Goal: Task Accomplishment & Management: Use online tool/utility

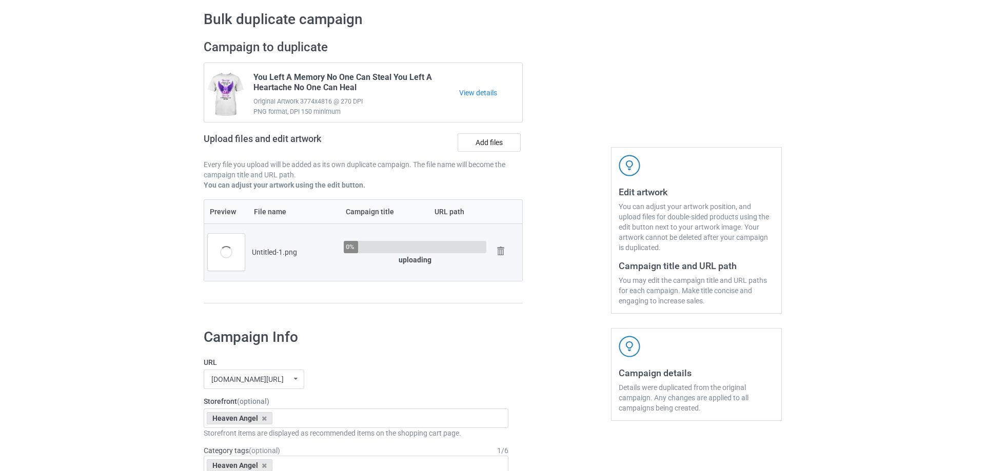
scroll to position [51, 0]
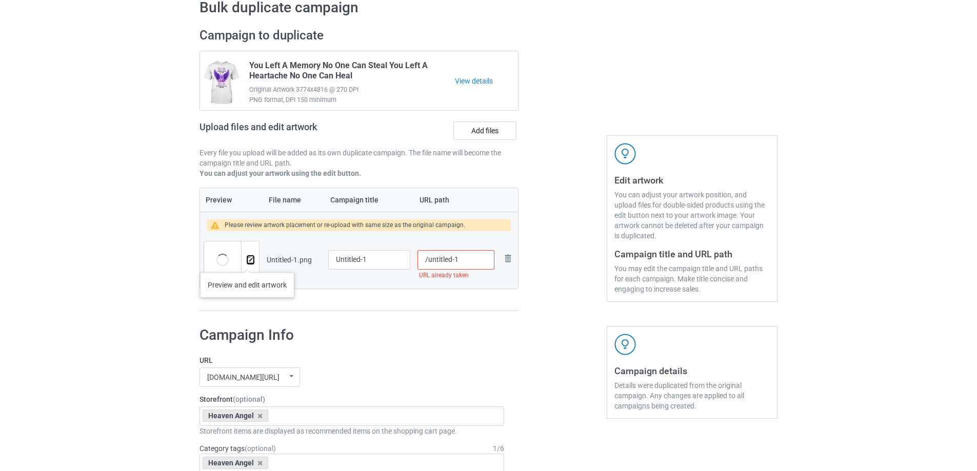
click at [247, 262] on img at bounding box center [250, 260] width 7 height 7
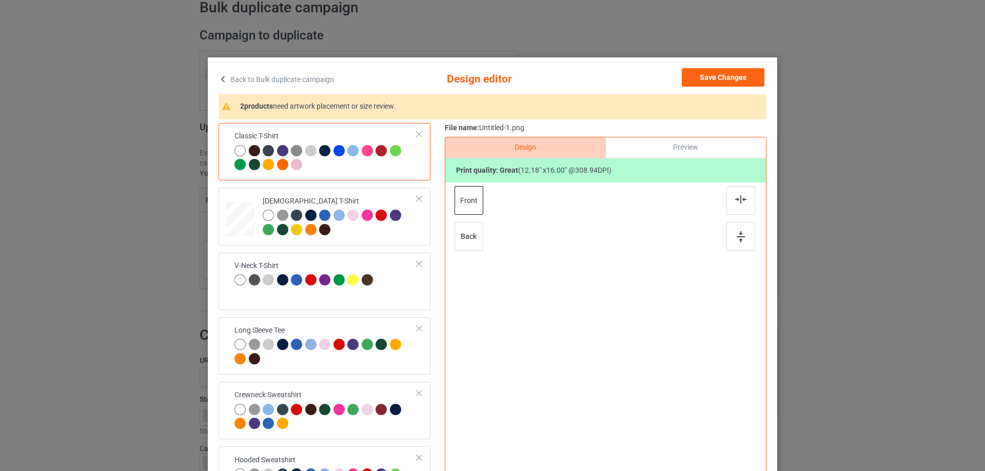
click at [435, 257] on div "Classic T-Shirt Ladies T-Shirt V-Neck T-Shirt Long Sleeve Tee Crewneck Sweatshi…" at bounding box center [493, 323] width 548 height 400
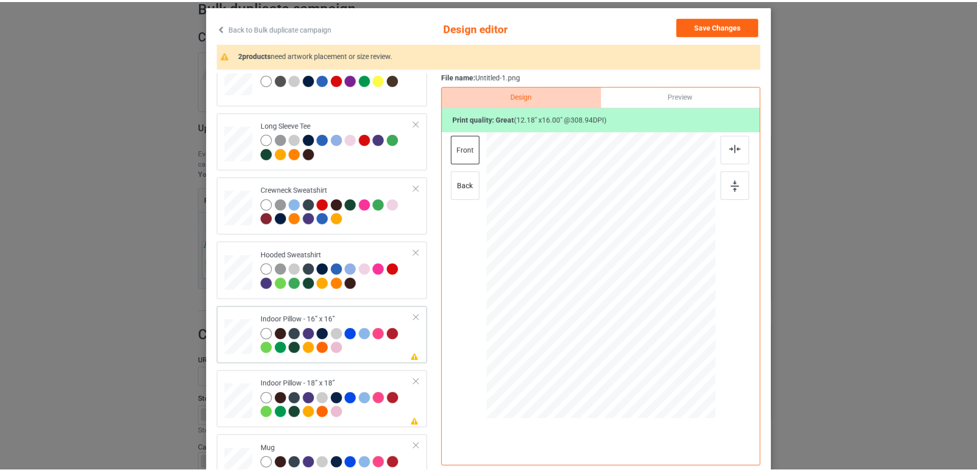
scroll to position [176, 0]
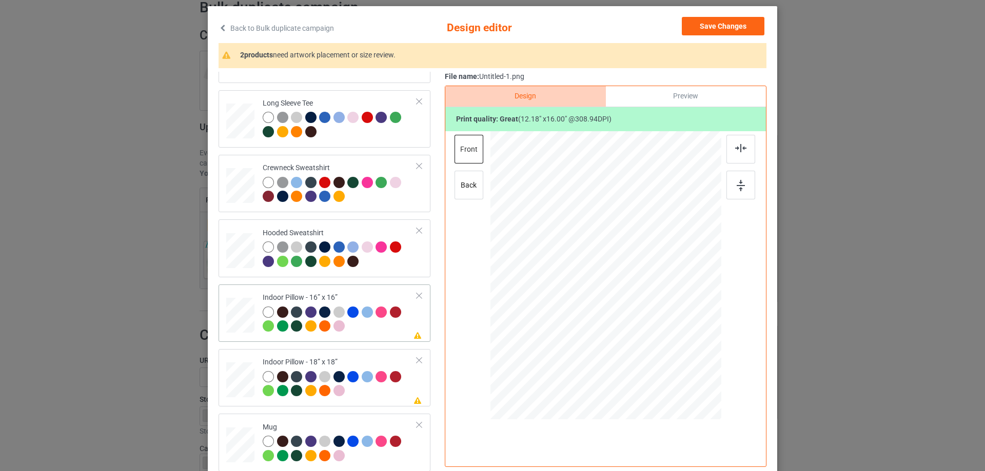
click at [237, 296] on td at bounding box center [241, 313] width 31 height 49
drag, startPoint x: 669, startPoint y: 366, endPoint x: 662, endPoint y: 351, distance: 16.7
click at [662, 351] on div at bounding box center [664, 353] width 9 height 9
click at [649, 104] on div "Preview" at bounding box center [686, 96] width 160 height 21
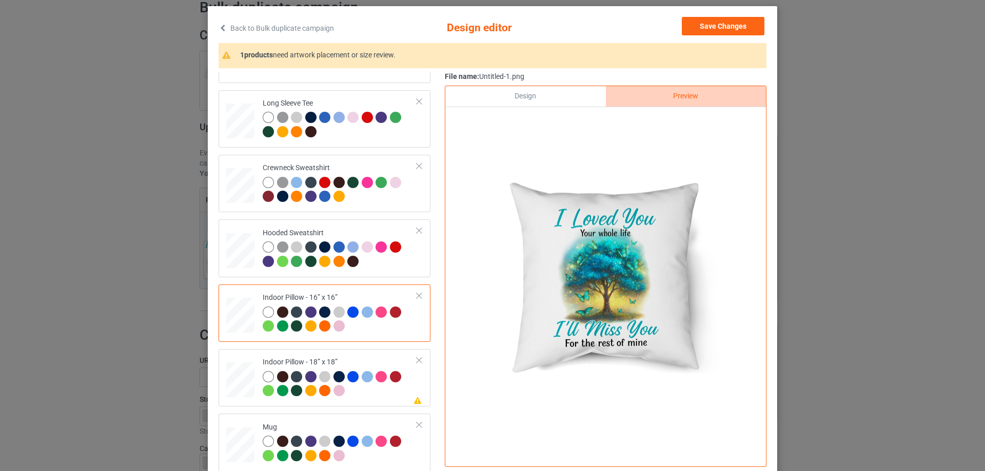
click at [547, 107] on div "Design" at bounding box center [525, 96] width 160 height 21
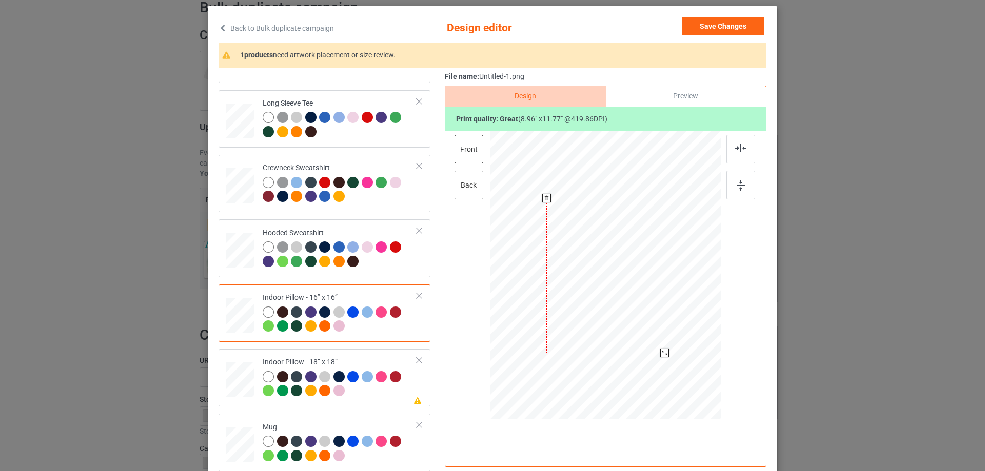
click at [475, 189] on div "back" at bounding box center [468, 185] width 29 height 29
drag, startPoint x: 672, startPoint y: 369, endPoint x: 664, endPoint y: 354, distance: 16.5
click at [664, 354] on div at bounding box center [665, 353] width 9 height 9
click at [335, 395] on div at bounding box center [338, 390] width 11 height 11
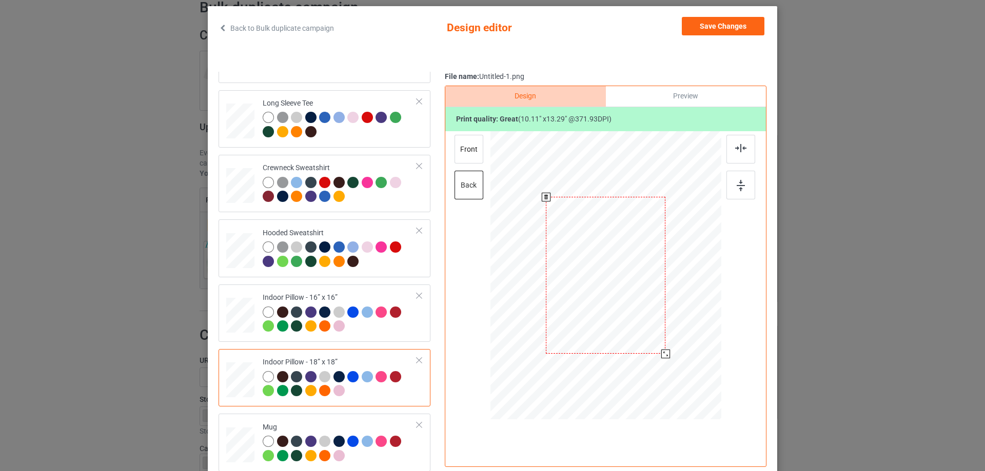
drag, startPoint x: 669, startPoint y: 369, endPoint x: 660, endPoint y: 356, distance: 15.5
click at [661, 356] on div at bounding box center [665, 354] width 9 height 9
click at [460, 156] on div "front" at bounding box center [468, 149] width 29 height 29
drag, startPoint x: 672, startPoint y: 367, endPoint x: 663, endPoint y: 356, distance: 14.6
click at [663, 356] on div at bounding box center [666, 355] width 9 height 9
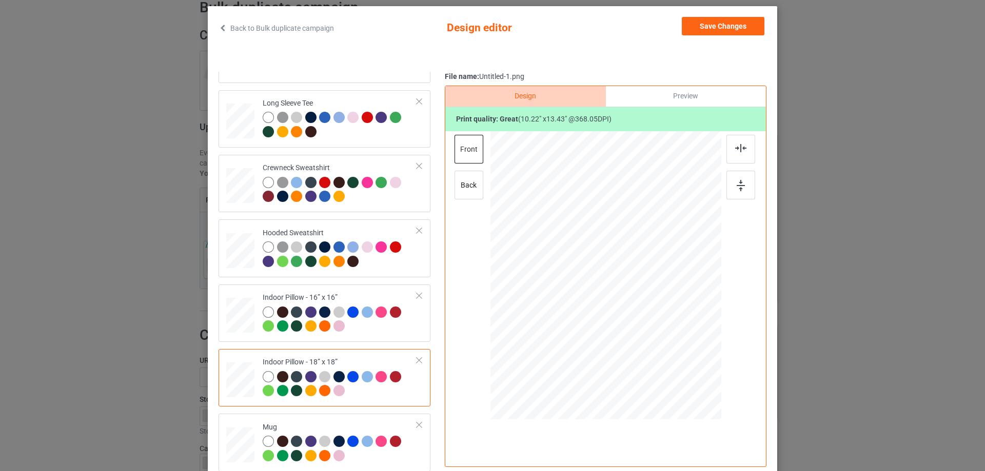
click at [268, 375] on div at bounding box center [268, 376] width 11 height 11
click at [266, 424] on div "Mug" at bounding box center [340, 442] width 154 height 38
click at [689, 95] on div "Preview" at bounding box center [686, 96] width 160 height 21
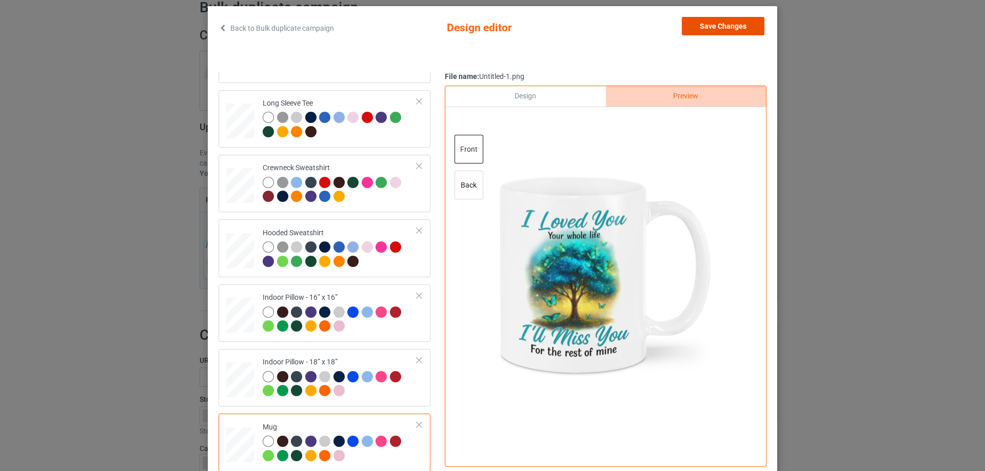
click at [724, 28] on button "Save Changes" at bounding box center [723, 26] width 83 height 18
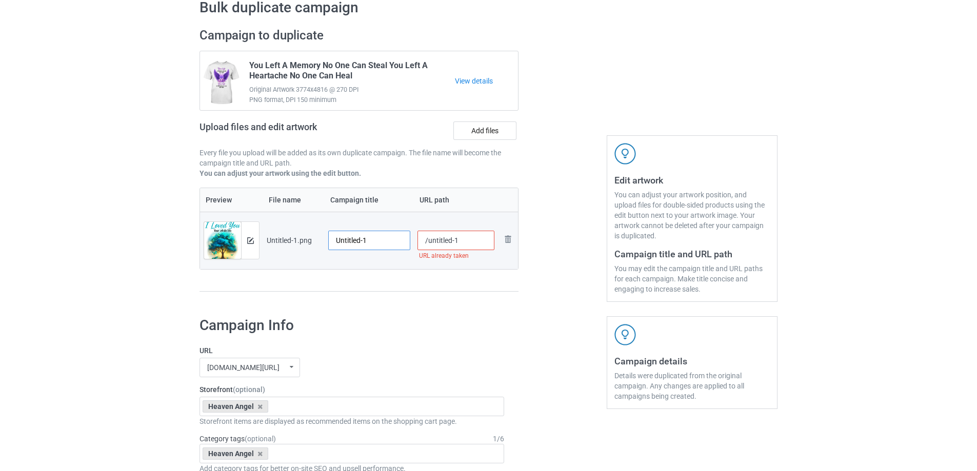
click at [376, 239] on input "Untitled-1" at bounding box center [369, 240] width 82 height 19
paste input "I Loved You Your Whole Life I'll Miss You For The Rest Of Mine"
type input "I Loved You Your Whole Life I'll Miss You For The Rest Of Mine"
click at [375, 289] on div "Preview File name Campaign title URL path Preview and edit artwork Untitled-1.p…" at bounding box center [359, 240] width 319 height 105
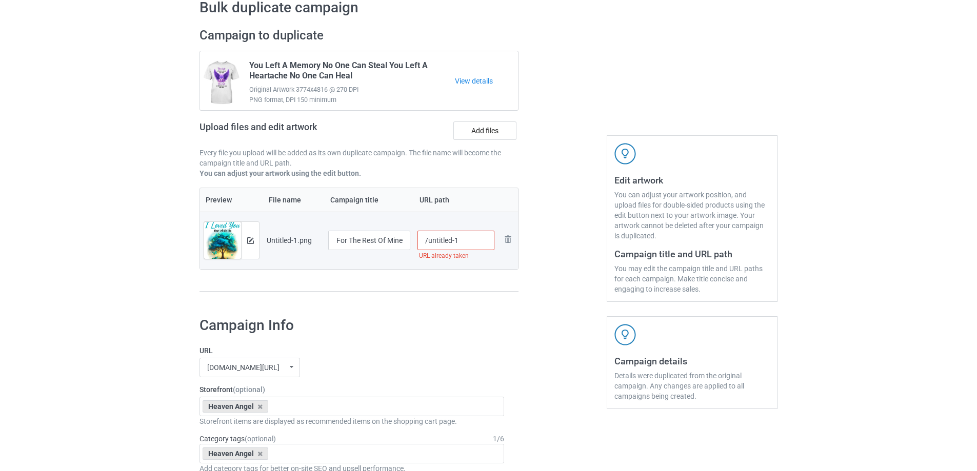
scroll to position [0, 0]
drag, startPoint x: 428, startPoint y: 242, endPoint x: 481, endPoint y: 233, distance: 53.5
click at [481, 233] on input "/untitled-1" at bounding box center [456, 240] width 77 height 19
type input "/ily53"
click at [550, 229] on div at bounding box center [563, 165] width 74 height 289
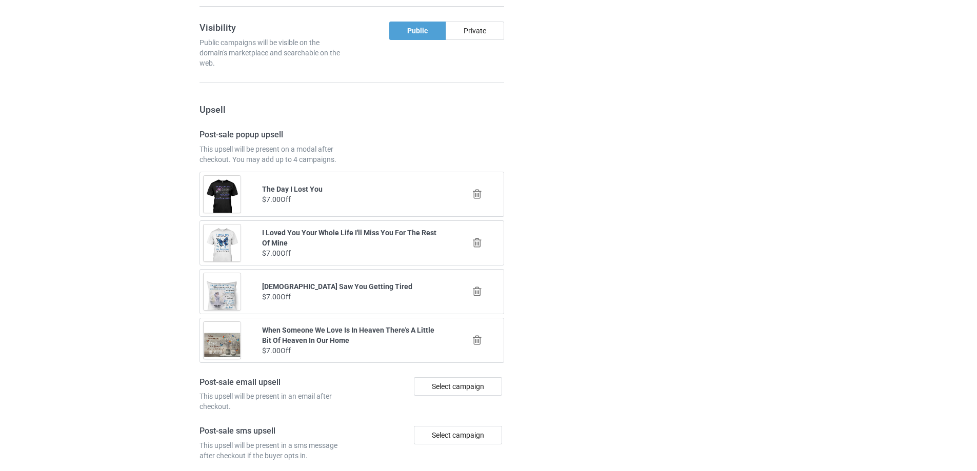
scroll to position [1194, 0]
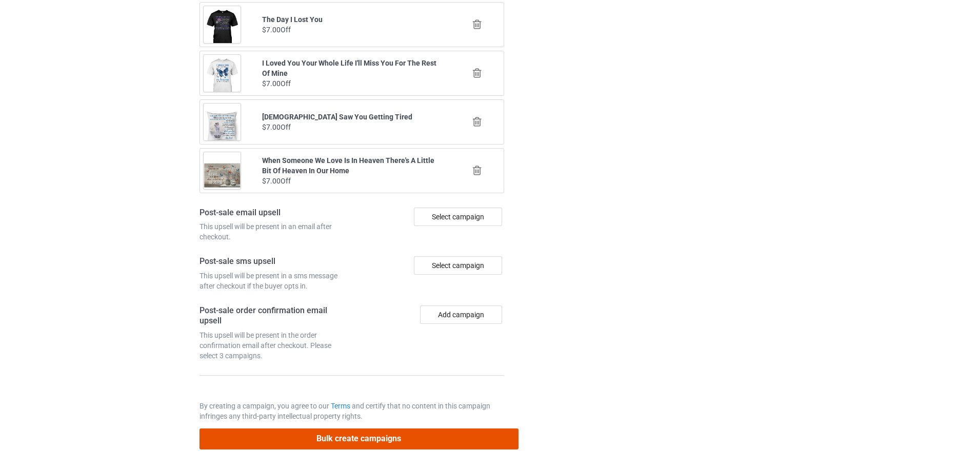
click at [392, 447] on button "Bulk create campaigns" at bounding box center [359, 439] width 319 height 21
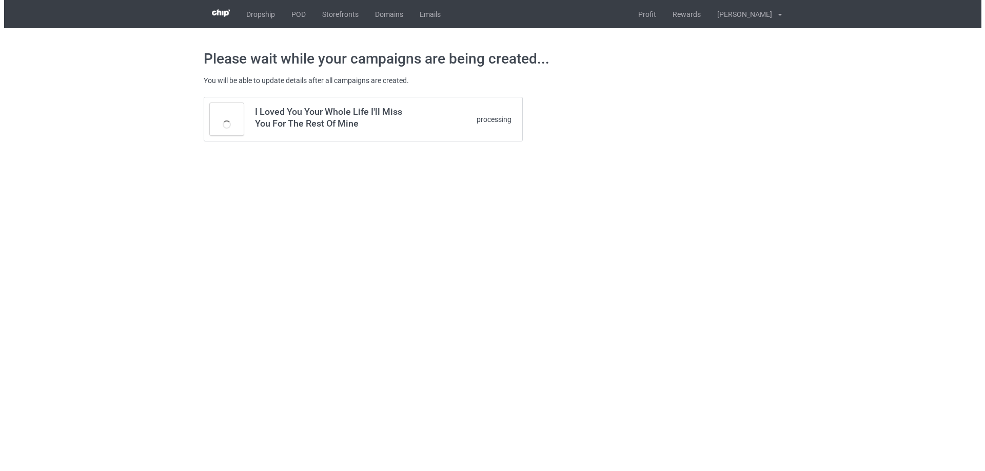
scroll to position [0, 0]
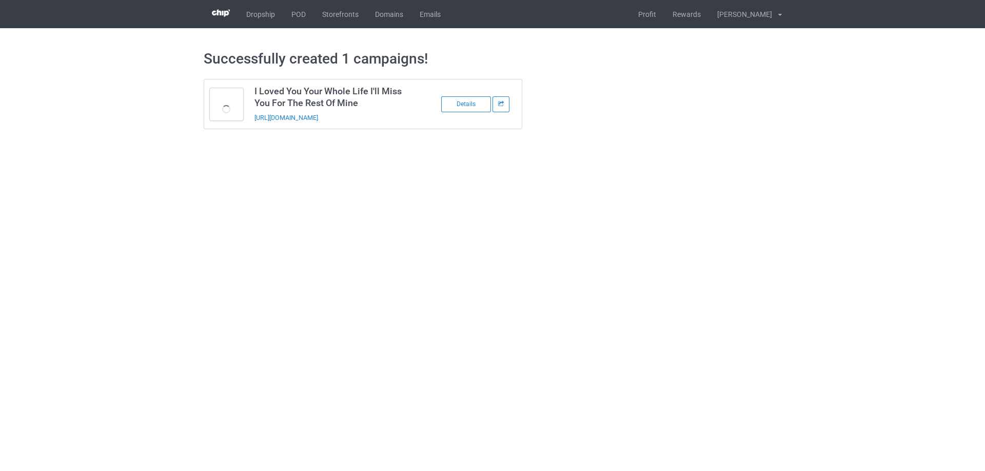
drag, startPoint x: 395, startPoint y: 117, endPoint x: 255, endPoint y: 124, distance: 140.2
click at [255, 124] on td "I Loved You Your Whole Life I'll Miss You For The Rest Of Mine https://www.send…" at bounding box center [335, 104] width 173 height 49
copy link "https://www.sendinglovetoheaven.com/ily53"
click at [778, 366] on body "Dropship POD Storefronts Domains Emails Profit Rewards Đỗ Cao Thái Settings Log…" at bounding box center [492, 235] width 985 height 471
click at [634, 170] on body "Dropship POD Storefronts Domains Emails Profit Rewards Đỗ Cao Thái Settings Log…" at bounding box center [492, 235] width 985 height 471
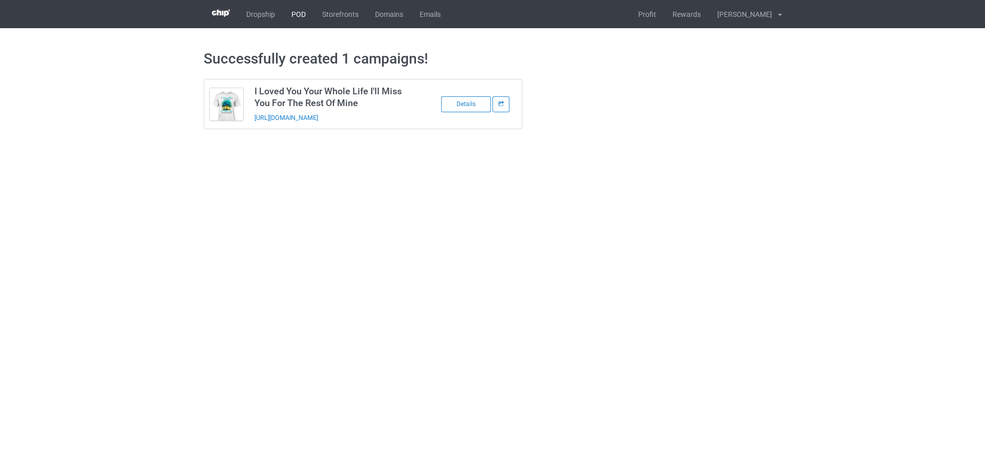
click at [303, 17] on link "POD" at bounding box center [298, 14] width 31 height 28
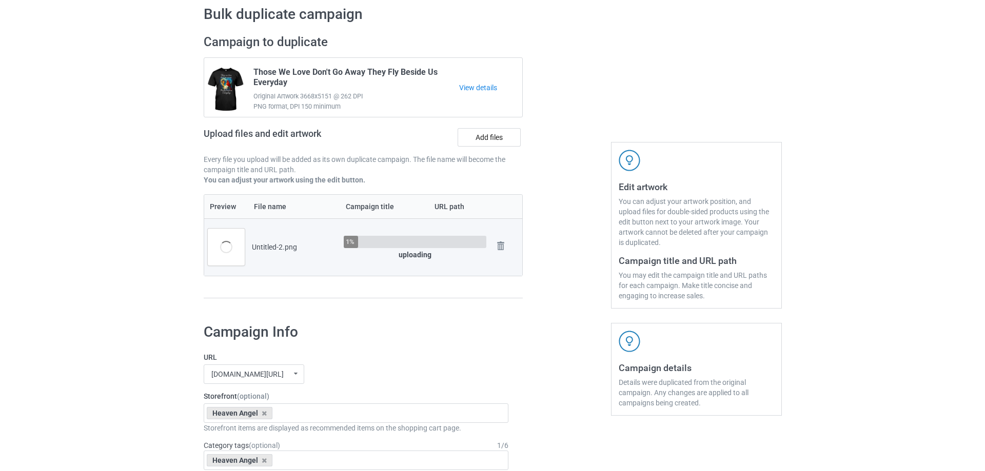
scroll to position [51, 0]
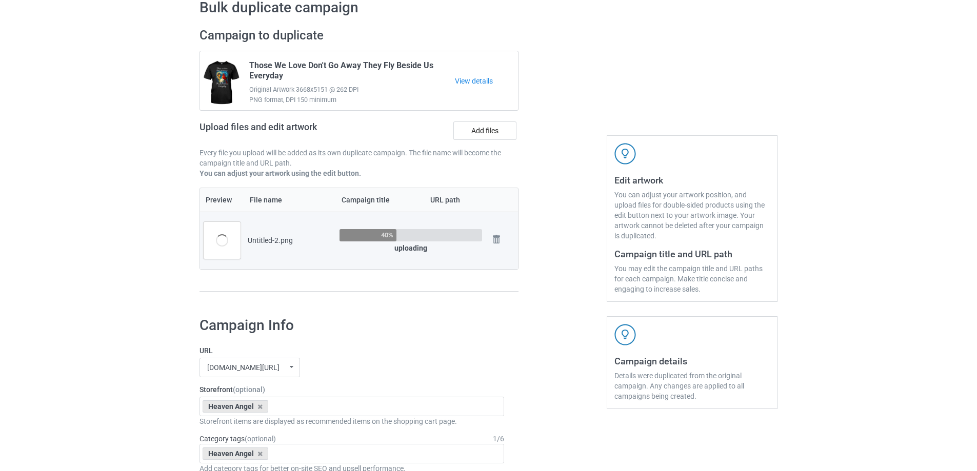
click at [581, 271] on div at bounding box center [563, 165] width 74 height 289
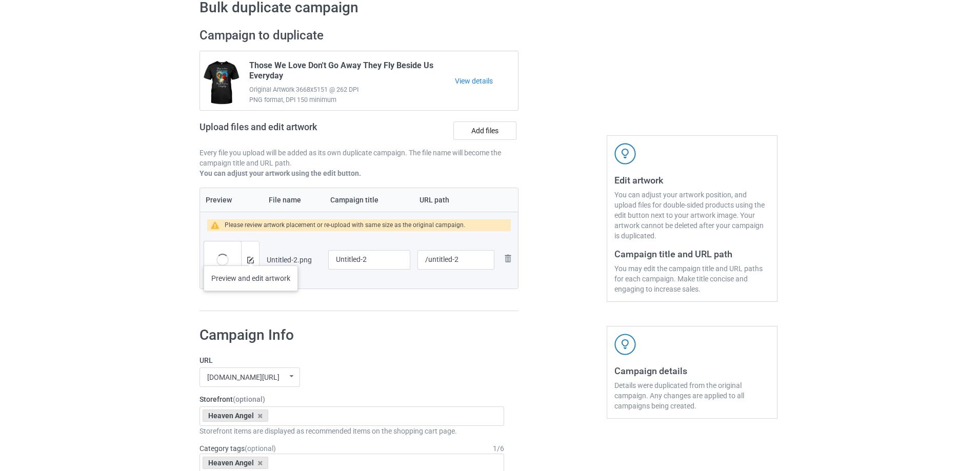
click at [252, 255] on div at bounding box center [250, 260] width 18 height 37
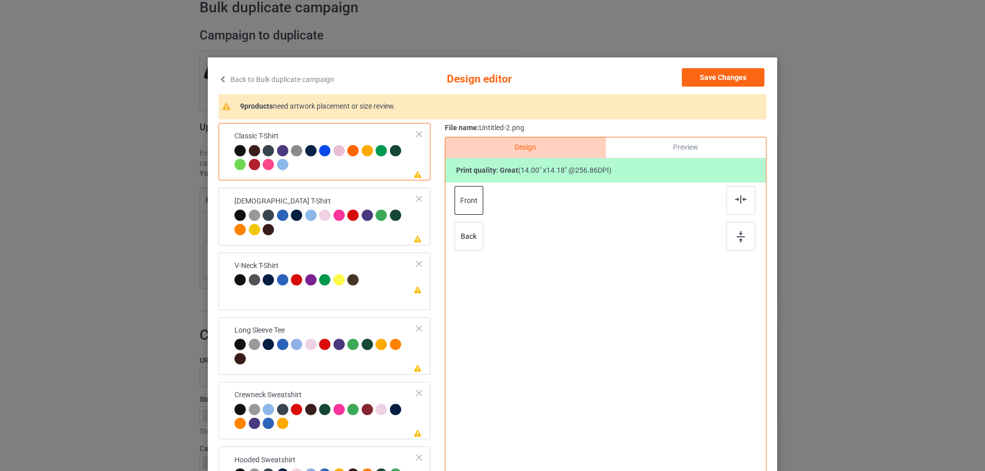
click at [438, 278] on div "Please review artwork placement Classic T-Shirt Please review artwork placement…" at bounding box center [493, 323] width 548 height 400
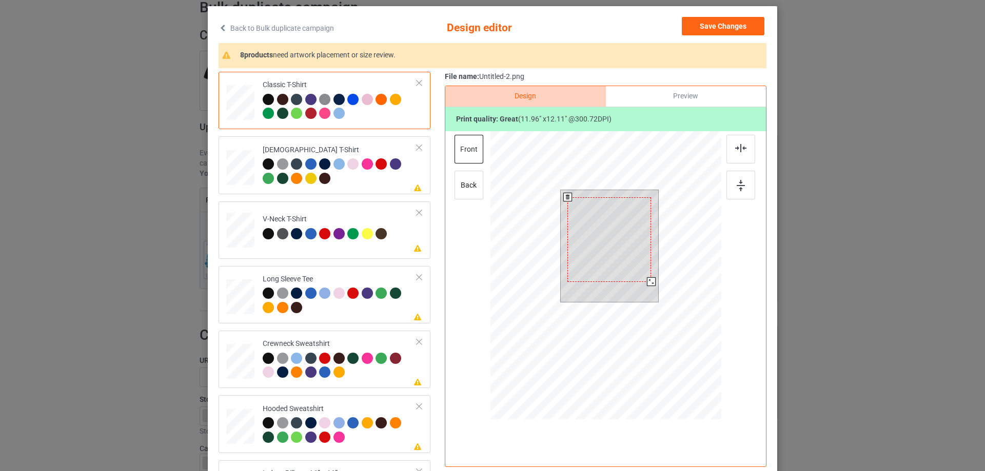
drag, startPoint x: 653, startPoint y: 287, endPoint x: 648, endPoint y: 279, distance: 10.0
click at [648, 279] on div at bounding box center [651, 281] width 9 height 9
click at [636, 252] on div at bounding box center [609, 236] width 84 height 85
click at [653, 277] on div at bounding box center [652, 279] width 9 height 9
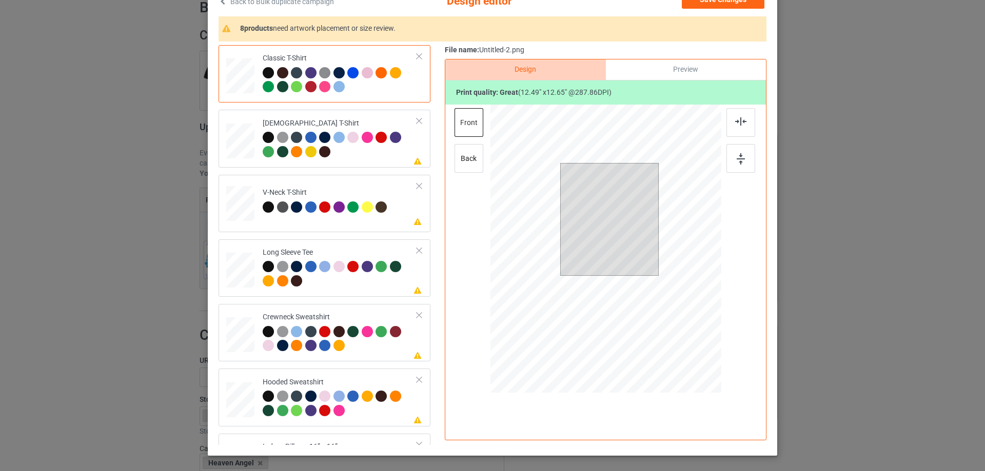
scroll to position [103, 0]
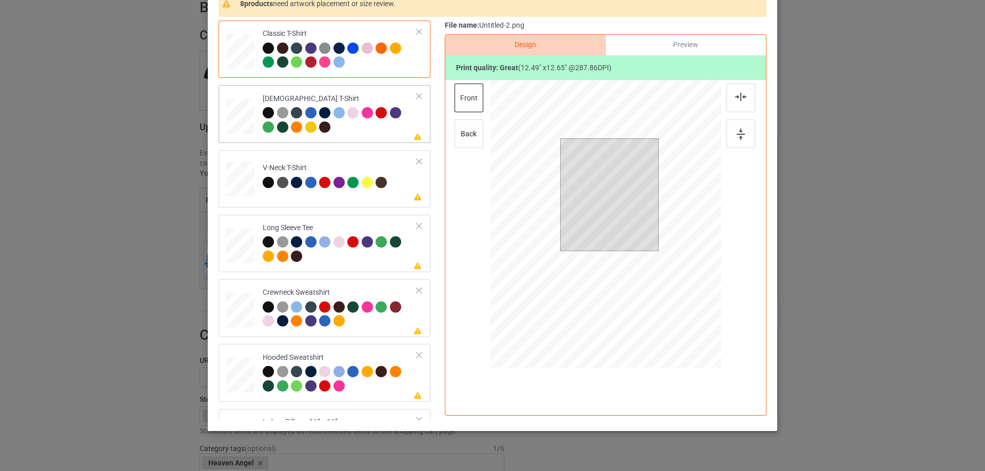
click at [364, 140] on div "Please review artwork placement Ladies T-Shirt" at bounding box center [325, 113] width 212 height 57
click at [633, 190] on div at bounding box center [607, 185] width 80 height 81
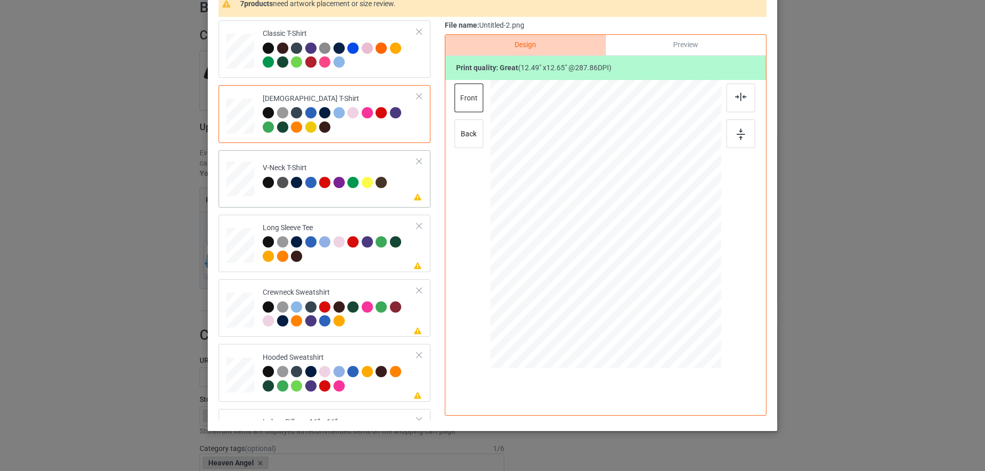
click at [375, 197] on td "Please review artwork placement V-Neck T-Shirt" at bounding box center [340, 176] width 166 height 45
click at [607, 205] on div at bounding box center [605, 225] width 267 height 291
click at [607, 205] on div at bounding box center [608, 195] width 93 height 94
click at [384, 266] on td "Please review artwork placement Long Sleeve Tee" at bounding box center [340, 243] width 166 height 49
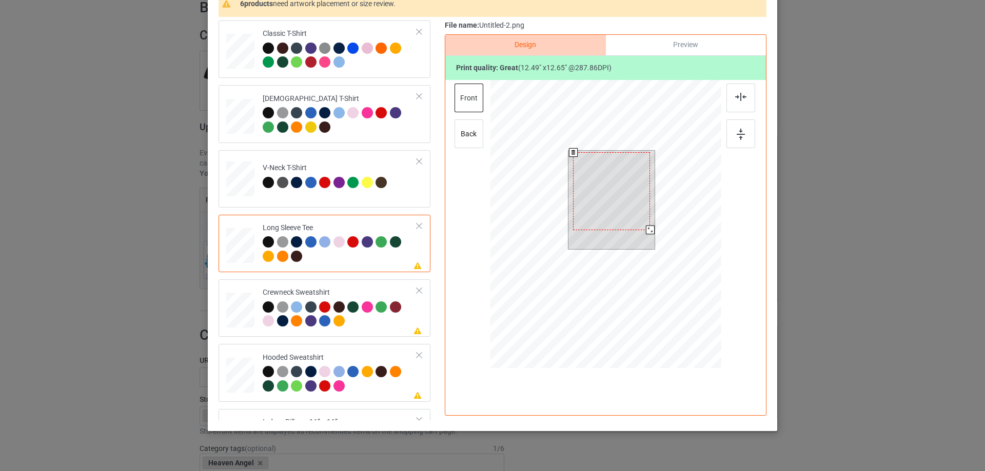
click at [573, 205] on div at bounding box center [611, 191] width 77 height 78
click at [602, 200] on div at bounding box center [611, 191] width 77 height 78
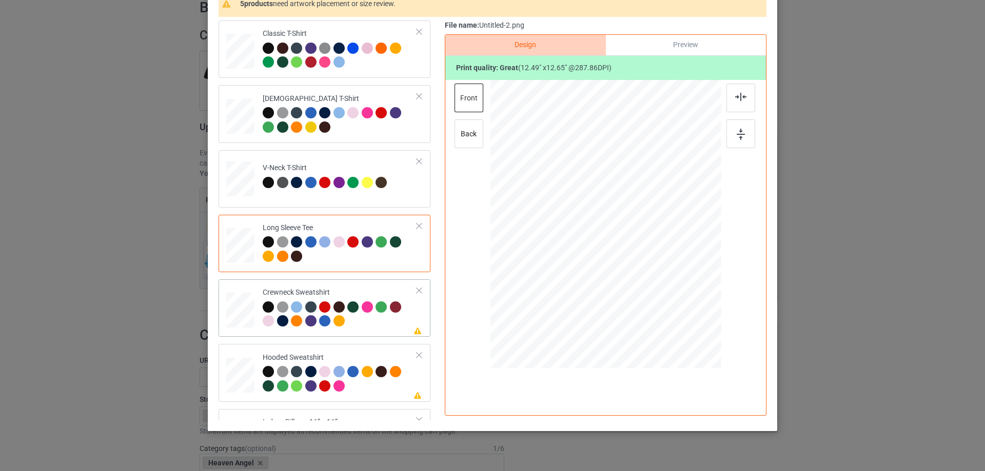
click at [400, 327] on div at bounding box center [340, 316] width 154 height 28
click at [611, 190] on div at bounding box center [609, 192] width 91 height 92
click at [385, 347] on div "Please review artwork placement Hooded Sweatshirt" at bounding box center [325, 372] width 212 height 57
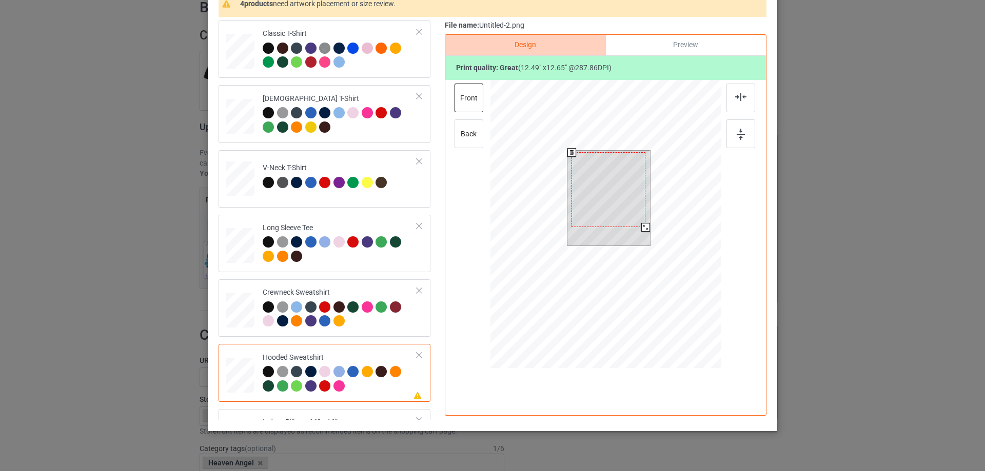
click at [640, 197] on div at bounding box center [608, 189] width 74 height 75
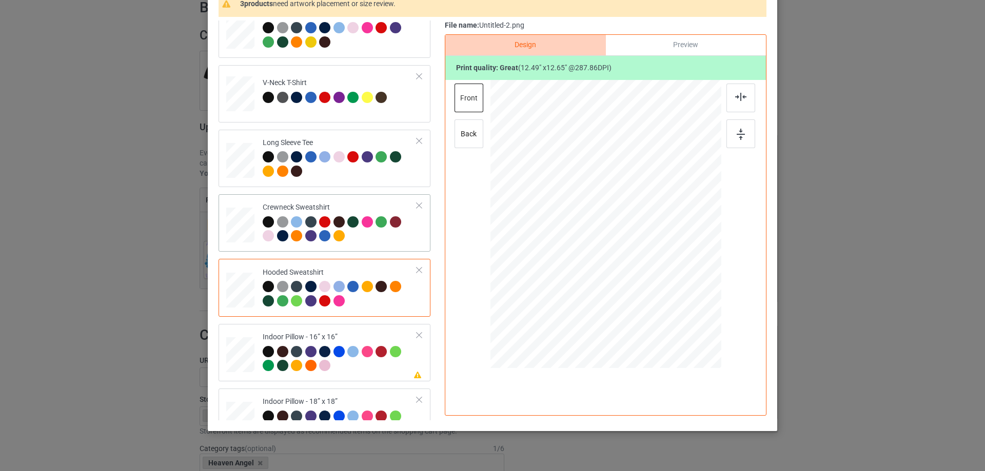
scroll to position [176, 0]
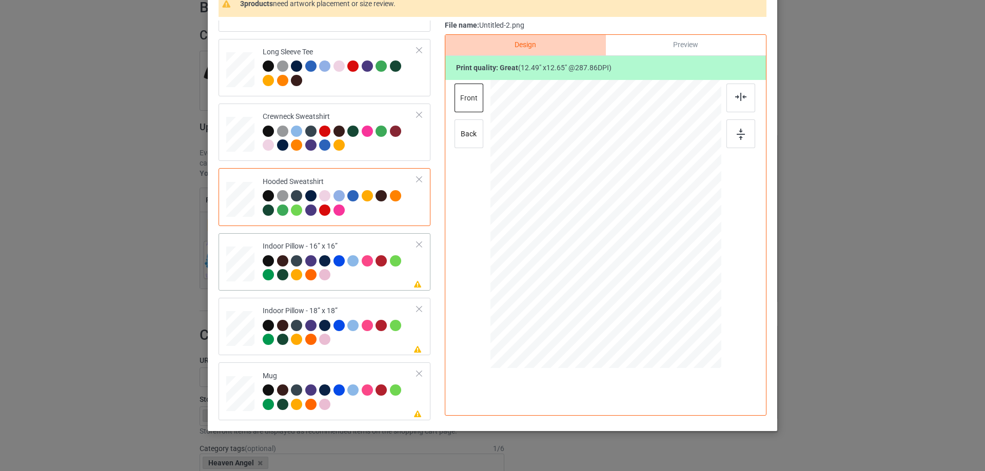
click at [345, 277] on div at bounding box center [340, 269] width 154 height 28
drag, startPoint x: 672, startPoint y: 296, endPoint x: 677, endPoint y: 303, distance: 8.4
click at [677, 303] on div at bounding box center [680, 300] width 9 height 9
click at [642, 40] on div "Preview" at bounding box center [686, 45] width 160 height 21
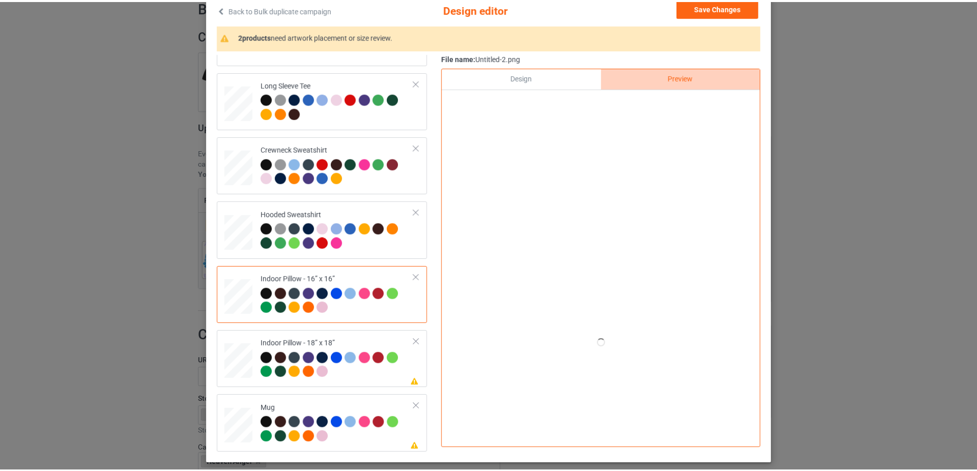
scroll to position [51, 0]
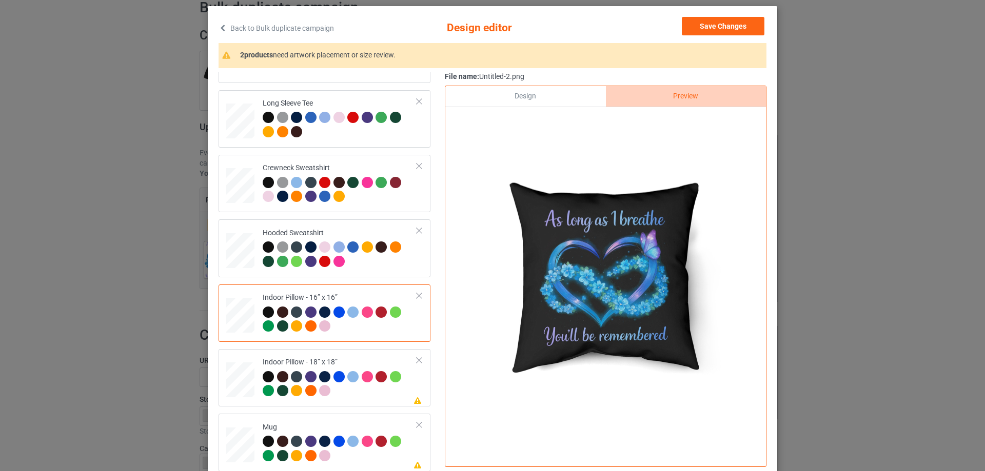
click at [557, 98] on div "Design" at bounding box center [525, 96] width 160 height 21
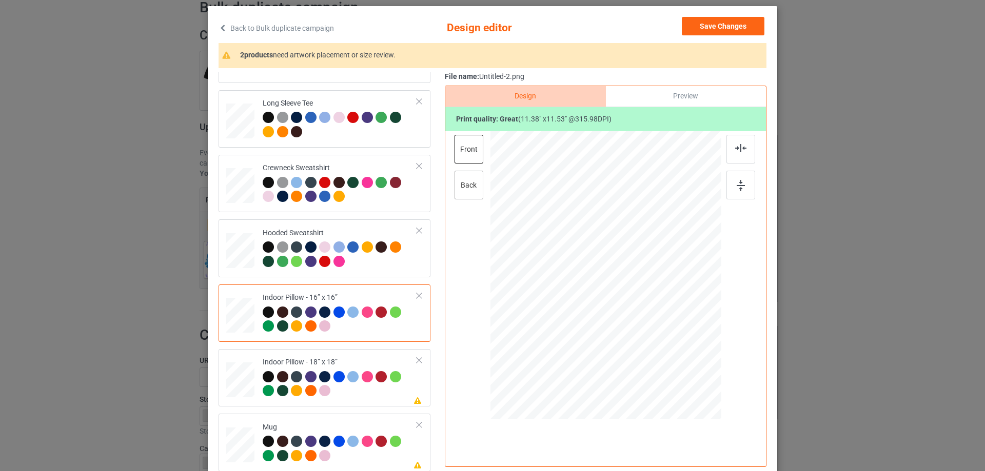
click at [474, 176] on div "back" at bounding box center [468, 185] width 29 height 29
drag, startPoint x: 670, startPoint y: 347, endPoint x: 676, endPoint y: 352, distance: 8.0
click at [676, 352] on div at bounding box center [680, 351] width 9 height 9
click at [287, 349] on div "Classic T-Shirt Ladies T-Shirt V-Neck T-Shirt Long Sleeve Tee Crewneck Sweatshi…" at bounding box center [328, 184] width 219 height 576
click at [299, 356] on td "Please review artwork placement Indoor Pillow - 18” x 18”" at bounding box center [340, 377] width 166 height 49
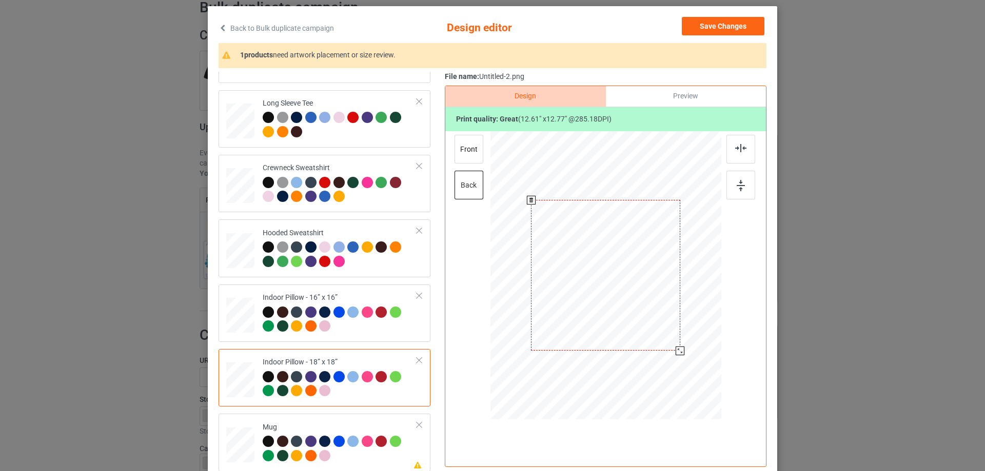
drag, startPoint x: 671, startPoint y: 346, endPoint x: 678, endPoint y: 350, distance: 7.8
click at [678, 350] on div at bounding box center [680, 351] width 9 height 9
click at [470, 156] on div "front" at bounding box center [468, 149] width 29 height 29
drag, startPoint x: 669, startPoint y: 348, endPoint x: 676, endPoint y: 353, distance: 7.7
click at [676, 353] on div at bounding box center [680, 351] width 9 height 9
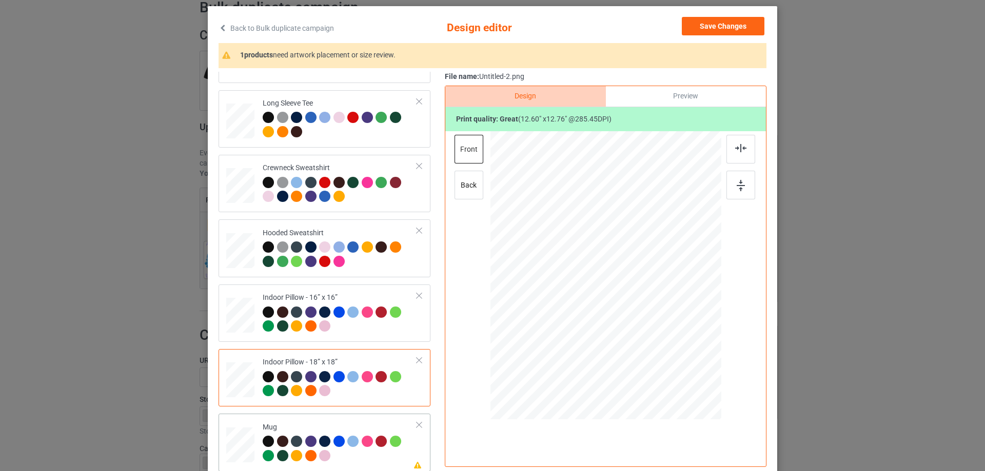
click at [312, 424] on div "Mug" at bounding box center [340, 442] width 154 height 38
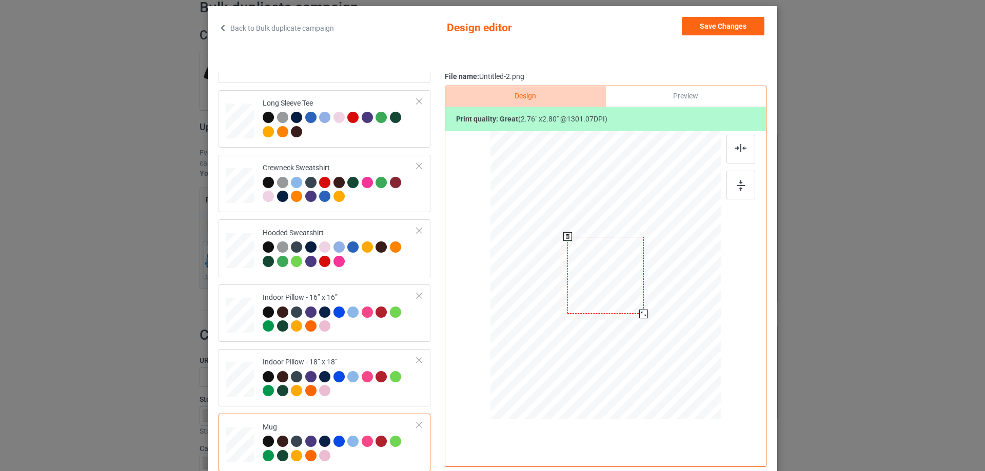
drag, startPoint x: 673, startPoint y: 346, endPoint x: 647, endPoint y: 307, distance: 46.7
click at [647, 307] on div at bounding box center [605, 275] width 231 height 96
drag, startPoint x: 616, startPoint y: 294, endPoint x: 679, endPoint y: 294, distance: 63.6
click at [679, 294] on div at bounding box center [669, 275] width 76 height 77
click at [738, 184] on img at bounding box center [741, 185] width 8 height 11
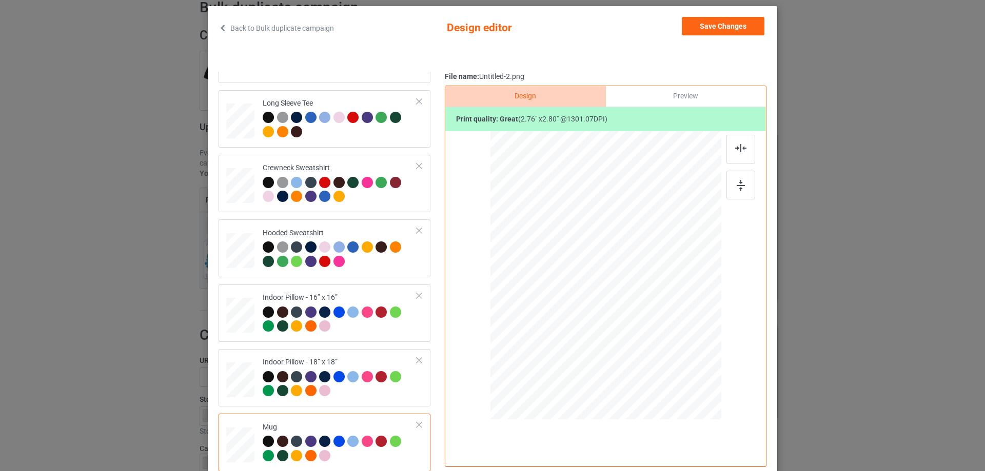
click at [692, 108] on div "Print quality: great ( 2.76 " x 2.80 " @ 1301.07 DPI)" at bounding box center [605, 119] width 321 height 25
click at [691, 103] on div "Preview" at bounding box center [686, 96] width 160 height 21
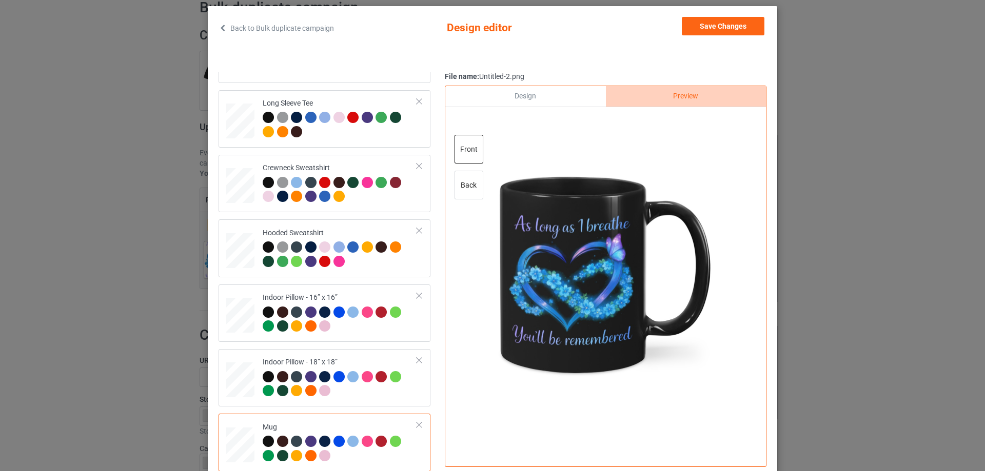
click at [558, 101] on div "Design" at bounding box center [525, 96] width 160 height 21
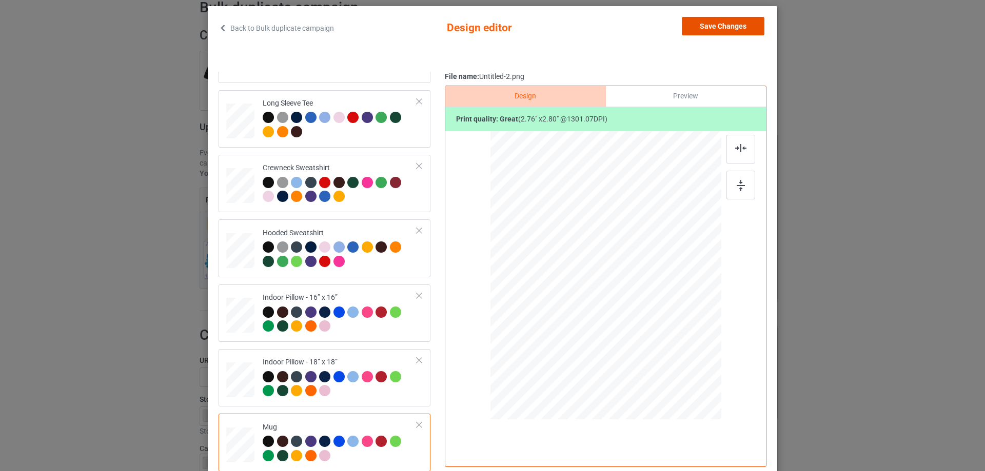
click at [692, 27] on button "Save Changes" at bounding box center [723, 26] width 83 height 18
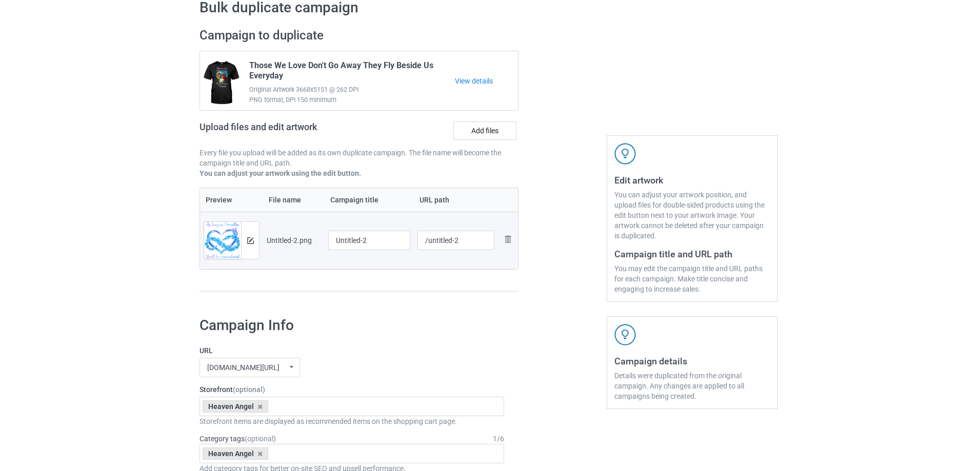
click at [526, 309] on div at bounding box center [563, 165] width 74 height 289
click at [369, 237] on input "Untitled-2" at bounding box center [369, 240] width 82 height 19
paste input "As Long As I Breathe You'll Be Remembered"
type input "As Long As I Breathe You'll Be Remembered"
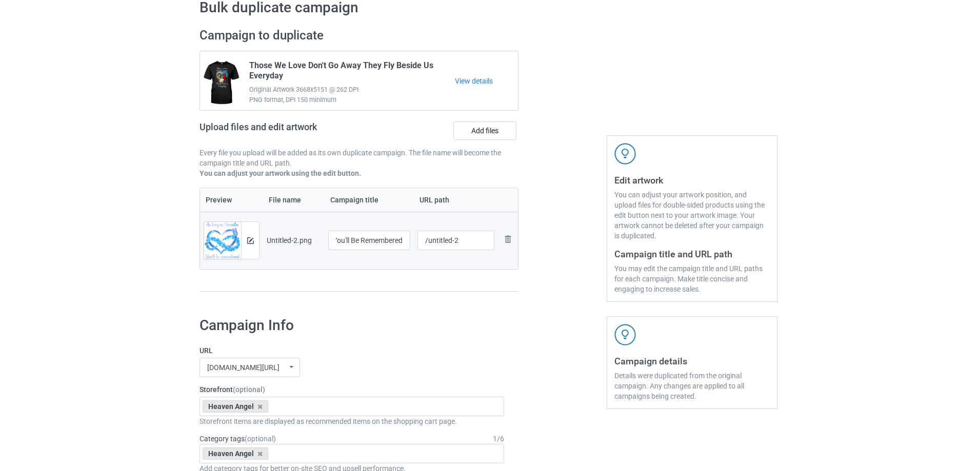
click at [415, 288] on div "Preview File name Campaign title URL path Preview and edit artwork Untitled-2.p…" at bounding box center [359, 240] width 319 height 105
drag, startPoint x: 434, startPoint y: 242, endPoint x: 516, endPoint y: 234, distance: 82.4
click at [516, 234] on tr "Preview and edit artwork Untitled-2.png As Long As I Breathe You'll Be Remember…" at bounding box center [359, 240] width 318 height 57
type input "/ala33"
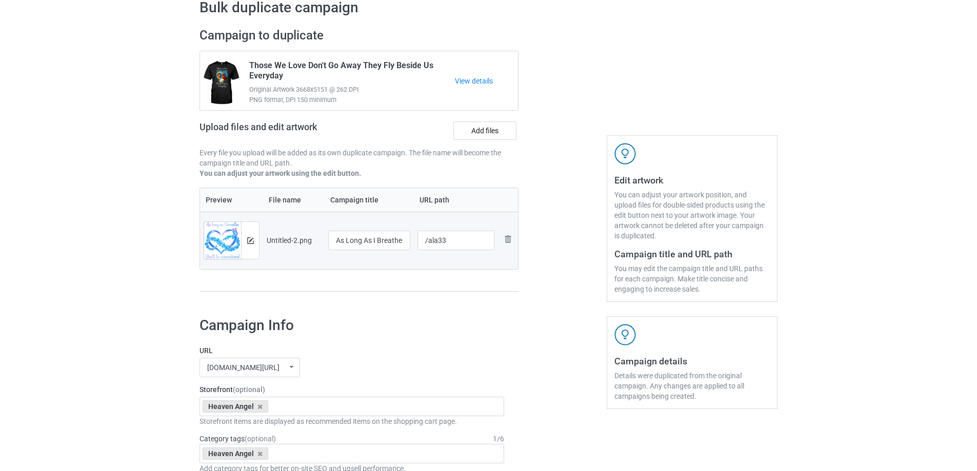
click at [529, 262] on div at bounding box center [563, 165] width 74 height 289
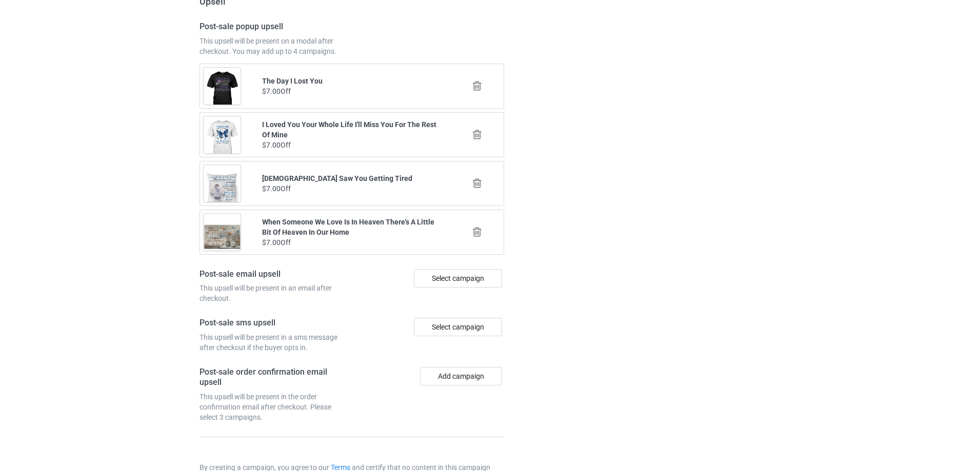
scroll to position [1194, 0]
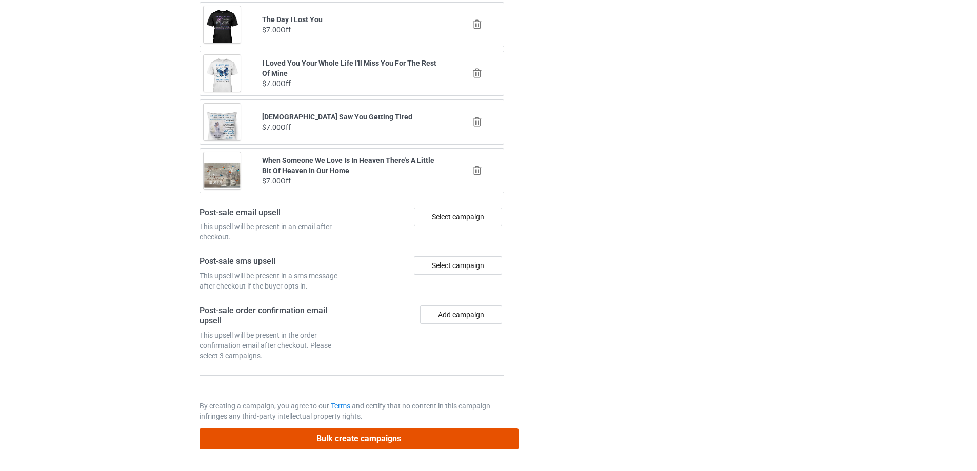
click at [398, 435] on button "Bulk create campaigns" at bounding box center [359, 439] width 319 height 21
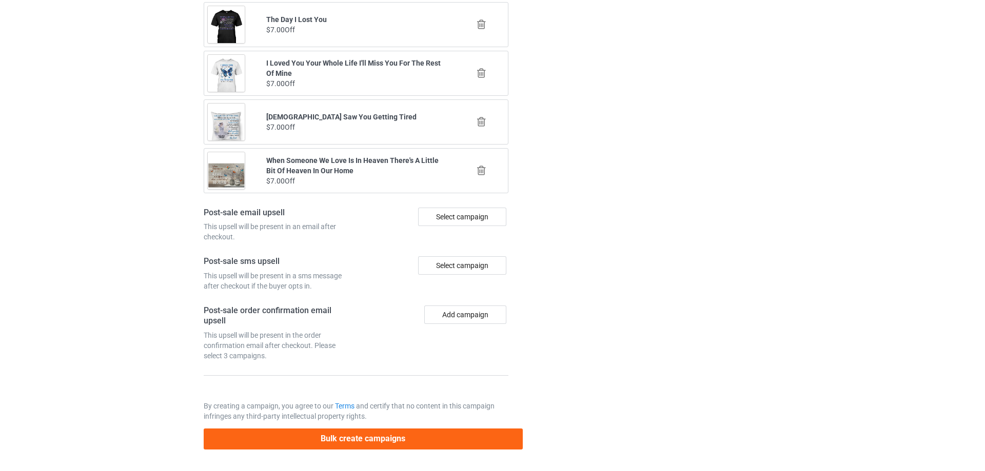
scroll to position [0, 0]
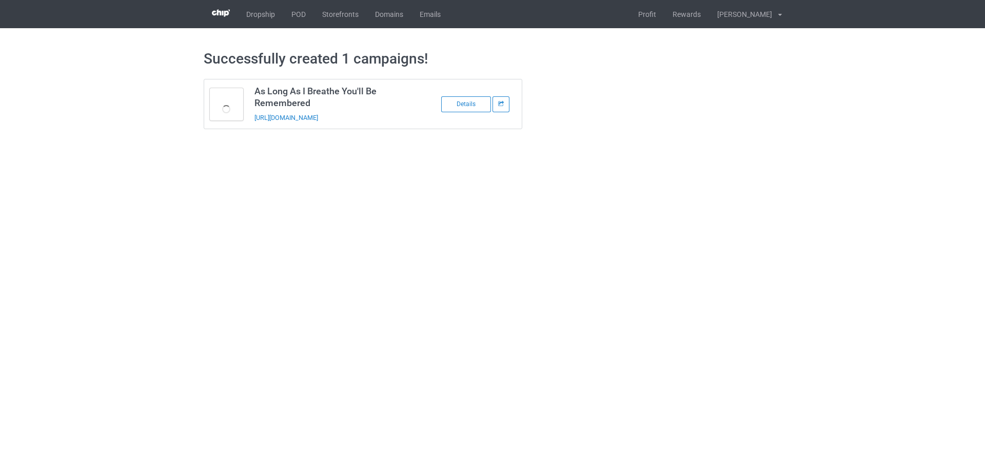
drag, startPoint x: 344, startPoint y: 122, endPoint x: 251, endPoint y: 122, distance: 92.8
click at [251, 122] on td "As Long As I Breathe You'll Be Remembered https://www.sendinglovetoheaven.com/a…" at bounding box center [335, 104] width 173 height 49
copy link "https://www.sendinglovetoheaven.com/ala33"
drag, startPoint x: 816, startPoint y: 311, endPoint x: 610, endPoint y: 123, distance: 278.5
click at [816, 311] on body "Dropship POD Storefronts Domains Emails Profit Rewards Đỗ Cao Thái Settings Log…" at bounding box center [492, 235] width 985 height 471
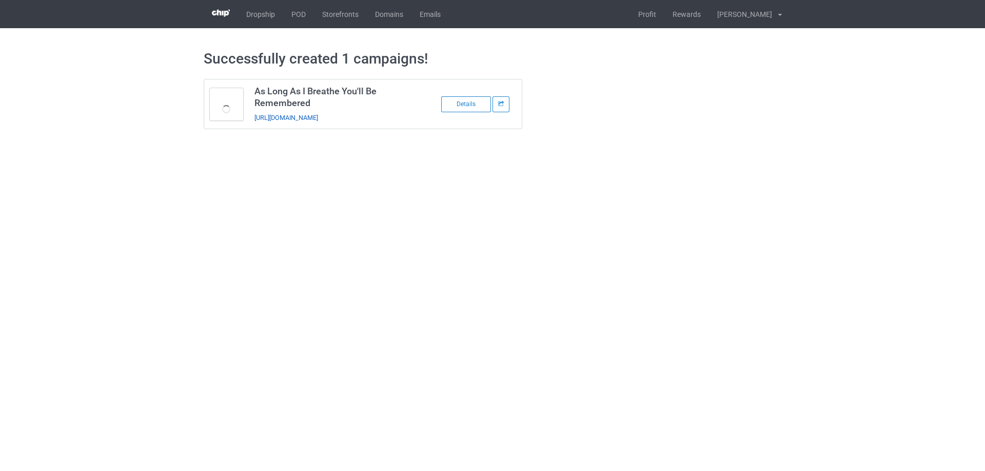
click at [318, 117] on link "https://www.sendinglovetoheaven.com/ala33" at bounding box center [286, 118] width 64 height 8
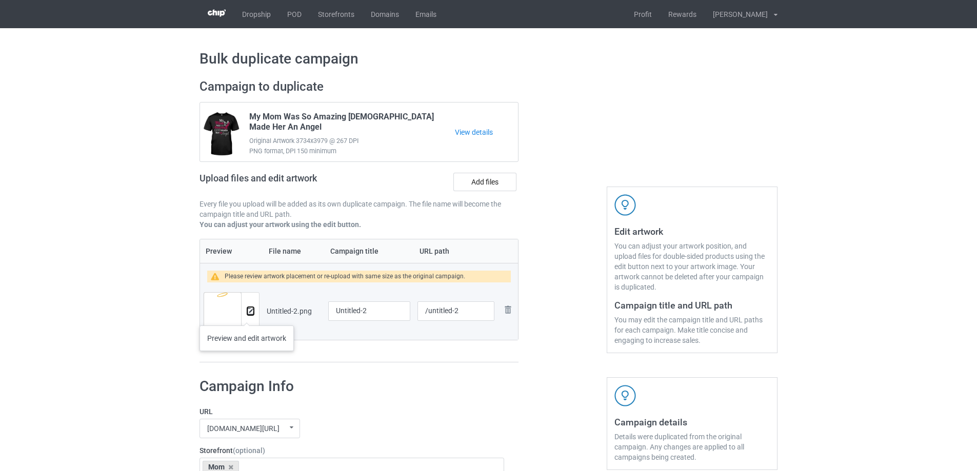
click at [247, 315] on button at bounding box center [250, 311] width 7 height 8
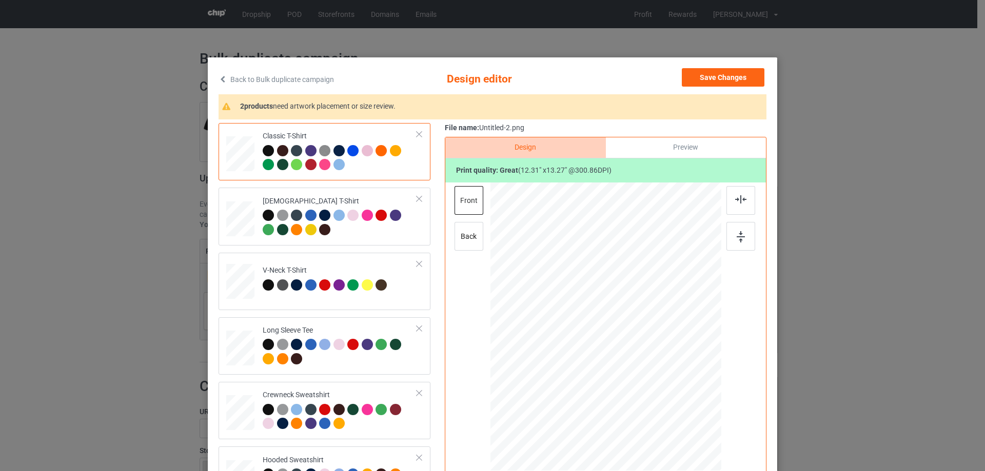
scroll to position [51, 0]
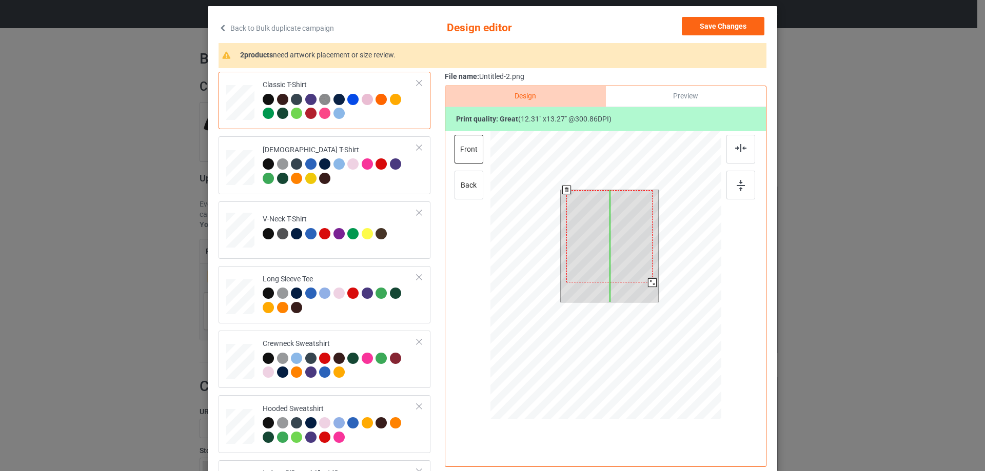
click at [622, 240] on div at bounding box center [609, 236] width 86 height 93
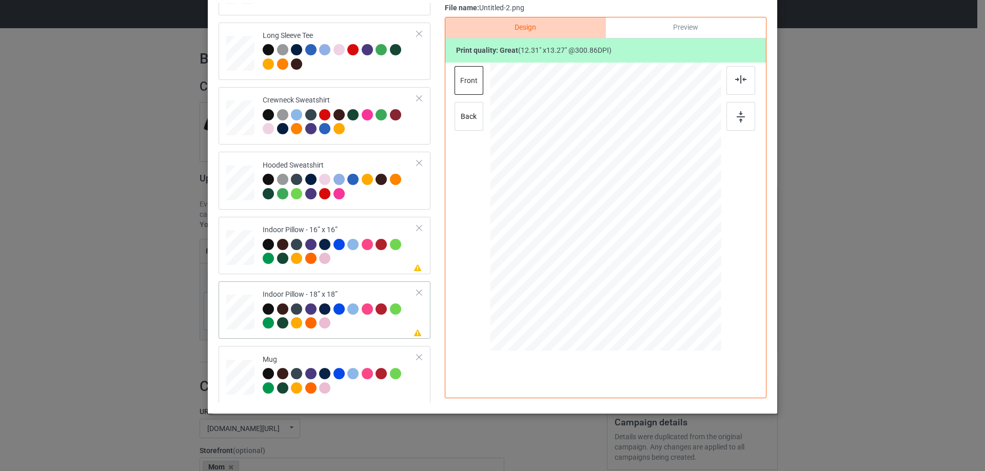
scroll to position [176, 0]
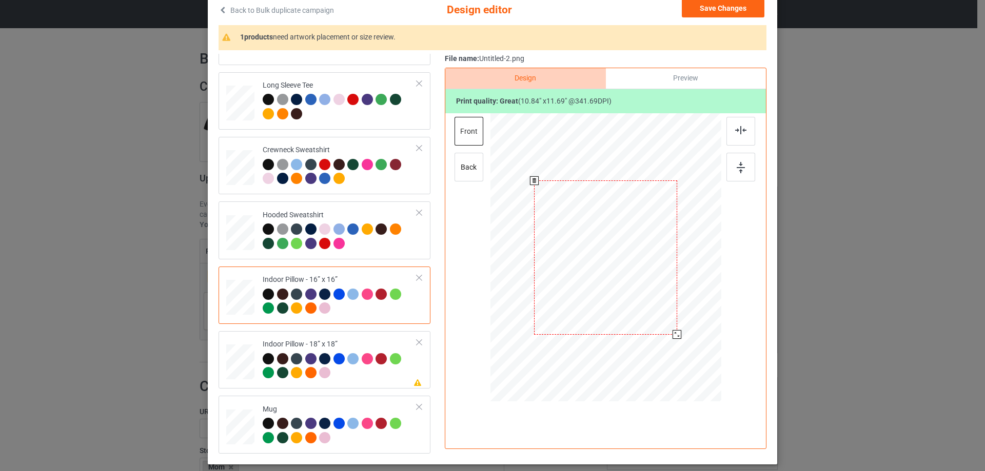
click at [672, 333] on div at bounding box center [676, 334] width 9 height 9
click at [662, 85] on div "Preview" at bounding box center [686, 78] width 160 height 21
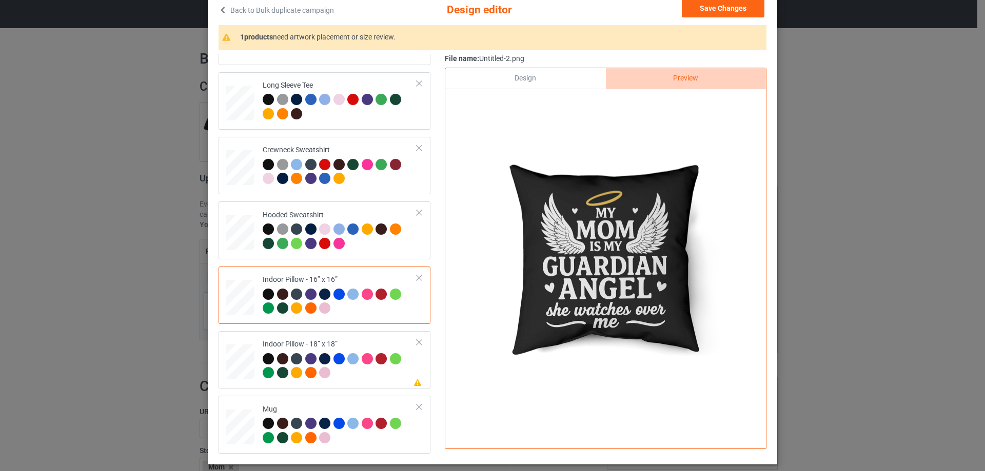
click at [527, 77] on div "Design" at bounding box center [525, 78] width 160 height 21
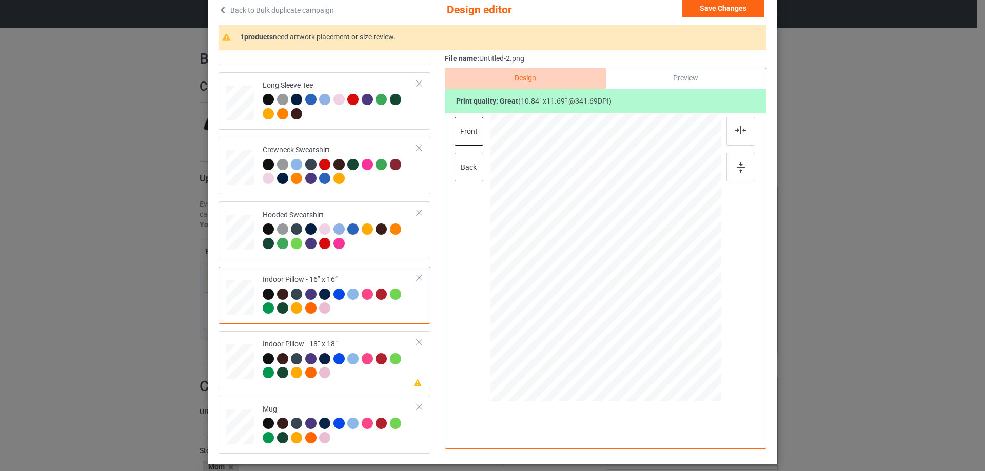
click at [475, 170] on div "back" at bounding box center [468, 167] width 29 height 29
drag, startPoint x: 669, startPoint y: 331, endPoint x: 675, endPoint y: 333, distance: 6.3
click at [675, 333] on div at bounding box center [678, 336] width 9 height 9
drag, startPoint x: 354, startPoint y: 365, endPoint x: 354, endPoint y: 375, distance: 10.3
click at [354, 367] on div at bounding box center [354, 360] width 14 height 14
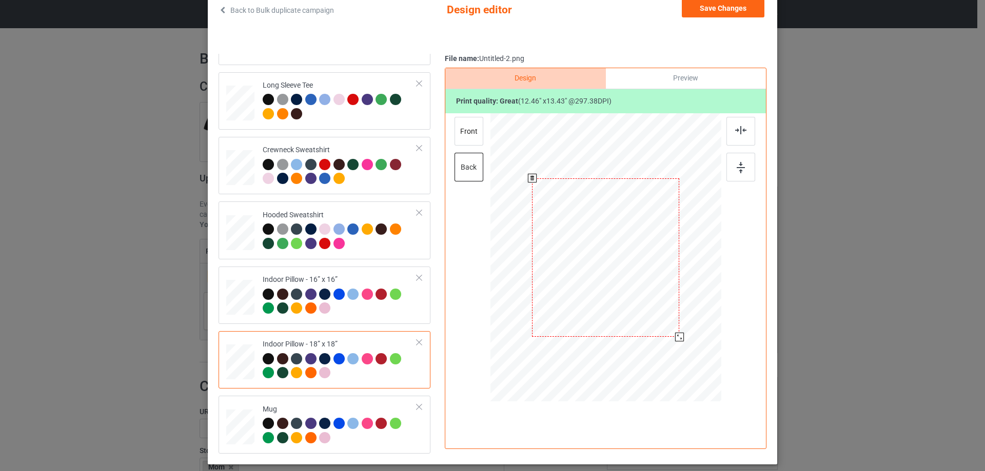
drag, startPoint x: 671, startPoint y: 331, endPoint x: 676, endPoint y: 335, distance: 6.5
click at [676, 335] on div at bounding box center [679, 337] width 9 height 9
click at [465, 131] on div "front" at bounding box center [468, 131] width 29 height 29
click at [676, 334] on div at bounding box center [679, 337] width 9 height 9
click at [701, 76] on div "Preview" at bounding box center [686, 78] width 160 height 21
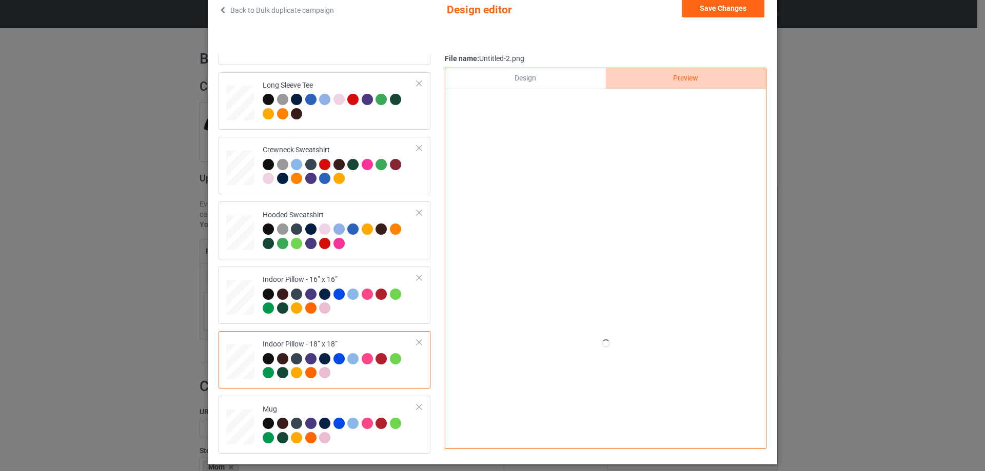
click at [568, 81] on div "Design" at bounding box center [525, 78] width 160 height 21
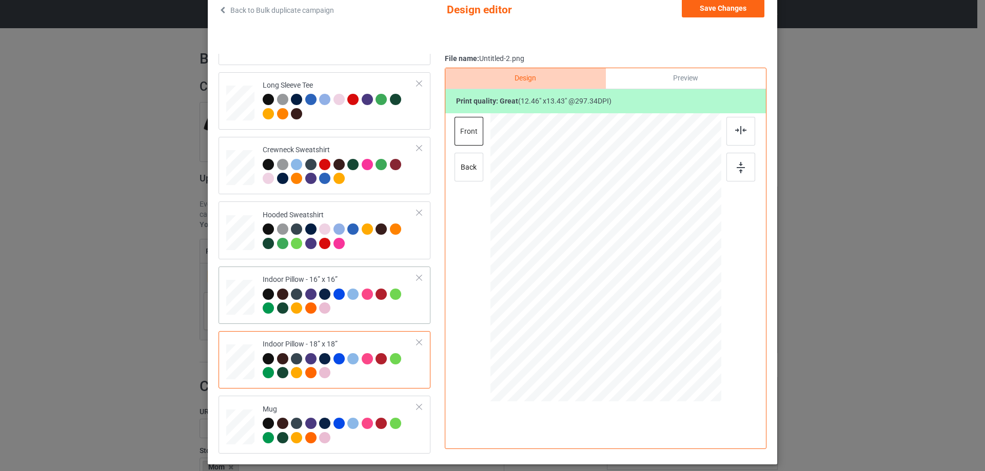
click at [323, 282] on div "Indoor Pillow - 16” x 16”" at bounding box center [340, 294] width 154 height 38
click at [708, 82] on div "Preview" at bounding box center [686, 78] width 160 height 21
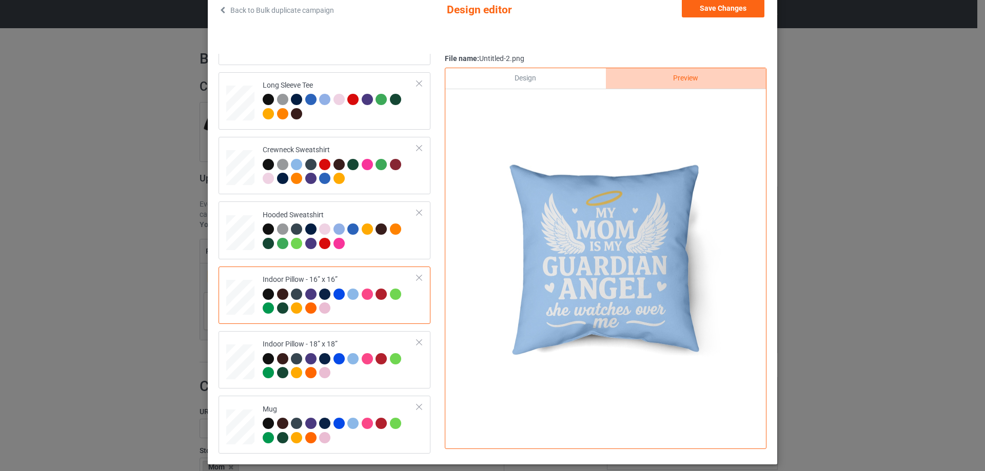
click at [543, 80] on div "Design" at bounding box center [525, 78] width 160 height 21
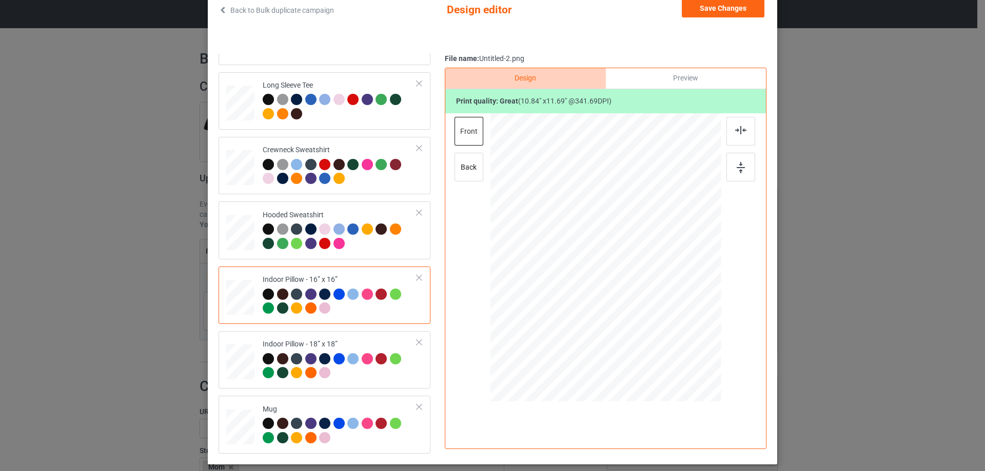
click at [265, 293] on div at bounding box center [268, 294] width 11 height 11
click at [696, 74] on div "Preview" at bounding box center [686, 78] width 160 height 21
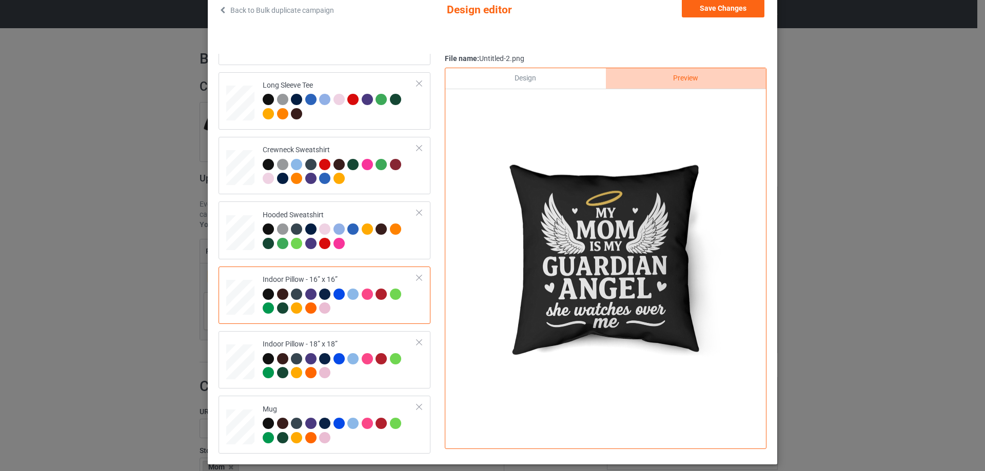
click at [545, 81] on div "Design" at bounding box center [525, 78] width 160 height 21
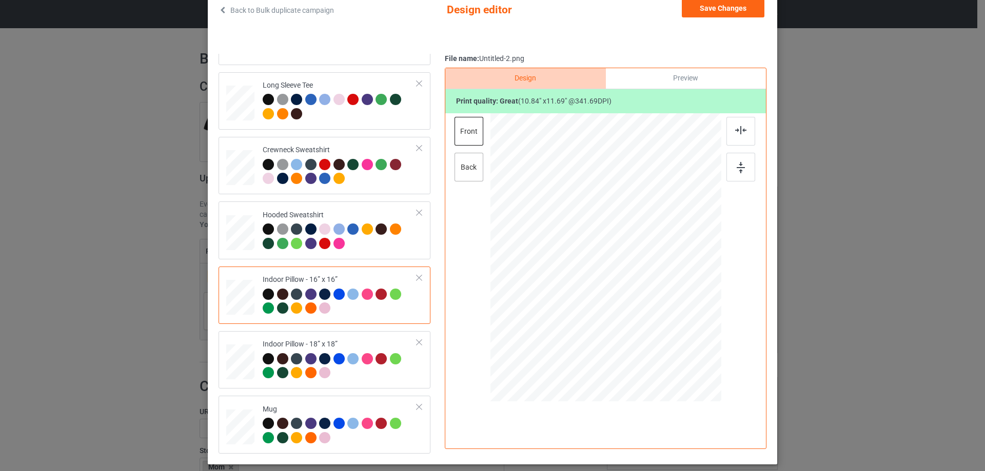
click at [475, 166] on div "back" at bounding box center [468, 167] width 29 height 29
click at [286, 349] on div "Indoor Pillow - 18” x 18”" at bounding box center [340, 359] width 154 height 38
click at [468, 136] on div "front" at bounding box center [468, 131] width 29 height 29
click at [713, 75] on div "Preview" at bounding box center [686, 78] width 160 height 21
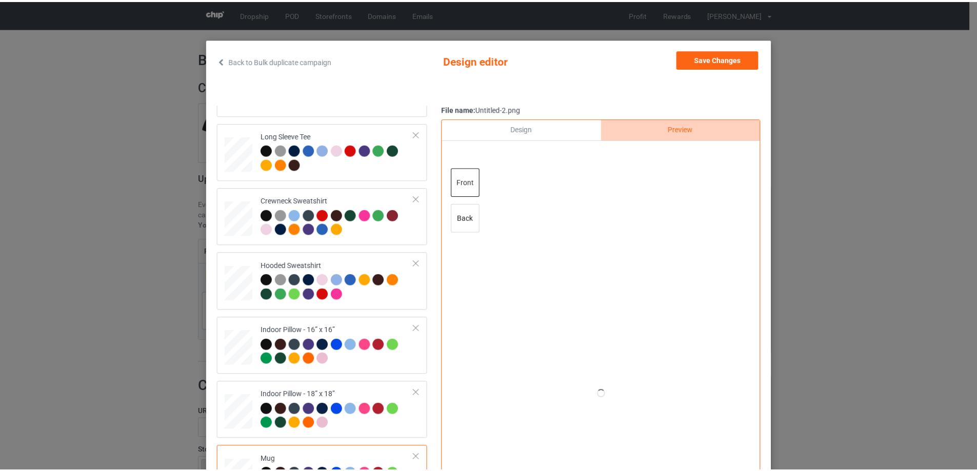
scroll to position [18, 0]
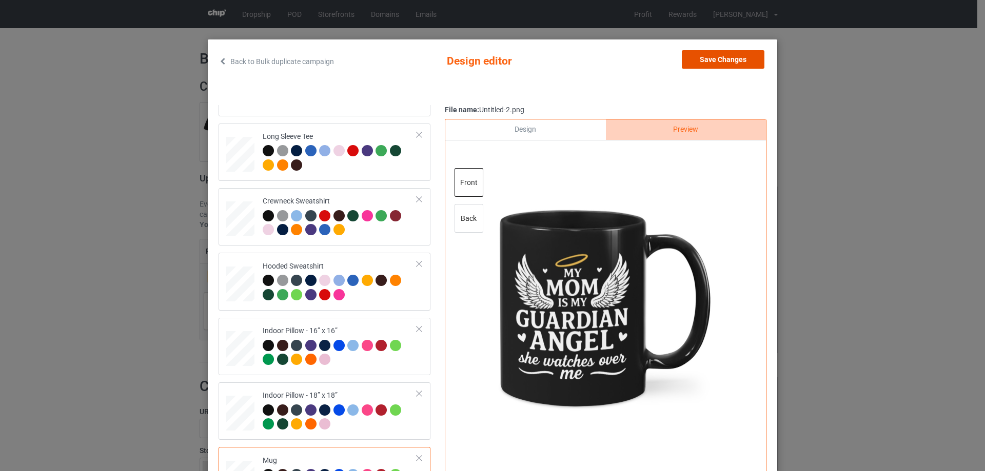
click at [707, 65] on button "Save Changes" at bounding box center [723, 59] width 83 height 18
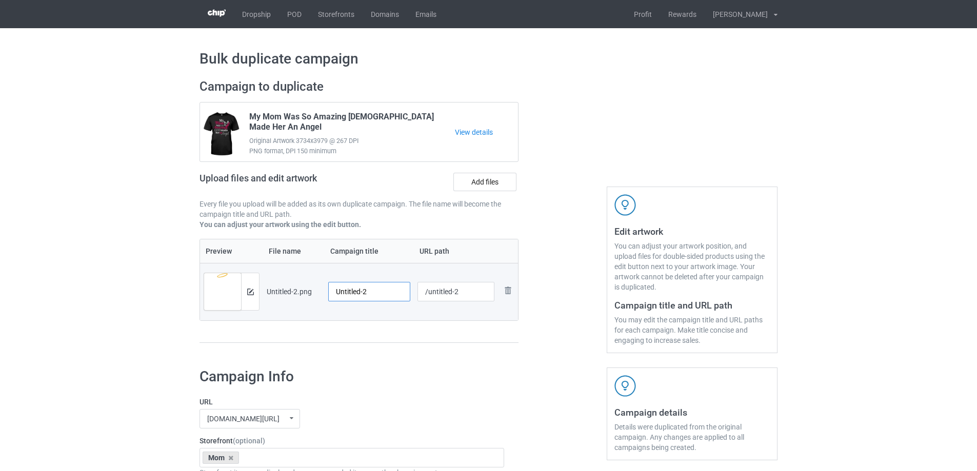
click at [379, 294] on input "Untitled-2" at bounding box center [369, 291] width 82 height 19
paste input "My Mom Is My Guardian Angel She Watches Over Me"
type input "My Mom Is My Guardian Angel She Watches Over Me"
click at [398, 339] on div "Preview File name Campaign title URL path Preview and edit artwork Untitled-2.p…" at bounding box center [359, 291] width 319 height 105
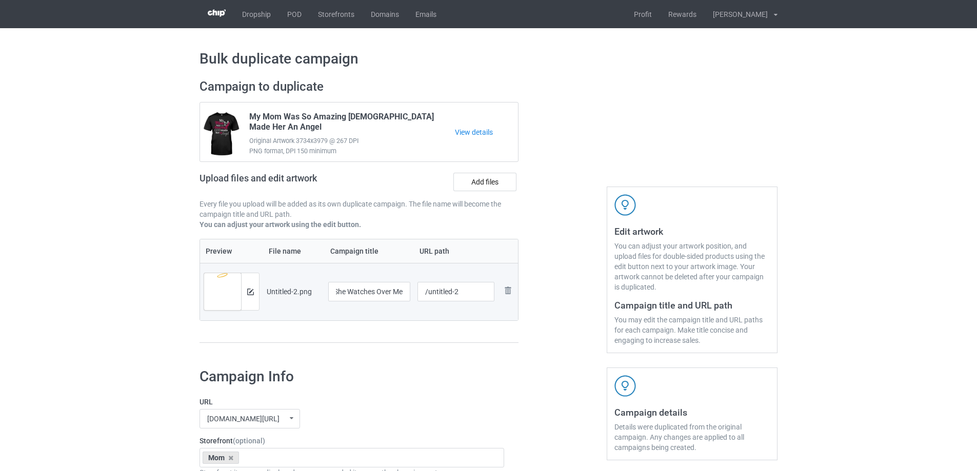
scroll to position [0, 0]
drag, startPoint x: 427, startPoint y: 296, endPoint x: 471, endPoint y: 288, distance: 45.3
click at [470, 290] on input "/untitled-2" at bounding box center [456, 291] width 77 height 19
drag, startPoint x: 449, startPoint y: 291, endPoint x: 462, endPoint y: 292, distance: 12.4
click at [462, 292] on input "/mmmi2" at bounding box center [456, 291] width 77 height 19
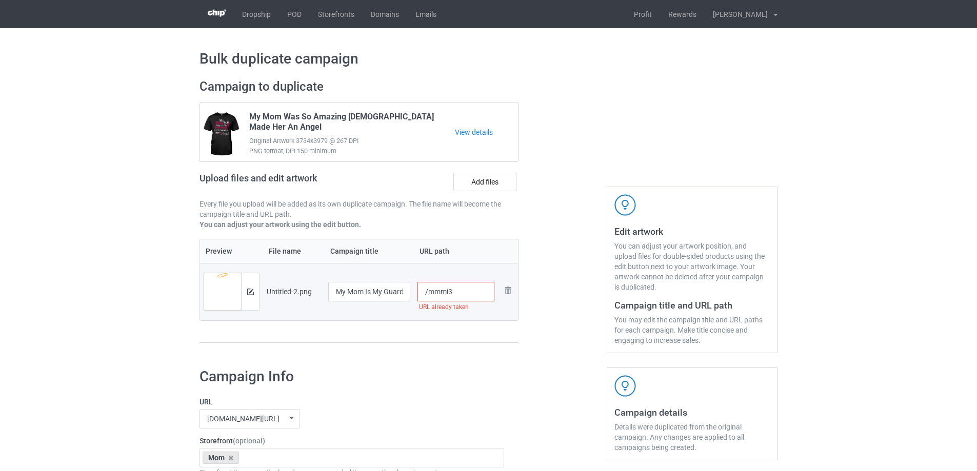
drag, startPoint x: 447, startPoint y: 293, endPoint x: 457, endPoint y: 293, distance: 9.7
click at [457, 293] on input "/mmmi3" at bounding box center [456, 291] width 77 height 19
click at [450, 292] on input "/mmmi3" at bounding box center [456, 291] width 77 height 19
drag, startPoint x: 449, startPoint y: 291, endPoint x: 460, endPoint y: 293, distance: 11.4
click at [460, 293] on input "/mmmi3" at bounding box center [456, 291] width 77 height 19
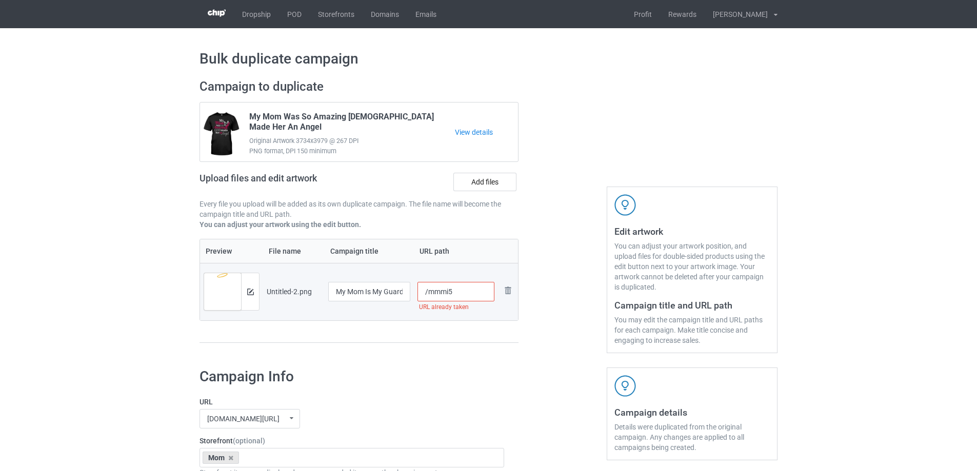
drag, startPoint x: 448, startPoint y: 291, endPoint x: 462, endPoint y: 291, distance: 13.3
click at [462, 291] on input "/mmmi5" at bounding box center [456, 291] width 77 height 19
type input "/mmmi5"
click at [463, 332] on div "Preview File name Campaign title URL path Preview and edit artwork Untitled-2.p…" at bounding box center [359, 291] width 319 height 105
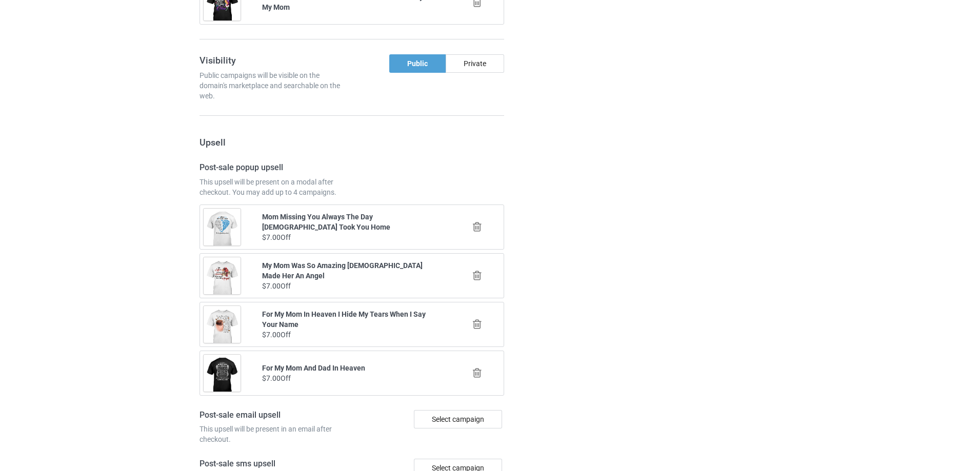
scroll to position [1194, 0]
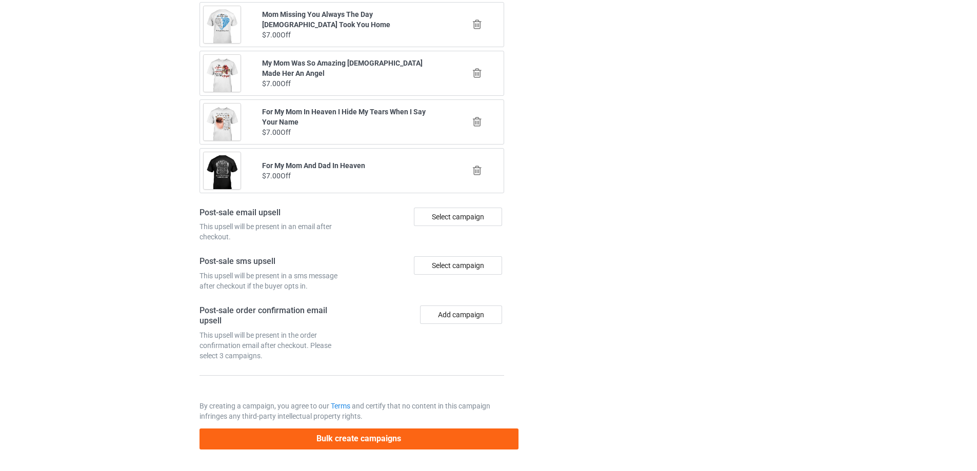
click at [418, 426] on div "Bulk create campaigns" at bounding box center [359, 436] width 319 height 28
drag, startPoint x: 414, startPoint y: 434, endPoint x: 389, endPoint y: 436, distance: 24.7
click at [414, 435] on button "Bulk create campaigns" at bounding box center [359, 439] width 319 height 21
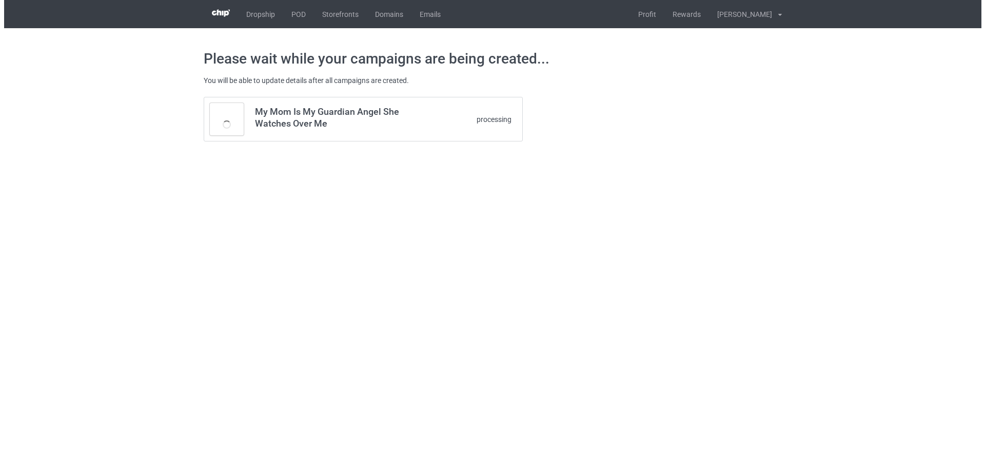
scroll to position [0, 0]
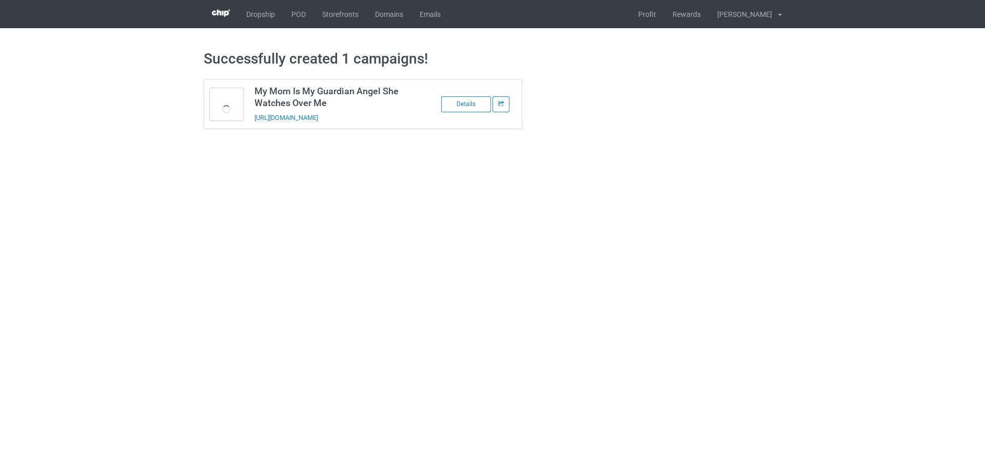
drag, startPoint x: 384, startPoint y: 122, endPoint x: 250, endPoint y: 119, distance: 133.9
click at [250, 119] on td "My Mom Is My Guardian Angel She Watches Over Me https://www.sendinglovetoheaven…" at bounding box center [335, 104] width 173 height 49
copy link "https://www.sendinglovetoheaven.com/mmmi5"
click at [878, 276] on body "Dropship POD Storefronts Domains Emails Profit Rewards Đỗ Cao Thái Settings Log…" at bounding box center [492, 235] width 985 height 471
click at [297, 16] on link "POD" at bounding box center [298, 14] width 31 height 28
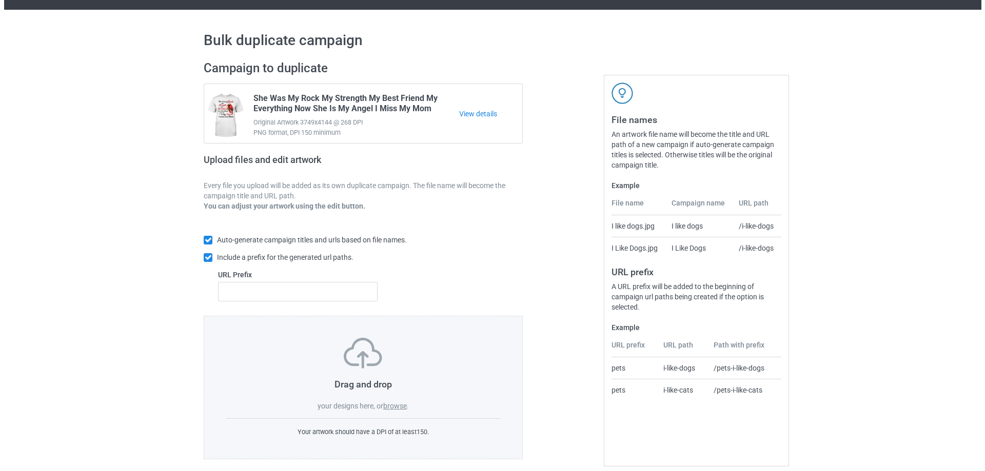
scroll to position [29, 0]
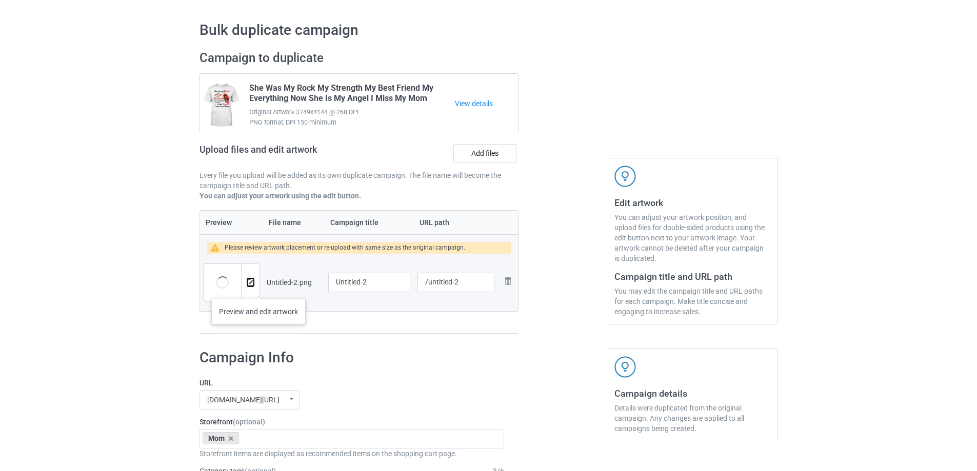
click at [251, 287] on button at bounding box center [250, 283] width 7 height 8
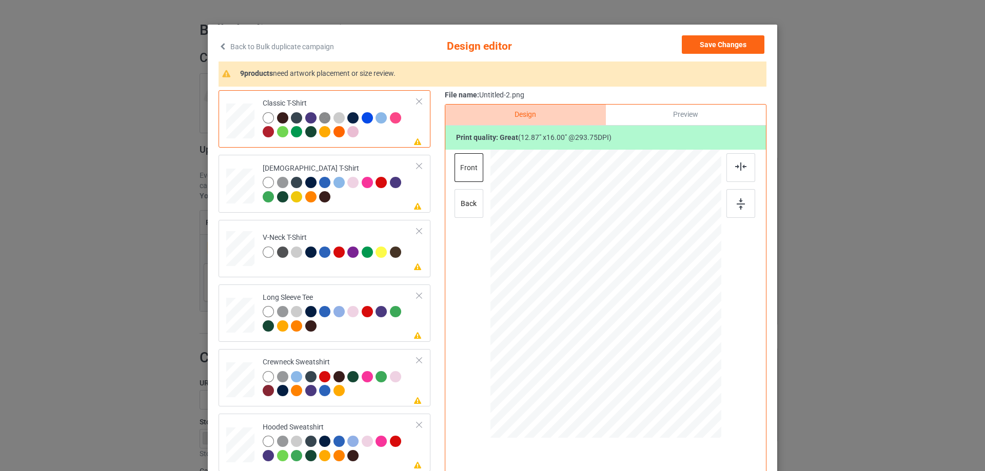
scroll to position [51, 0]
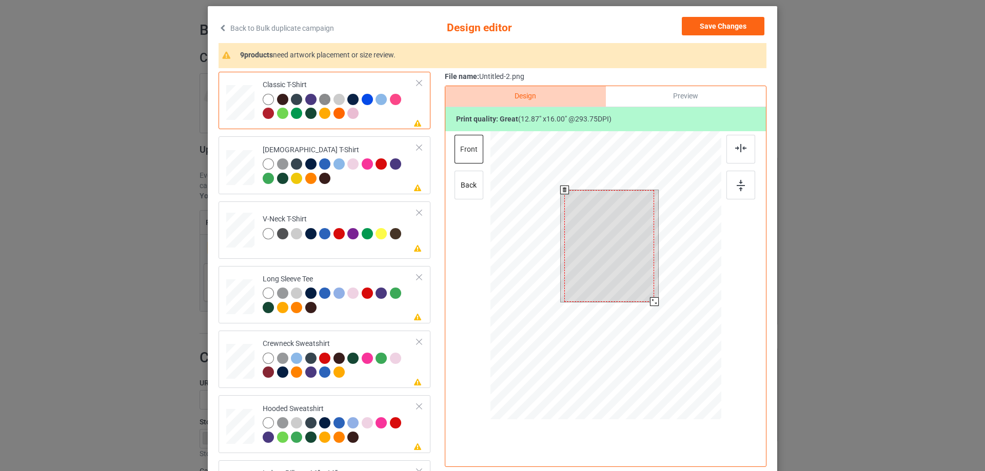
click at [610, 246] on div at bounding box center [609, 246] width 90 height 112
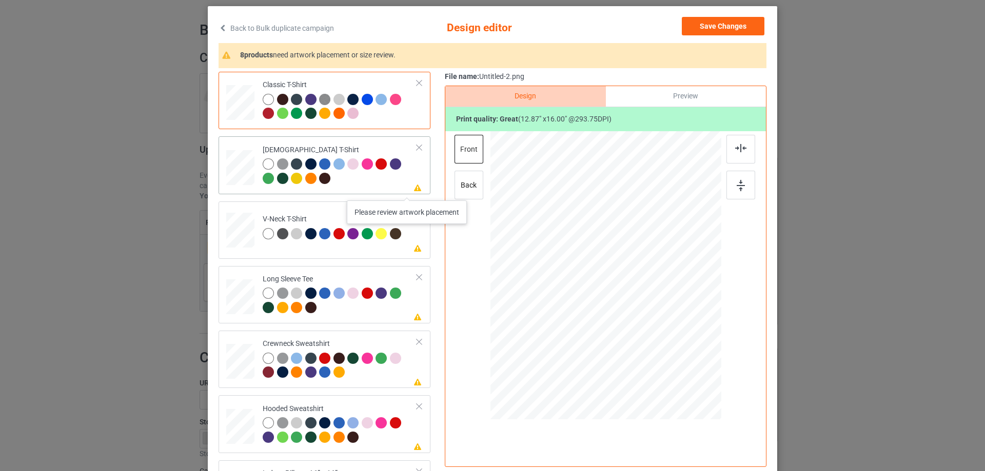
click at [369, 184] on div at bounding box center [340, 172] width 154 height 28
click at [596, 241] on div at bounding box center [607, 246] width 82 height 102
click at [406, 126] on div "Classic T-Shirt" at bounding box center [325, 100] width 212 height 57
click at [380, 247] on td "Please review artwork placement V-Neck T-Shirt" at bounding box center [340, 228] width 166 height 45
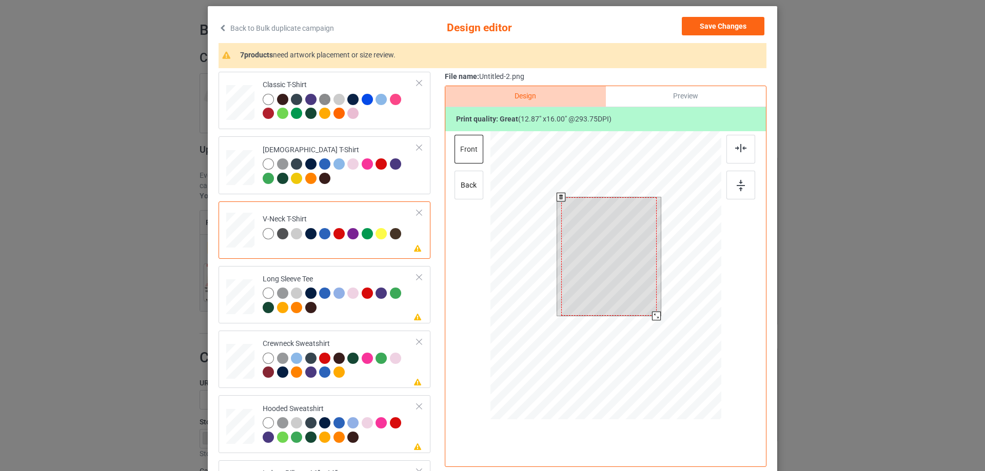
click at [599, 285] on div at bounding box center [608, 256] width 95 height 118
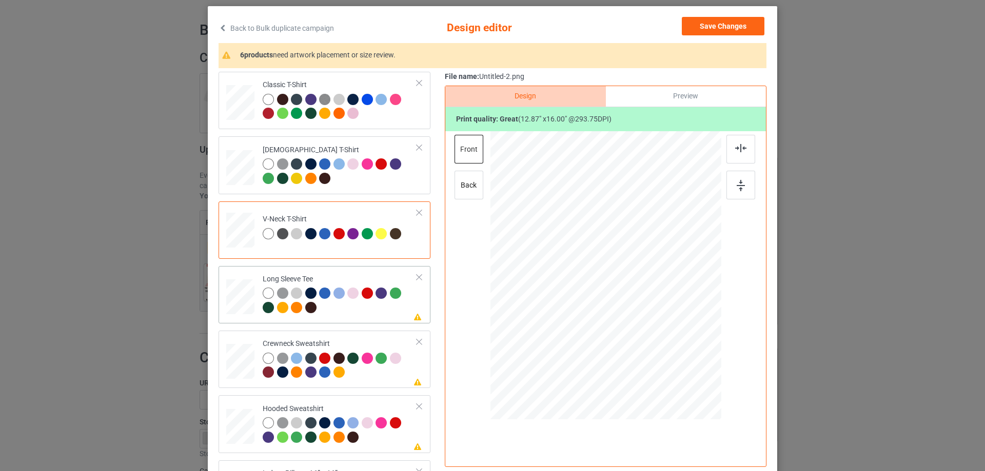
click at [396, 319] on td "Please review artwork placement Long Sleeve Tee" at bounding box center [340, 294] width 166 height 49
click at [604, 260] on div at bounding box center [605, 264] width 267 height 267
click at [618, 260] on div at bounding box center [611, 251] width 79 height 98
click at [371, 338] on td "Please review artwork placement Crewneck Sweatshirt" at bounding box center [340, 359] width 166 height 49
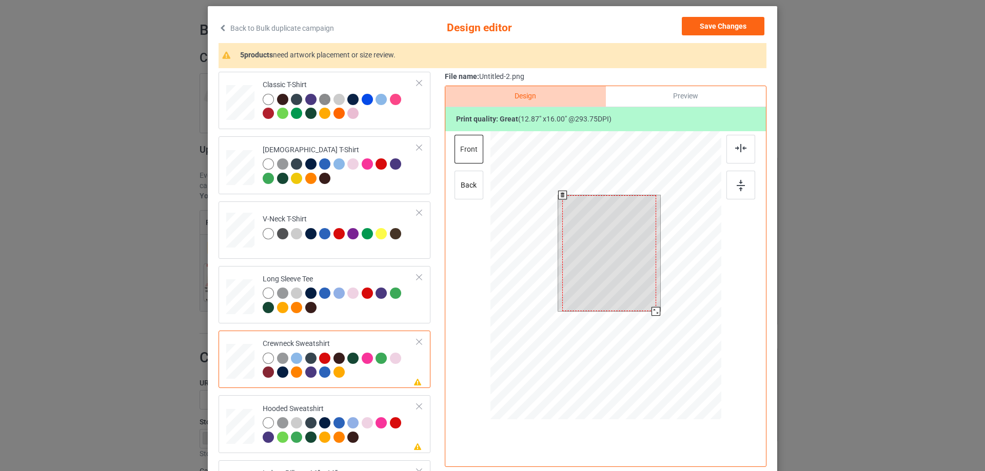
click at [608, 244] on div at bounding box center [609, 253] width 94 height 116
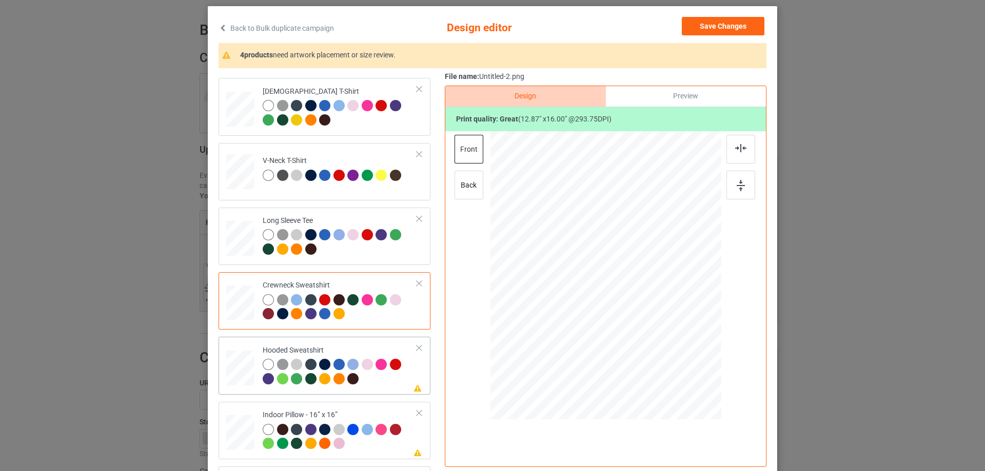
scroll to position [103, 0]
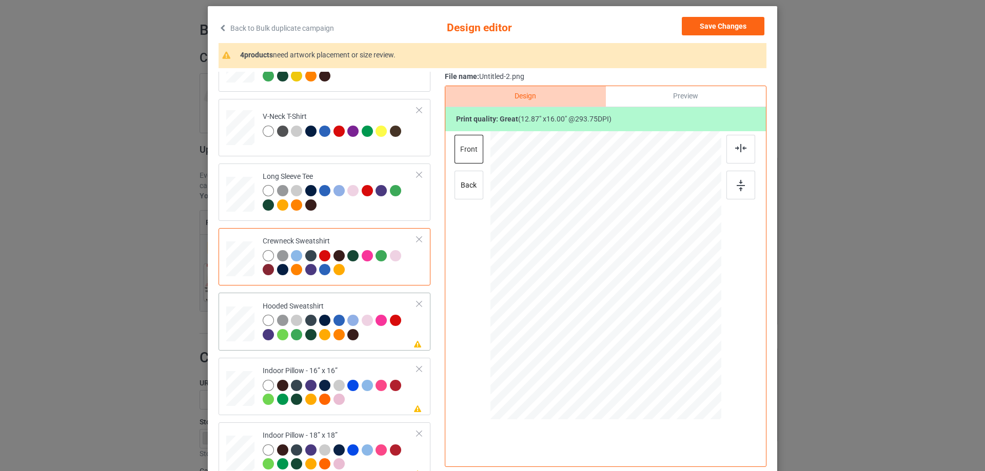
click at [369, 294] on div "Please review artwork placement Hooded Sweatshirt" at bounding box center [325, 321] width 212 height 57
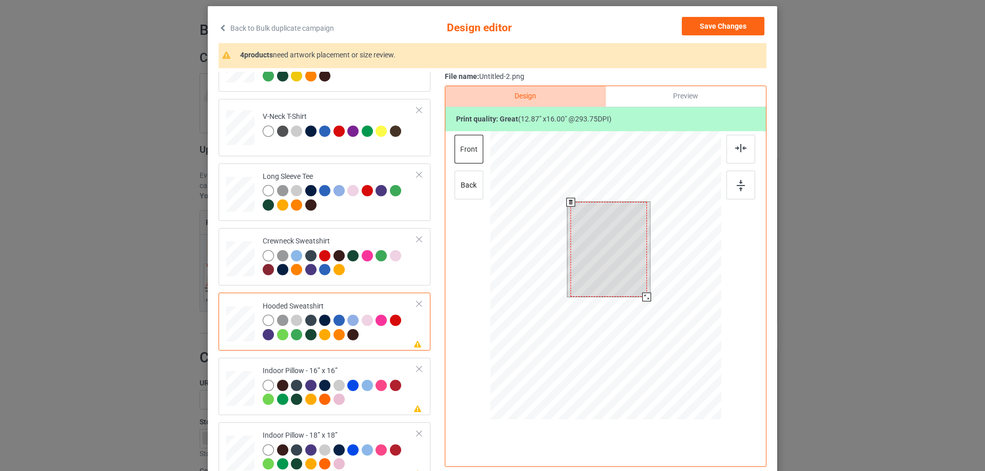
click at [615, 251] on div at bounding box center [608, 249] width 76 height 95
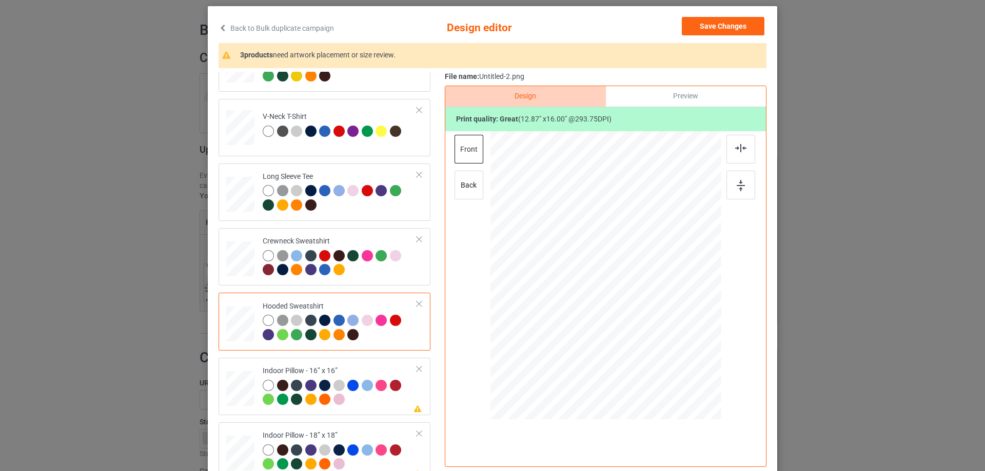
scroll to position [0, 0]
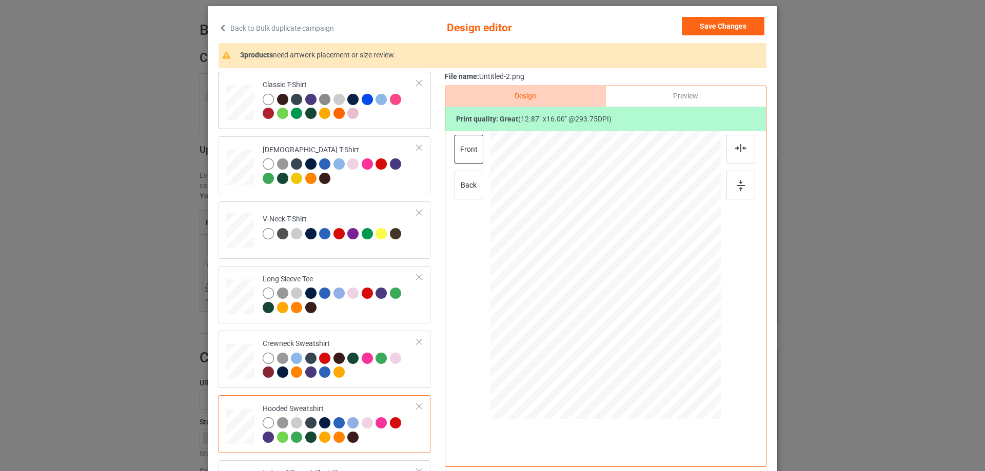
click at [388, 118] on div at bounding box center [340, 108] width 154 height 28
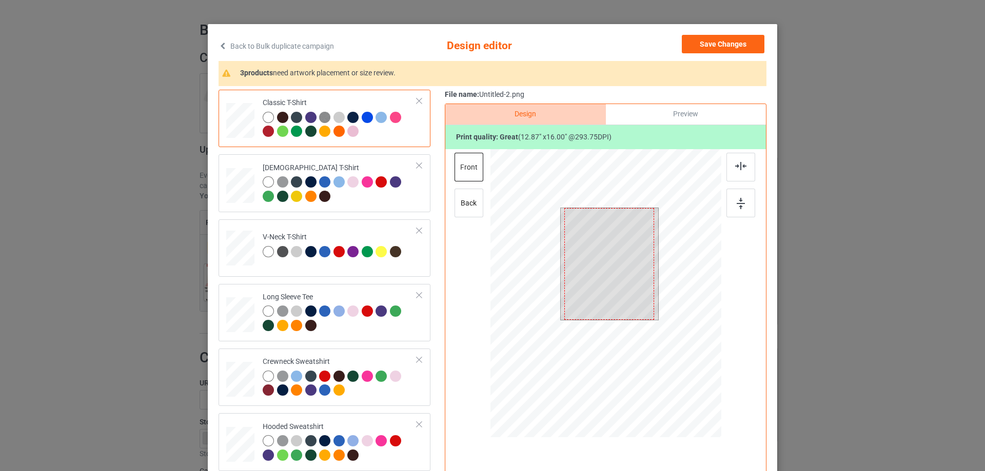
scroll to position [51, 0]
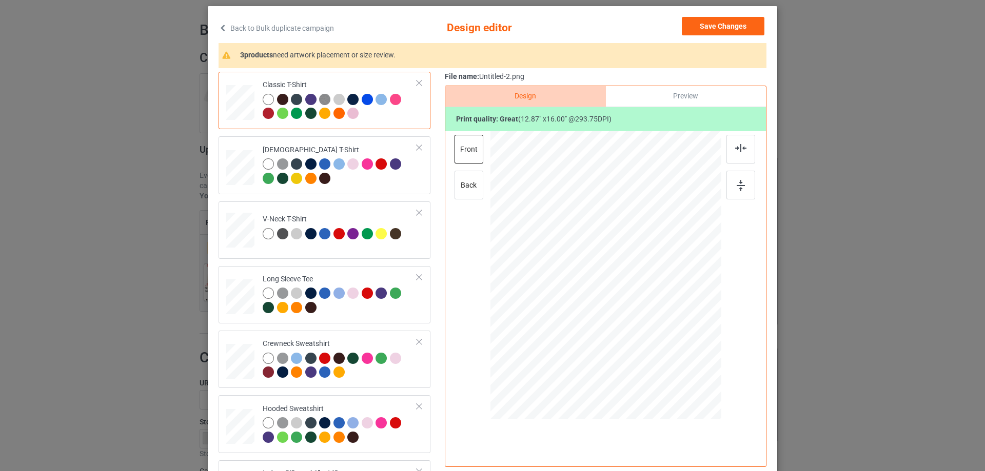
click at [716, 95] on div "Preview" at bounding box center [686, 96] width 160 height 21
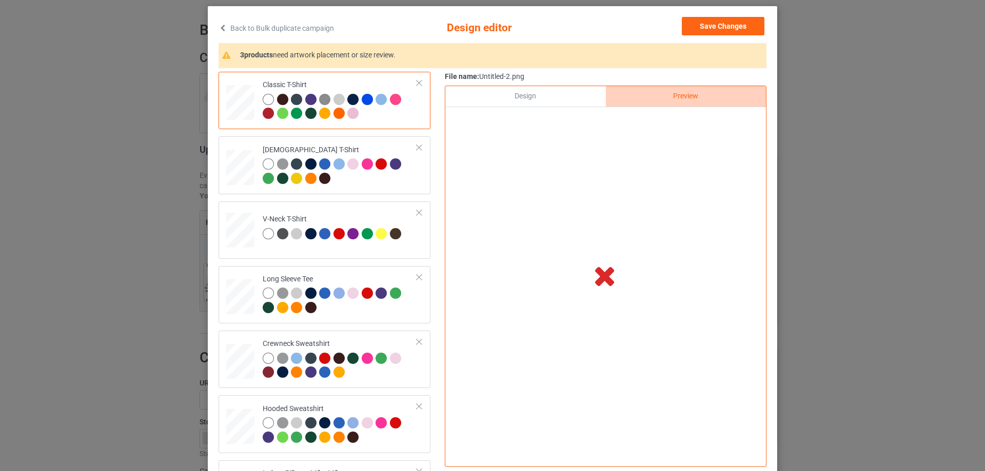
click at [543, 100] on div "Design" at bounding box center [525, 96] width 160 height 21
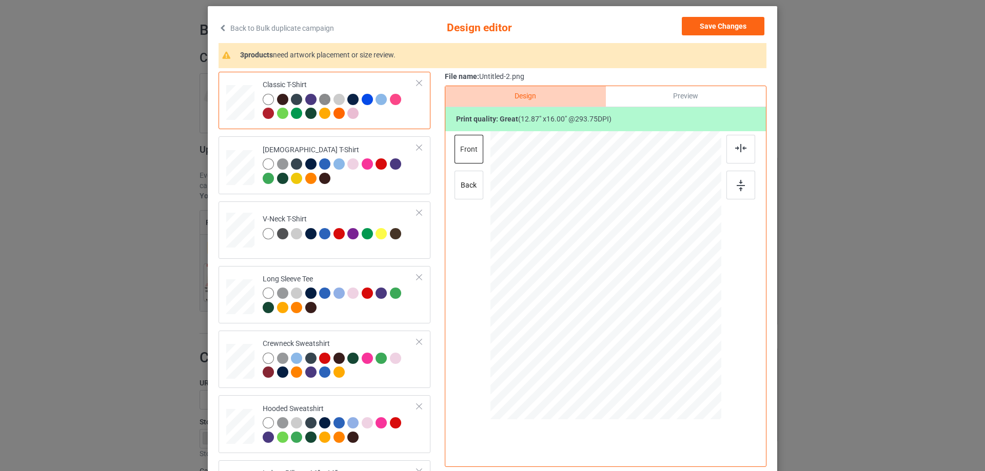
click at [675, 102] on div "Preview" at bounding box center [686, 96] width 160 height 21
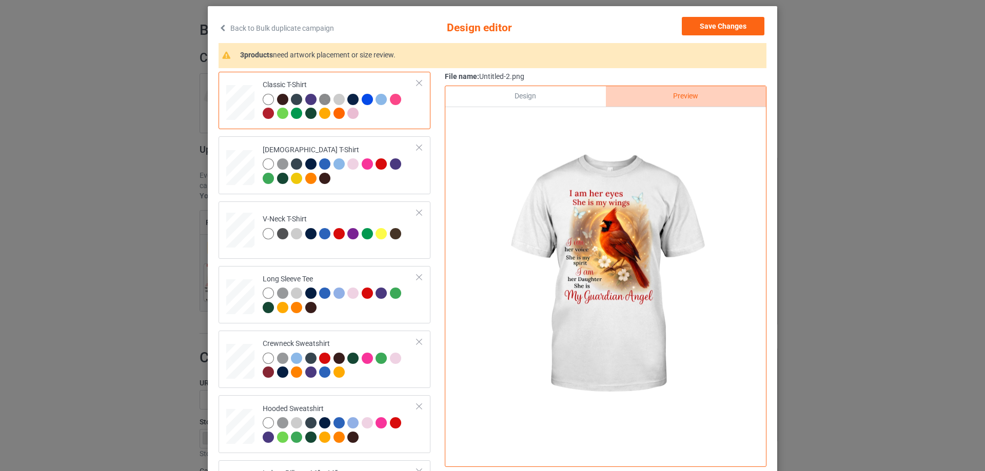
click at [568, 97] on div "Design" at bounding box center [525, 96] width 160 height 21
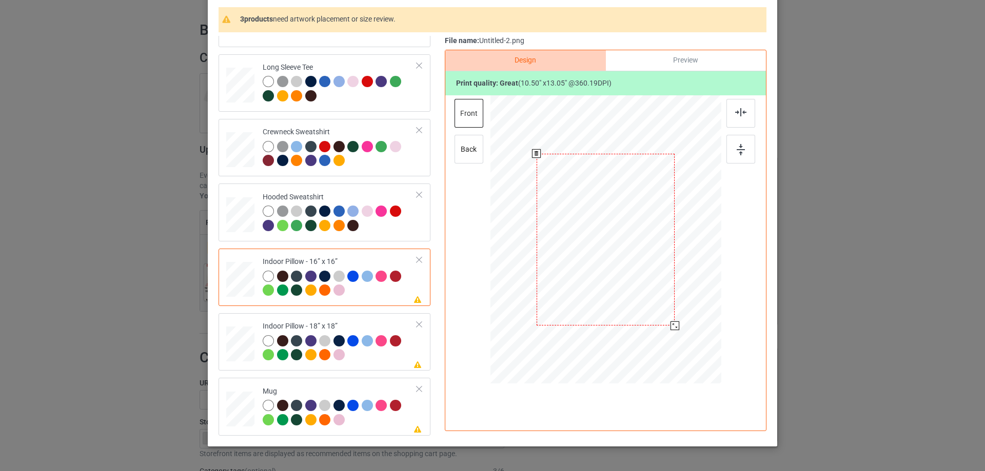
scroll to position [69, 0]
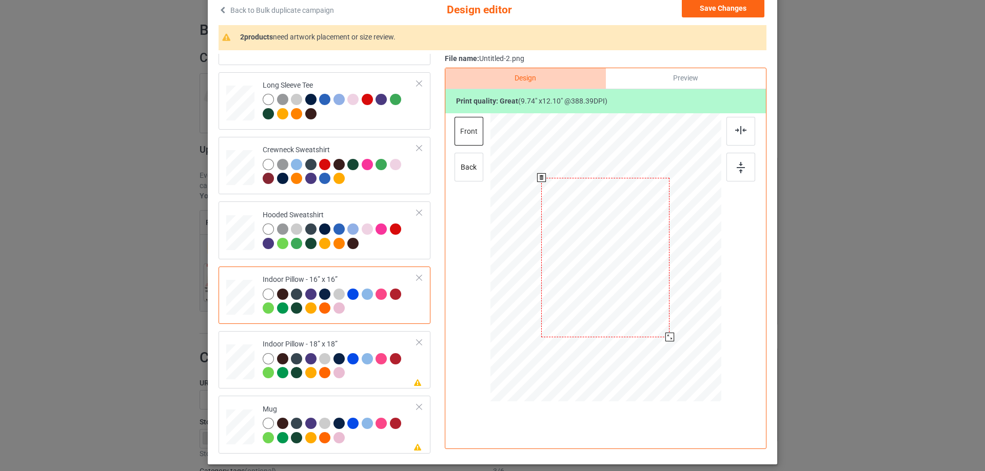
drag, startPoint x: 668, startPoint y: 342, endPoint x: 666, endPoint y: 333, distance: 8.9
click at [666, 333] on div at bounding box center [605, 258] width 231 height 230
click at [707, 83] on div "Preview" at bounding box center [686, 78] width 160 height 21
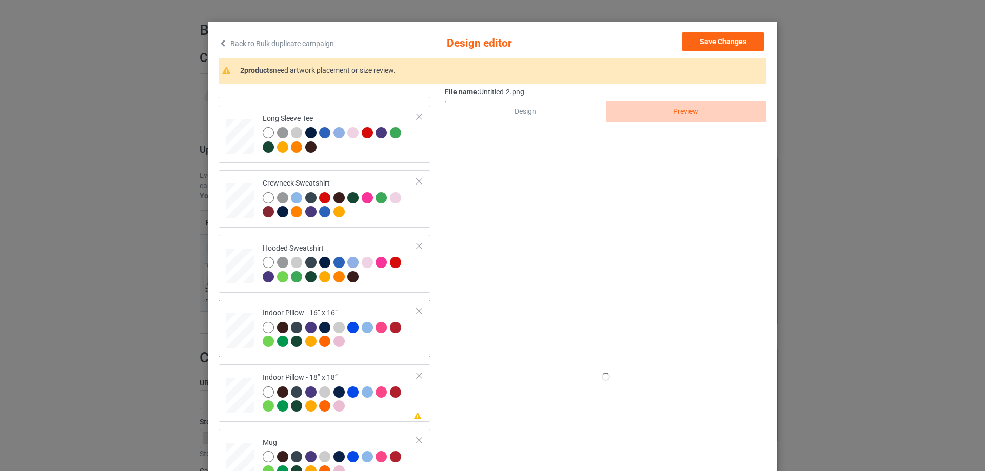
scroll to position [18, 0]
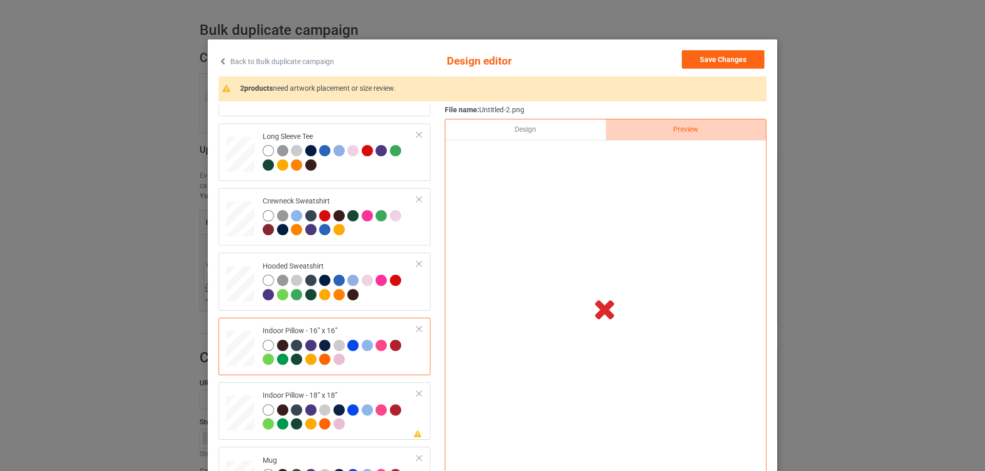
click at [510, 149] on div at bounding box center [605, 153] width 321 height 24
click at [517, 134] on div "Design" at bounding box center [525, 130] width 160 height 21
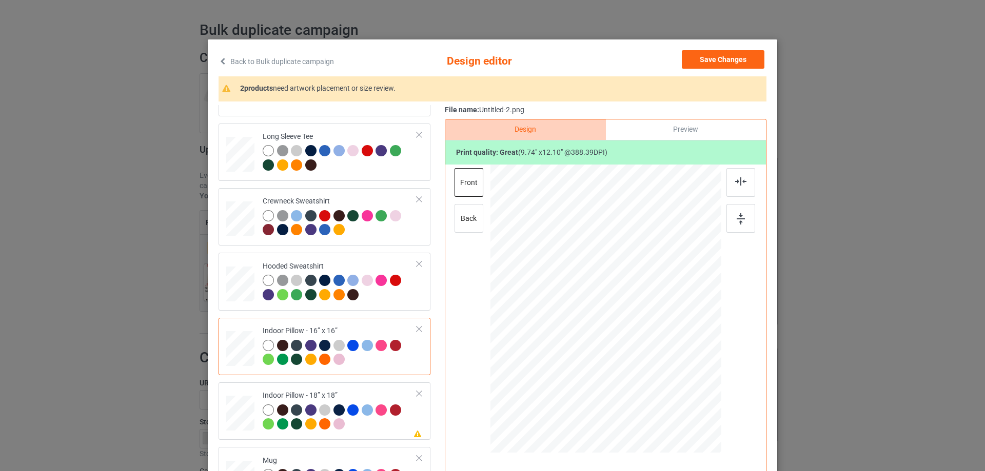
click at [684, 128] on div "Preview" at bounding box center [686, 130] width 160 height 21
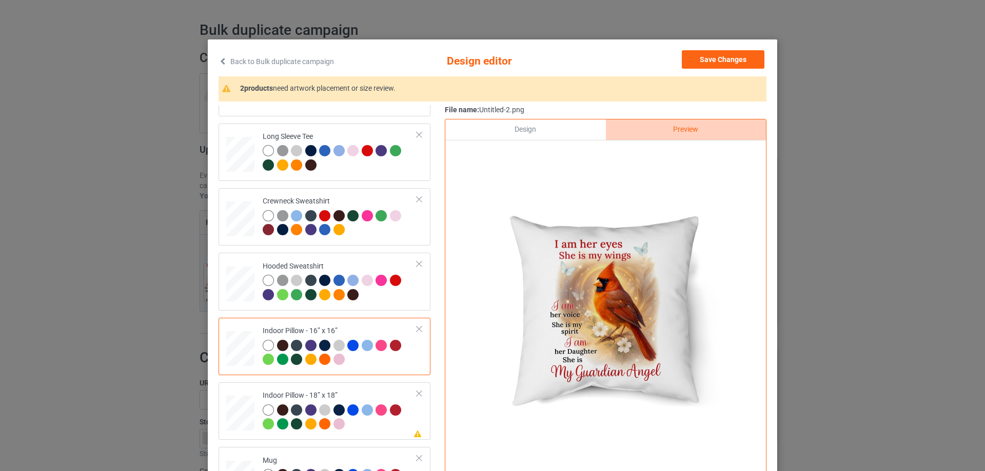
click at [565, 128] on div "Design" at bounding box center [525, 130] width 160 height 21
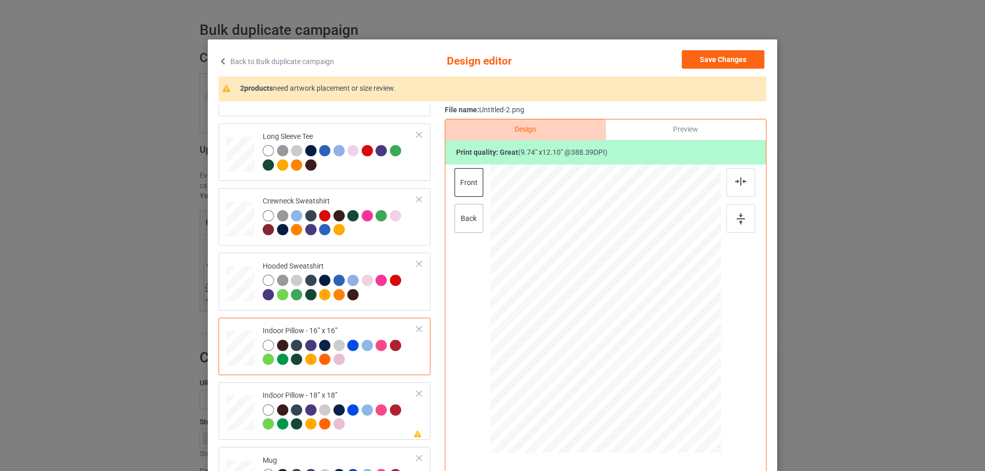
click at [467, 223] on div "back" at bounding box center [468, 218] width 29 height 29
click at [468, 191] on div "front" at bounding box center [468, 182] width 29 height 29
click at [480, 223] on div "front back" at bounding box center [469, 204] width 31 height 72
click at [483, 228] on div at bounding box center [605, 310] width 267 height 291
click at [473, 223] on div "back" at bounding box center [468, 218] width 29 height 29
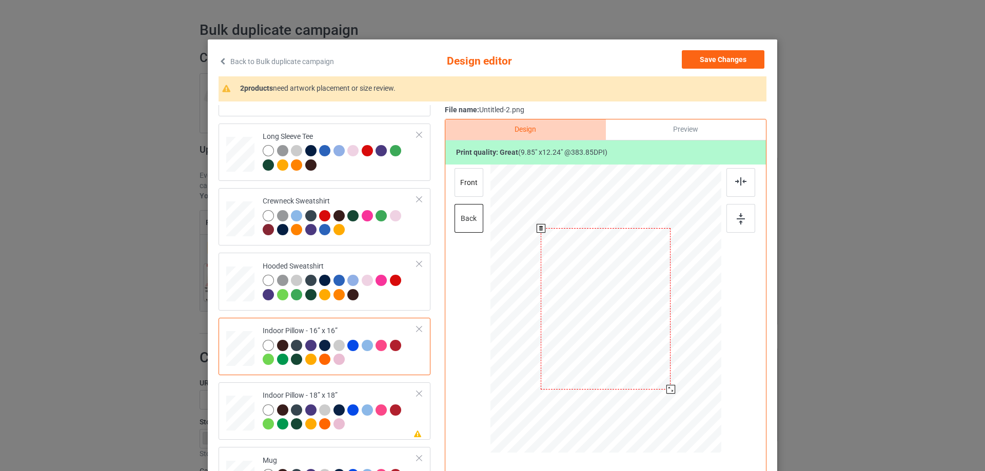
drag, startPoint x: 670, startPoint y: 398, endPoint x: 666, endPoint y: 392, distance: 6.9
click at [666, 392] on div at bounding box center [670, 389] width 9 height 9
click at [345, 395] on div "Indoor Pillow - 18” x 18”" at bounding box center [340, 410] width 154 height 38
drag, startPoint x: 670, startPoint y: 396, endPoint x: 666, endPoint y: 392, distance: 5.8
click at [667, 392] on div at bounding box center [671, 390] width 9 height 9
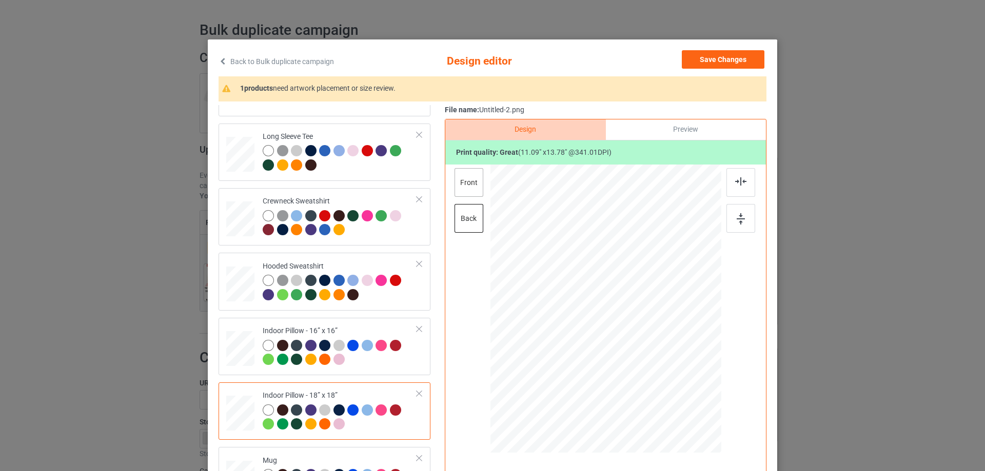
click at [475, 186] on div "front" at bounding box center [468, 182] width 29 height 29
click at [667, 389] on div at bounding box center [671, 391] width 9 height 9
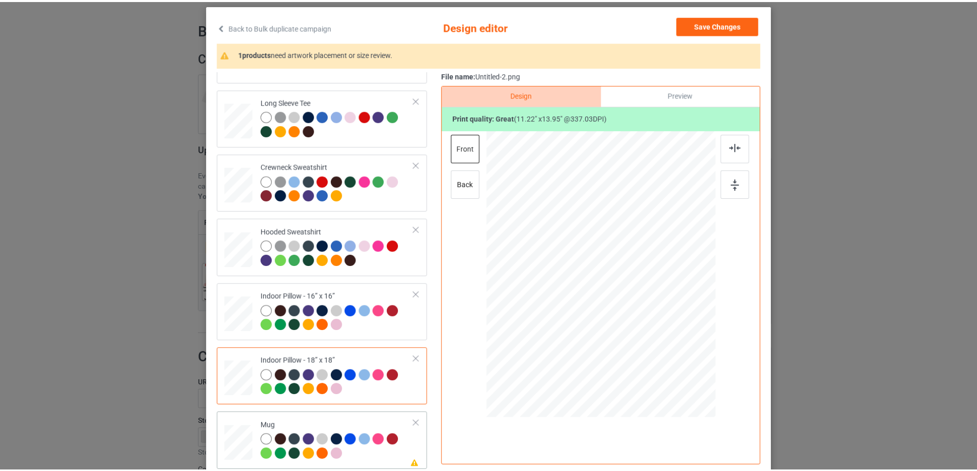
scroll to position [69, 0]
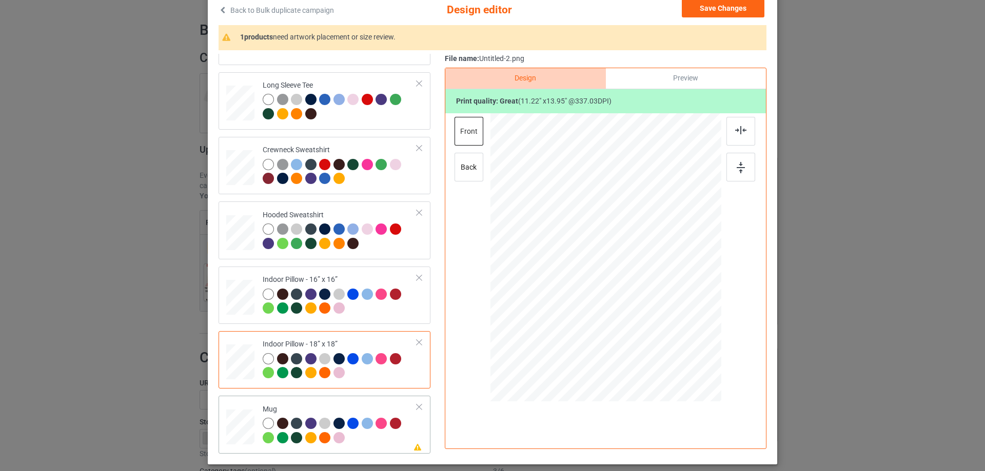
click at [346, 400] on div "Please review artwork placement Mug" at bounding box center [325, 424] width 212 height 57
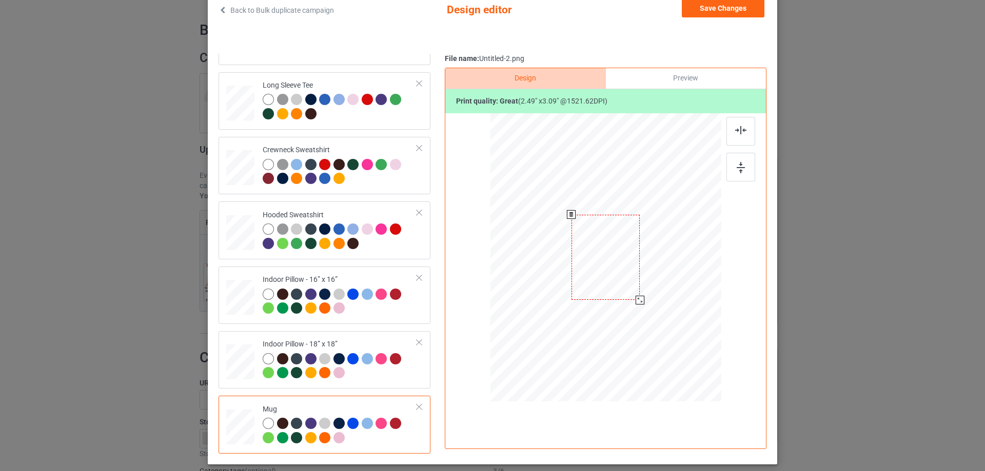
drag, startPoint x: 669, startPoint y: 343, endPoint x: 641, endPoint y: 295, distance: 55.4
click at [641, 295] on div at bounding box center [605, 257] width 231 height 96
drag, startPoint x: 628, startPoint y: 289, endPoint x: 691, endPoint y: 289, distance: 63.1
click at [691, 289] on div at bounding box center [668, 257] width 69 height 85
click at [737, 169] on img at bounding box center [741, 167] width 8 height 11
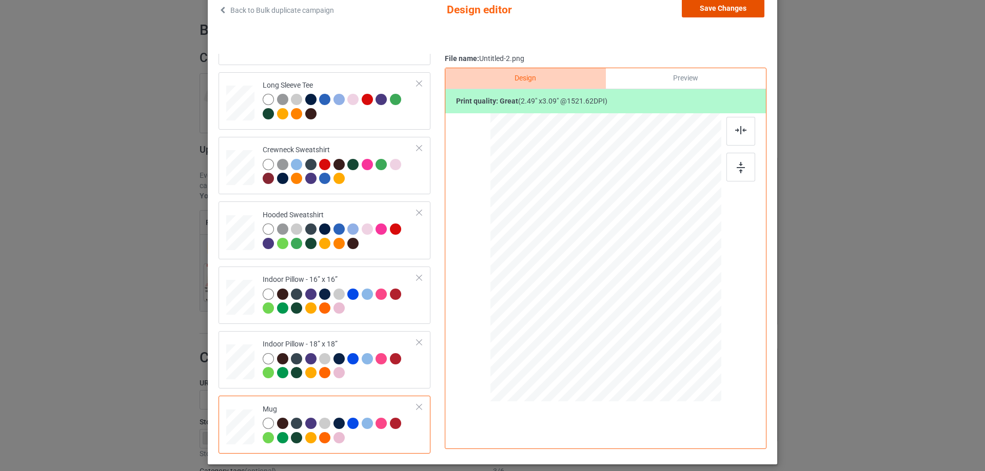
click at [720, 13] on button "Save Changes" at bounding box center [723, 8] width 83 height 18
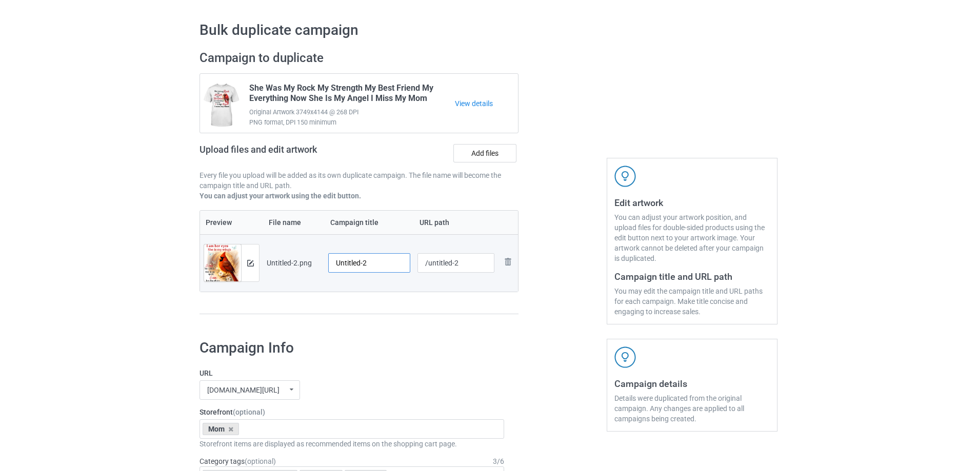
click at [368, 266] on input "Untitled-2" at bounding box center [369, 262] width 82 height 19
paste input "I Am Her Eyes She Is My Wings I Am Her Voice She Is My Spirit I Am Her Daughter…"
type input "I Am Her Eyes She Is My Wings I Am Her Voice She Is My Spirit I Am Her Daughter…"
click at [381, 295] on div "Preview File name Campaign title URL path Preview and edit artwork Untitled-2.p…" at bounding box center [359, 262] width 319 height 105
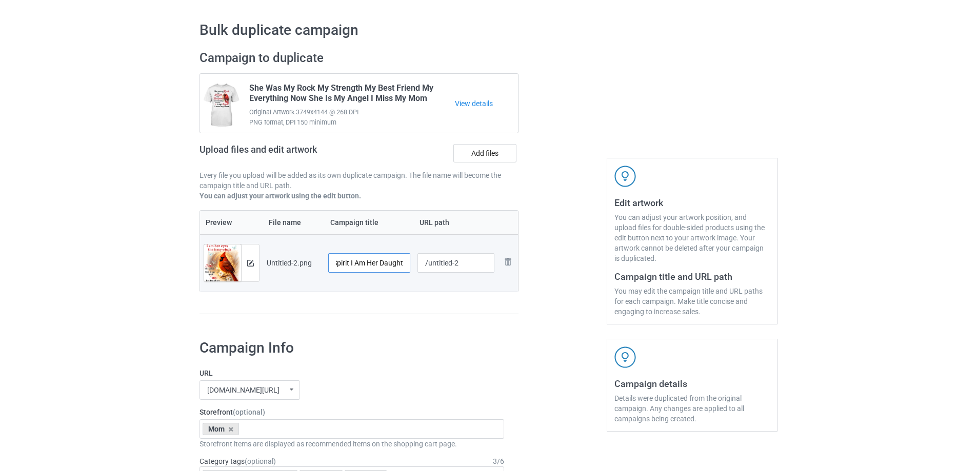
scroll to position [0, 277]
drag, startPoint x: 343, startPoint y: 267, endPoint x: 452, endPoint y: 268, distance: 109.3
click at [452, 268] on tr "Preview and edit artwork Untitled-2.png I Am Her Eyes She Is My Wings I Am Her …" at bounding box center [359, 262] width 318 height 57
click at [441, 286] on td "/untitled-2" at bounding box center [456, 262] width 85 height 57
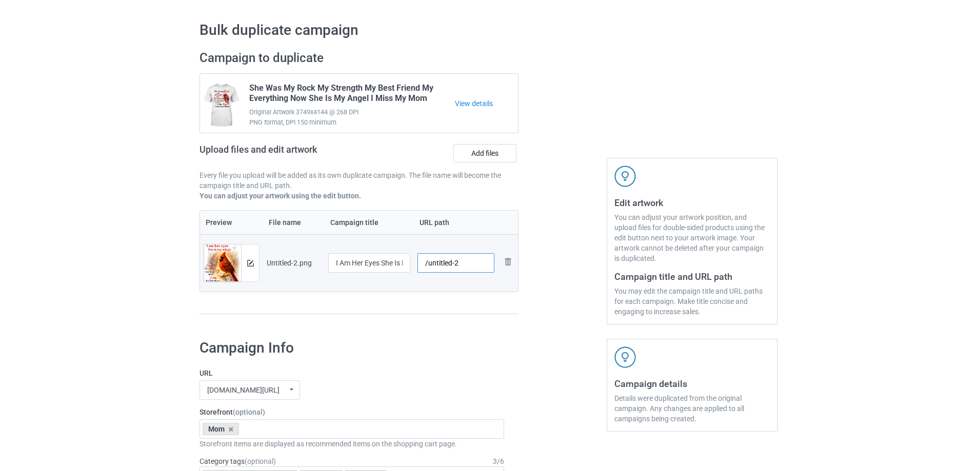
drag, startPoint x: 426, startPoint y: 263, endPoint x: 465, endPoint y: 262, distance: 39.0
click at [465, 262] on input "/untitled-2" at bounding box center [456, 262] width 77 height 19
type input "/miah15"
click at [520, 327] on div "Campaign to duplicate She Was My Rock My Strength My Best Friend My Everything …" at bounding box center [358, 187] width 333 height 289
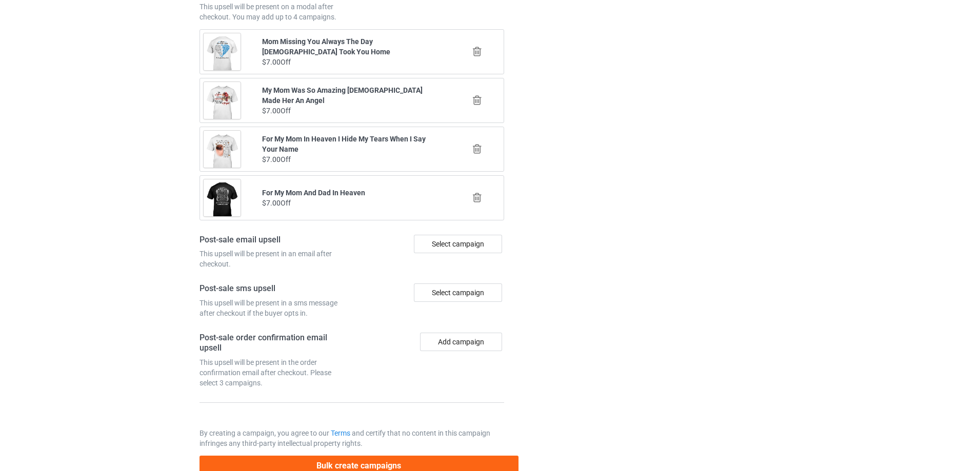
scroll to position [1194, 0]
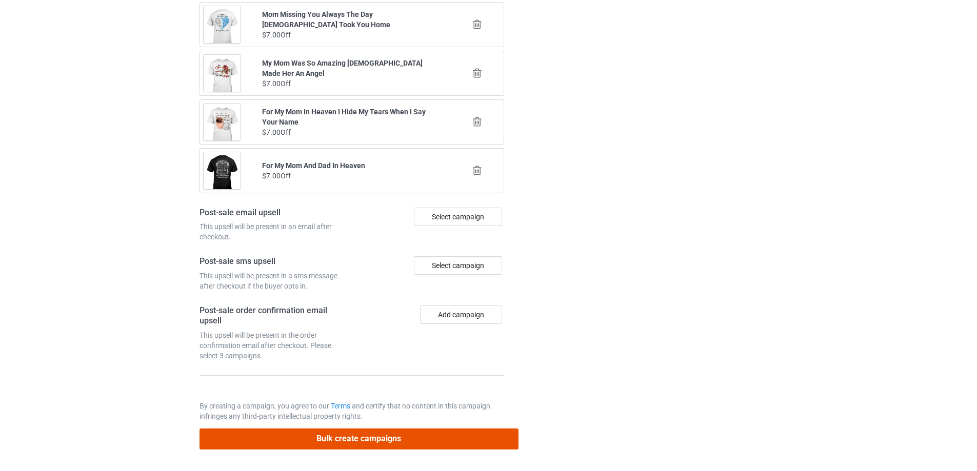
click at [428, 444] on button "Bulk create campaigns" at bounding box center [359, 439] width 319 height 21
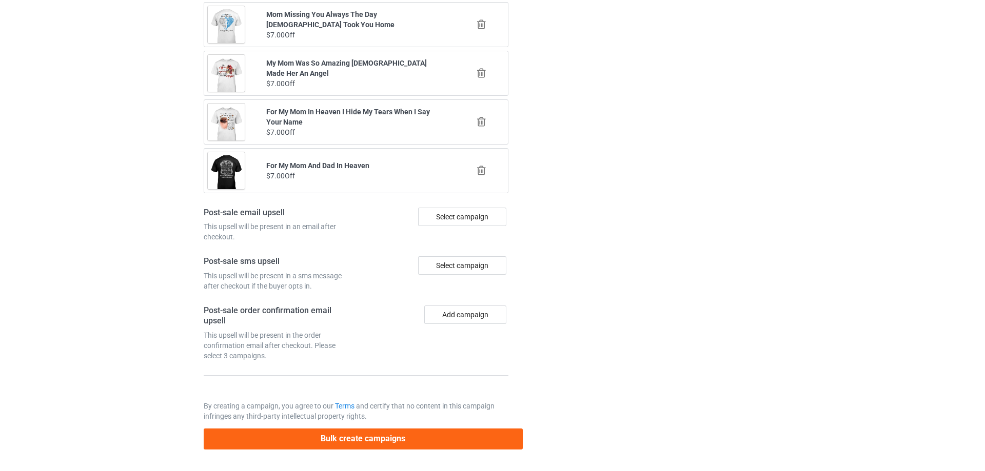
scroll to position [0, 0]
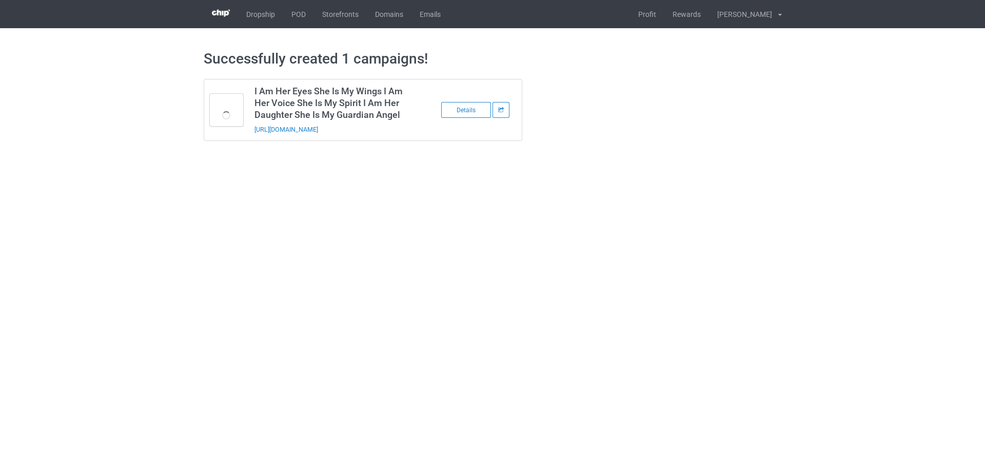
drag, startPoint x: 401, startPoint y: 132, endPoint x: 248, endPoint y: 141, distance: 153.1
click at [248, 141] on div "I Am Her Eyes She Is My Wings I Am Her Voice She Is My Spirit I Am Her Daughter…" at bounding box center [363, 110] width 319 height 62
click at [405, 130] on td "I Am Her Eyes She Is My Wings I Am Her Voice She Is My Spirit I Am Her Daughter…" at bounding box center [335, 110] width 173 height 61
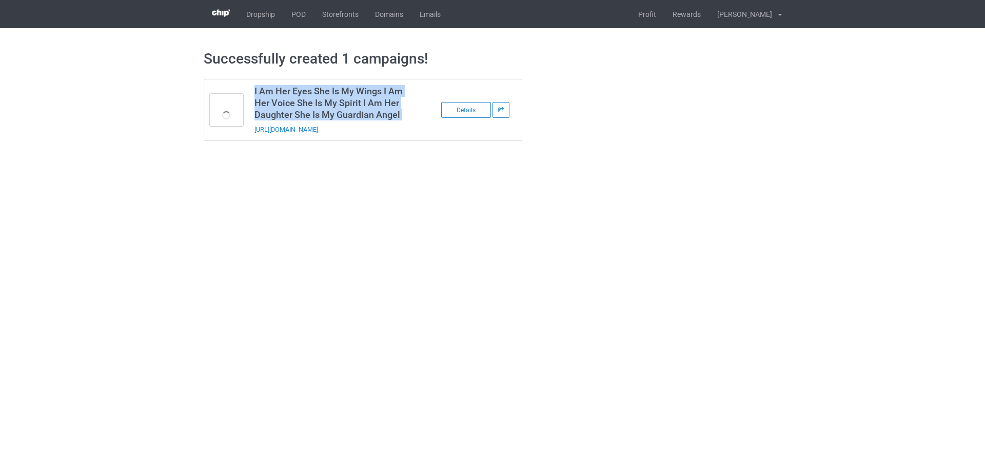
copy tbody "I Am Her Eyes She Is My Wings I Am Her Voice She Is My Spirit I Am Her Daughter…"
click at [296, 15] on link "POD" at bounding box center [298, 14] width 31 height 28
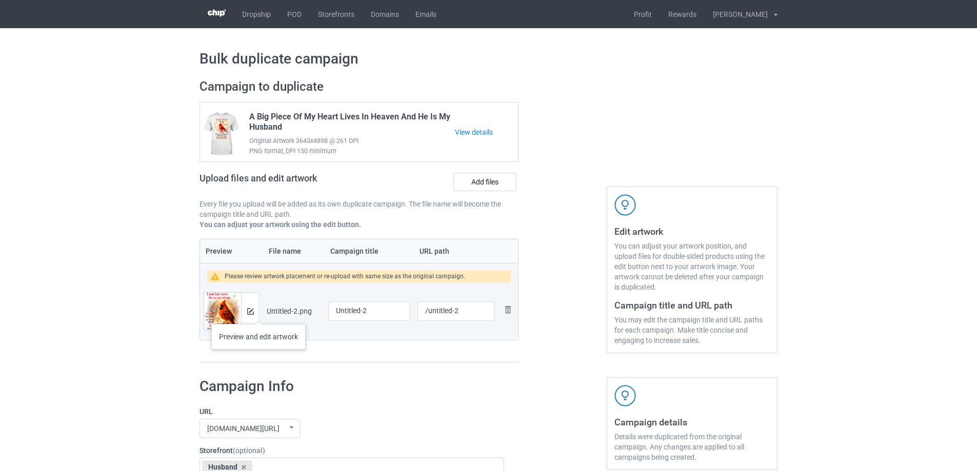
click at [247, 317] on div at bounding box center [250, 311] width 18 height 37
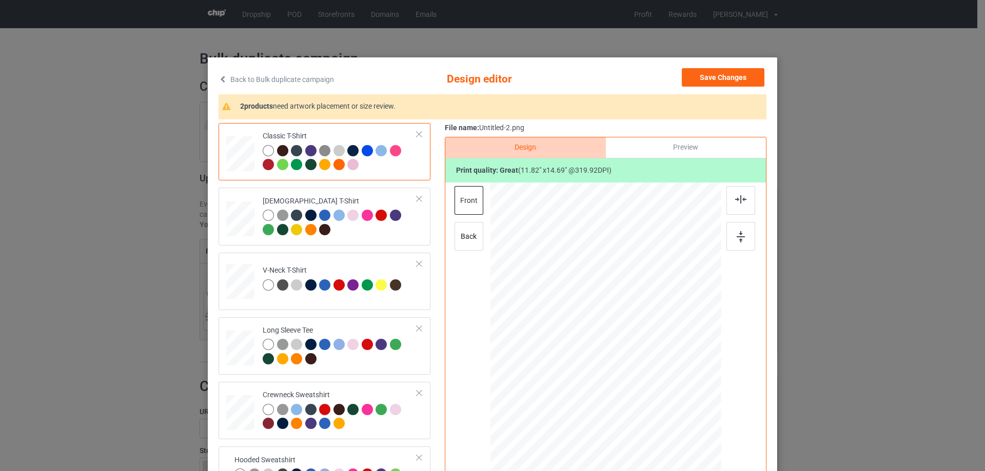
scroll to position [51, 0]
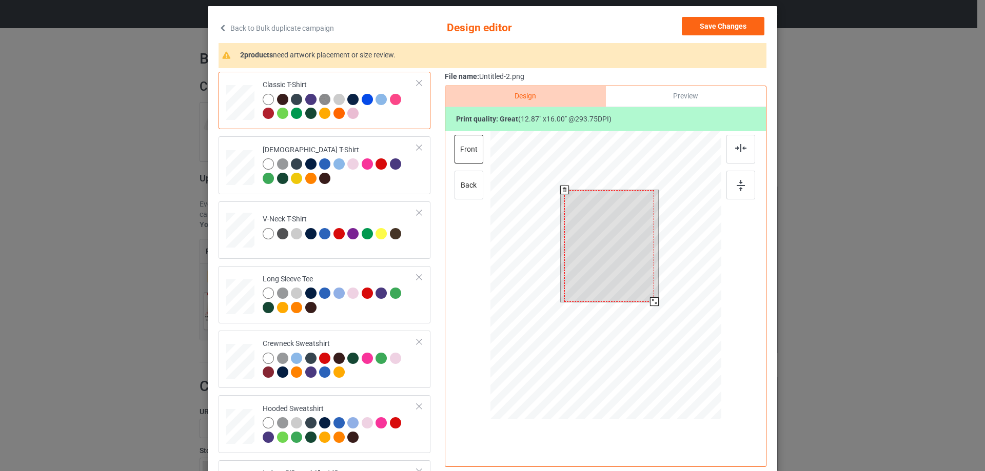
drag, startPoint x: 646, startPoint y: 294, endPoint x: 649, endPoint y: 305, distance: 11.2
click at [650, 305] on div at bounding box center [654, 301] width 9 height 9
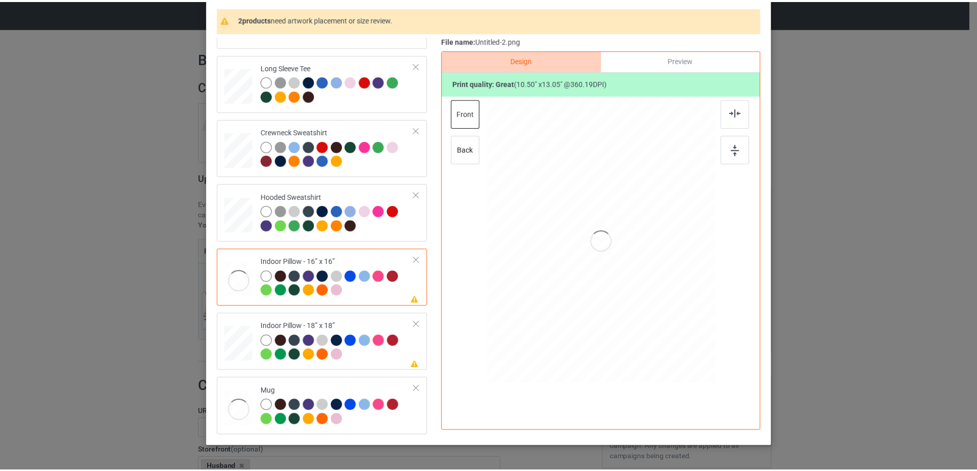
scroll to position [69, 0]
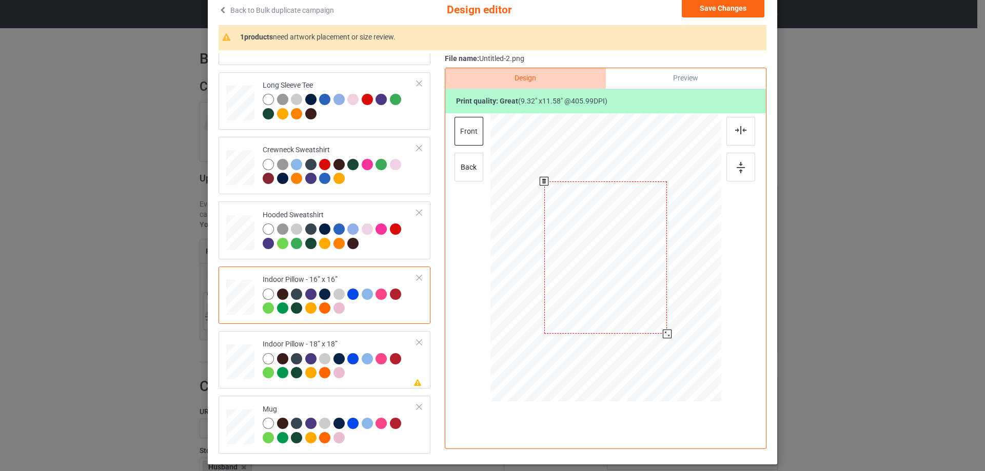
drag, startPoint x: 670, startPoint y: 343, endPoint x: 665, endPoint y: 332, distance: 12.6
click at [665, 332] on div at bounding box center [667, 334] width 9 height 9
click at [678, 87] on div "Preview" at bounding box center [686, 78] width 160 height 21
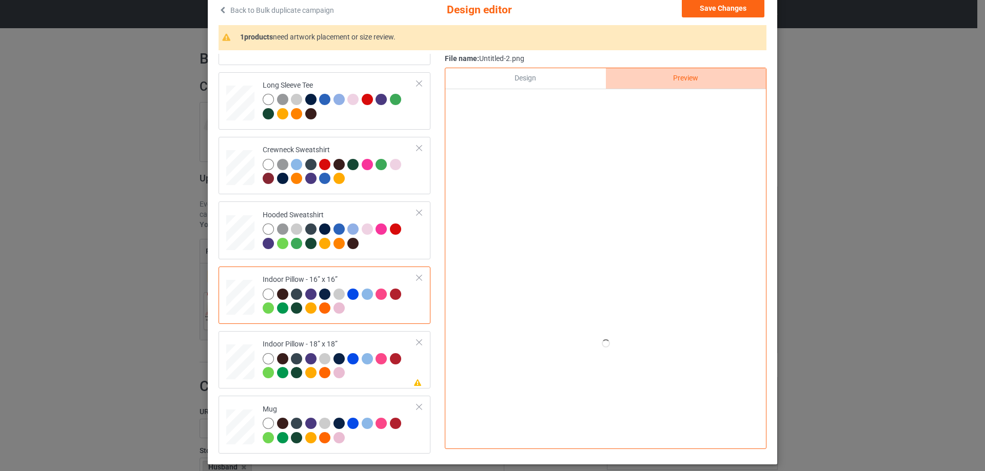
click at [565, 95] on div at bounding box center [605, 101] width 321 height 24
click at [529, 84] on div "Design" at bounding box center [525, 78] width 160 height 21
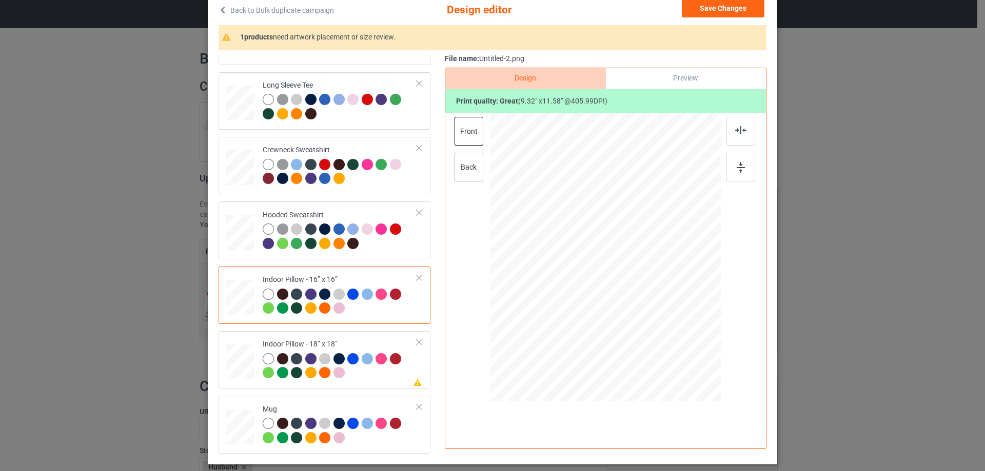
click at [478, 168] on div "back" at bounding box center [468, 167] width 29 height 29
click at [667, 333] on div at bounding box center [667, 334] width 9 height 9
click at [342, 343] on div "Indoor Pillow - 18” x 18”" at bounding box center [340, 359] width 154 height 38
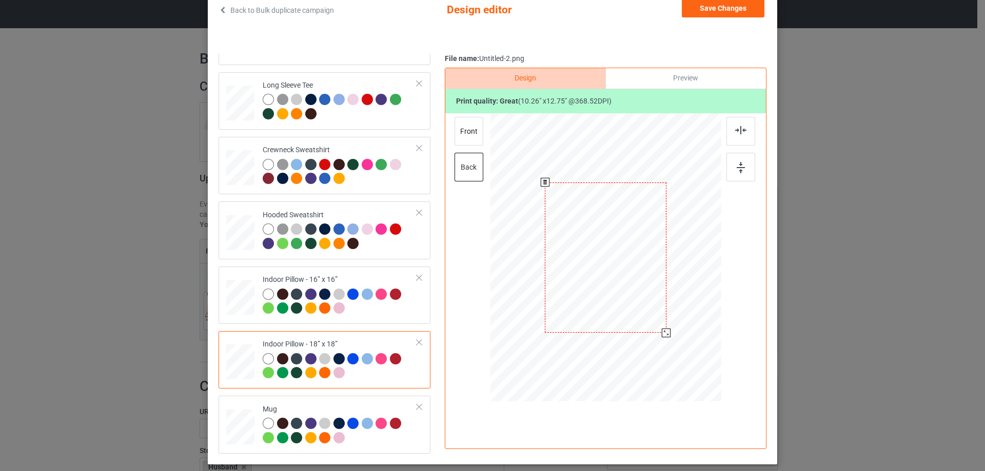
drag, startPoint x: 668, startPoint y: 344, endPoint x: 661, endPoint y: 332, distance: 13.4
click at [662, 332] on div at bounding box center [666, 333] width 9 height 9
click at [478, 135] on div "front" at bounding box center [468, 131] width 29 height 29
click at [471, 163] on div "back" at bounding box center [468, 167] width 29 height 29
click at [467, 124] on div "front" at bounding box center [468, 131] width 29 height 29
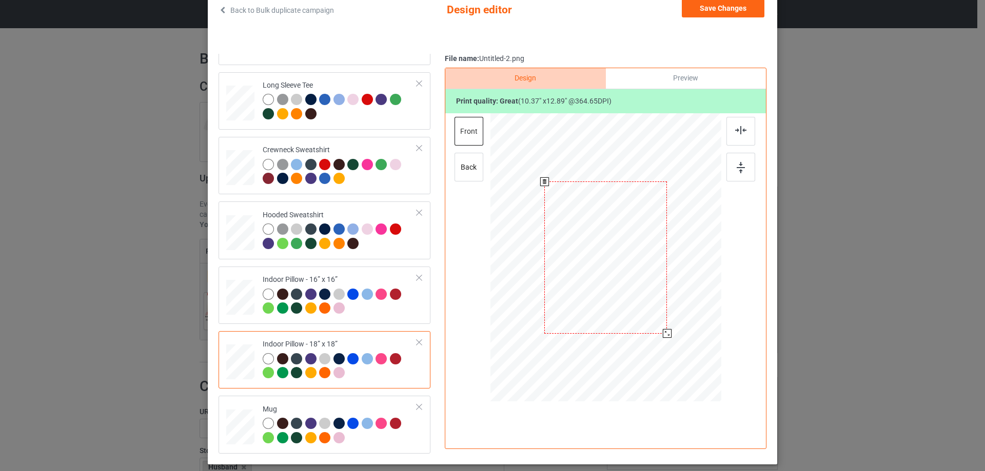
drag, startPoint x: 666, startPoint y: 344, endPoint x: 660, endPoint y: 334, distance: 12.2
click at [663, 334] on div at bounding box center [667, 333] width 9 height 9
click at [304, 407] on div "Mug" at bounding box center [340, 424] width 154 height 38
click at [698, 300] on div at bounding box center [702, 298] width 9 height 9
click at [712, 9] on button "Save Changes" at bounding box center [723, 8] width 83 height 18
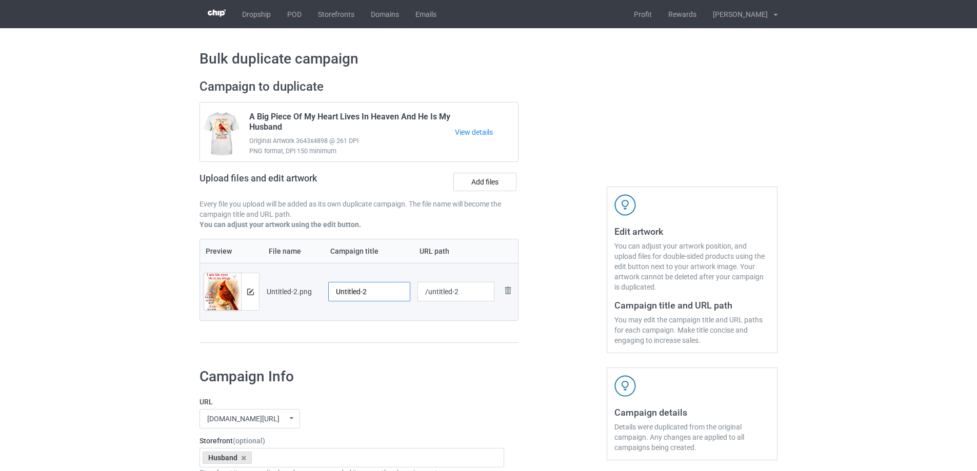
click at [384, 289] on input "Untitled-2" at bounding box center [369, 291] width 82 height 19
paste input "I Am His Eyes He Is My Wings I Am His Voice He Is My Spirit I Am His Wife He Is…"
type input "I Am His Eyes He Is My Wings I Am His Voice He Is My Spirit I Am His Wife He Is…"
click at [383, 340] on div "Preview File name Campaign title URL path Preview and edit artwork Untitled-2.p…" at bounding box center [359, 291] width 319 height 105
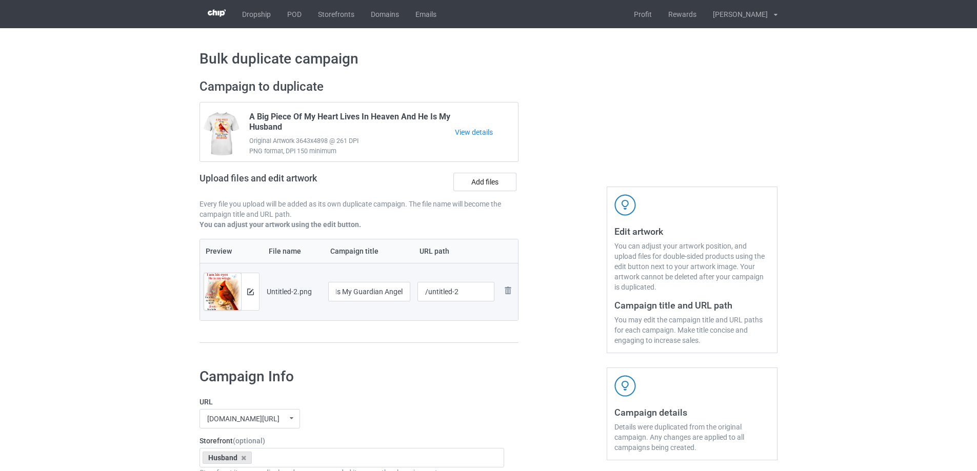
scroll to position [0, 0]
drag, startPoint x: 428, startPoint y: 297, endPoint x: 486, endPoint y: 292, distance: 57.7
click at [486, 292] on input "/untitled-2" at bounding box center [456, 291] width 77 height 19
type input "/hiah13"
click at [560, 322] on div at bounding box center [563, 216] width 74 height 289
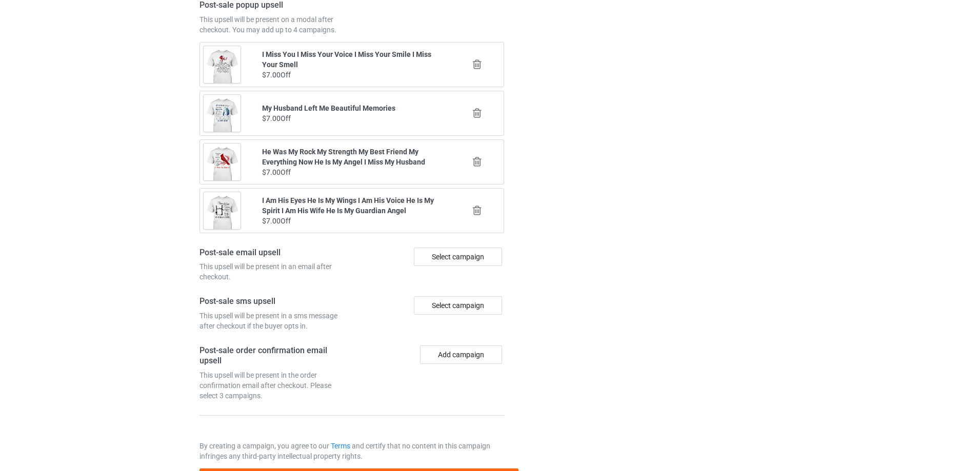
scroll to position [1194, 0]
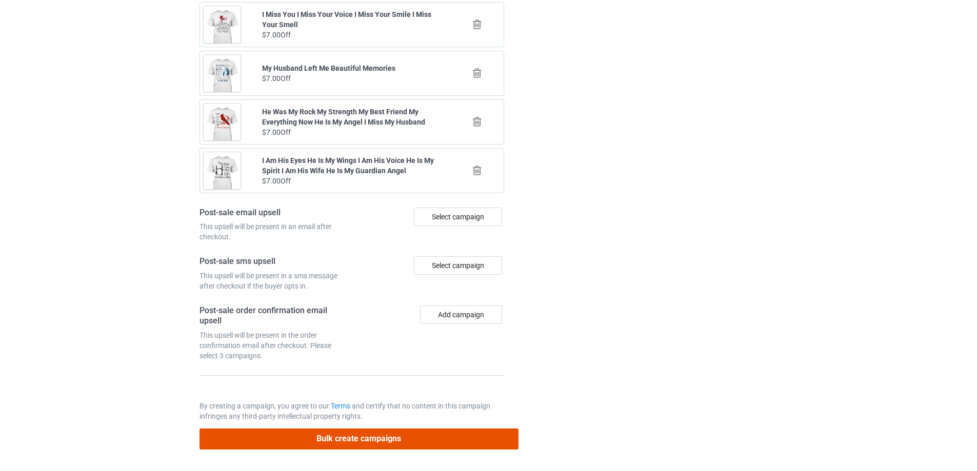
click at [396, 431] on button "Bulk create campaigns" at bounding box center [359, 439] width 319 height 21
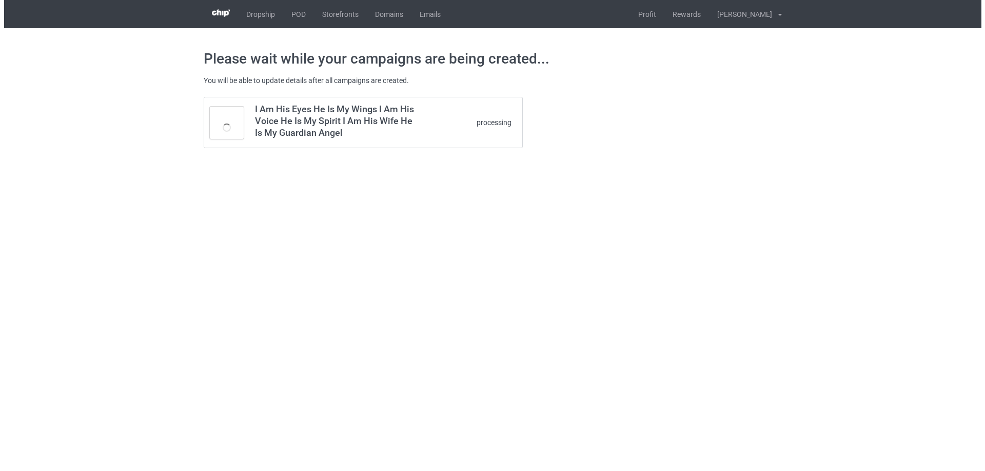
scroll to position [0, 0]
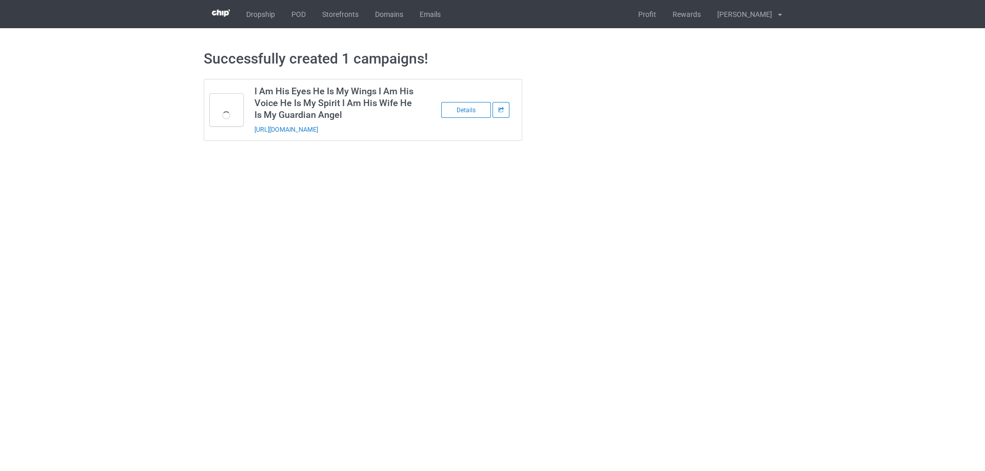
drag, startPoint x: 404, startPoint y: 130, endPoint x: 253, endPoint y: 136, distance: 150.9
click at [253, 136] on td "I Am His Eyes He Is My Wings I Am His Voice He Is My Spirit I Am His Wife He Is…" at bounding box center [335, 110] width 173 height 61
copy link "https://www.sendinglovetoheaven.com/hiah13"
drag, startPoint x: 809, startPoint y: 257, endPoint x: 534, endPoint y: 103, distance: 316.0
click at [809, 257] on body "Dropship POD Storefronts Domains Emails Profit Rewards Đỗ Cao Thái Settings Log…" at bounding box center [492, 235] width 985 height 471
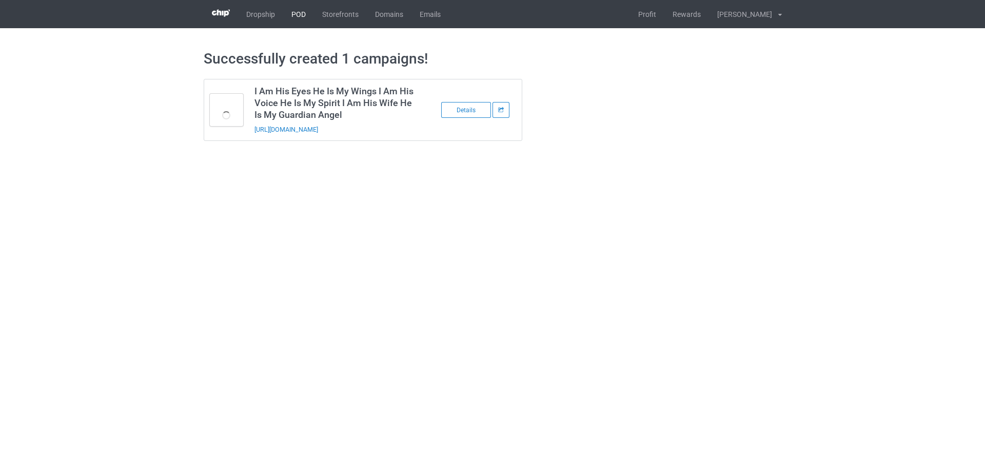
click at [301, 14] on link "POD" at bounding box center [298, 14] width 31 height 28
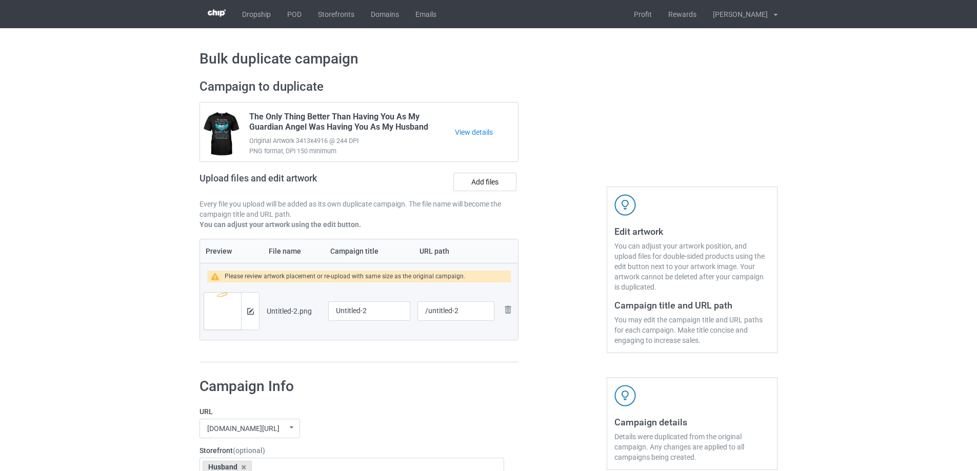
click at [254, 306] on div at bounding box center [250, 311] width 18 height 37
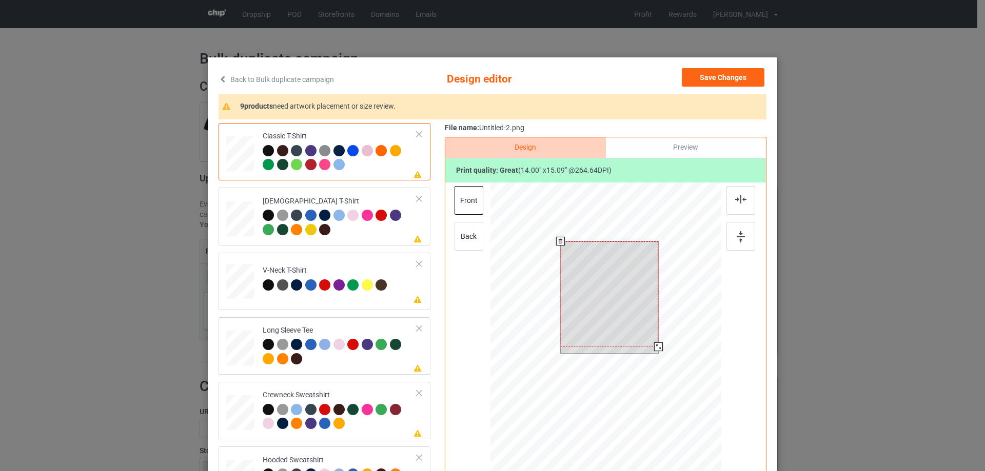
click at [606, 315] on div at bounding box center [610, 294] width 98 height 105
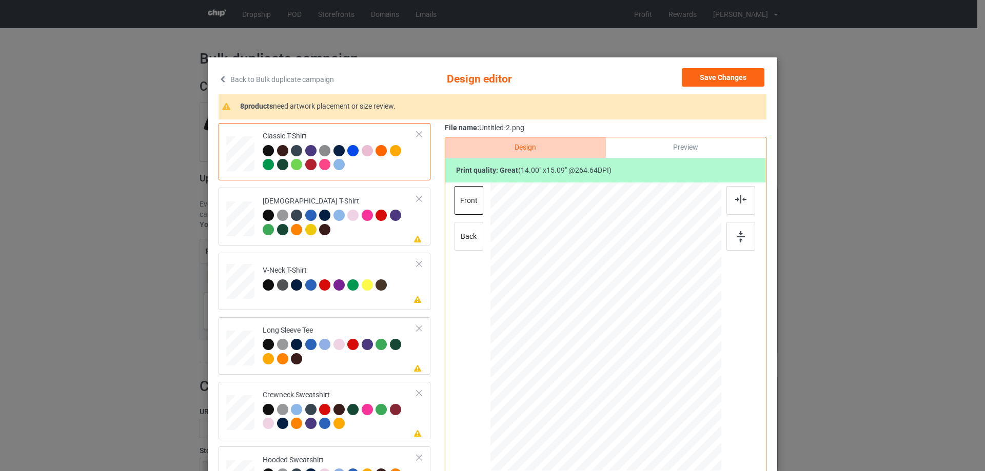
click at [683, 147] on div "Preview" at bounding box center [686, 147] width 160 height 21
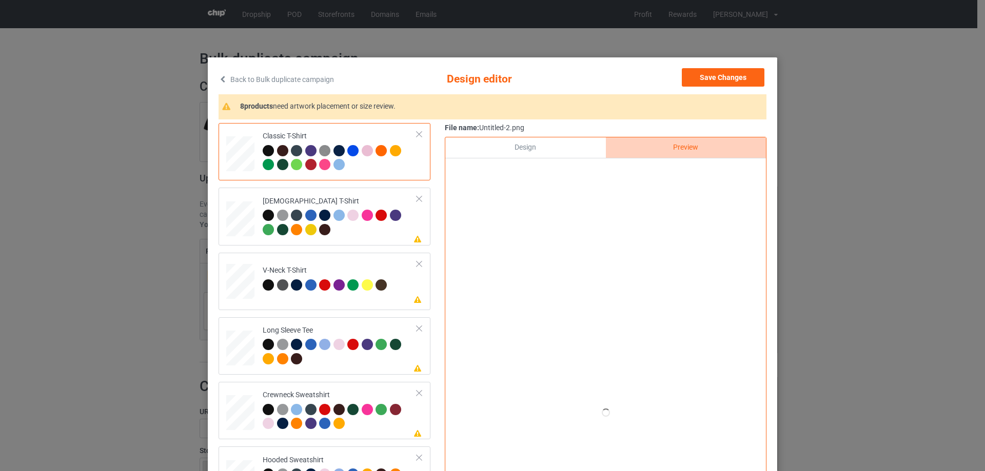
scroll to position [51, 0]
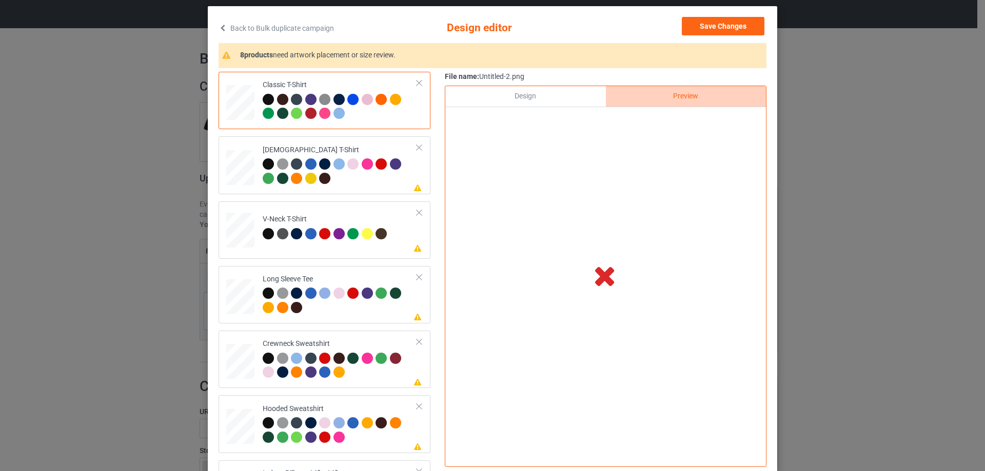
click at [566, 100] on div "Design" at bounding box center [525, 96] width 160 height 21
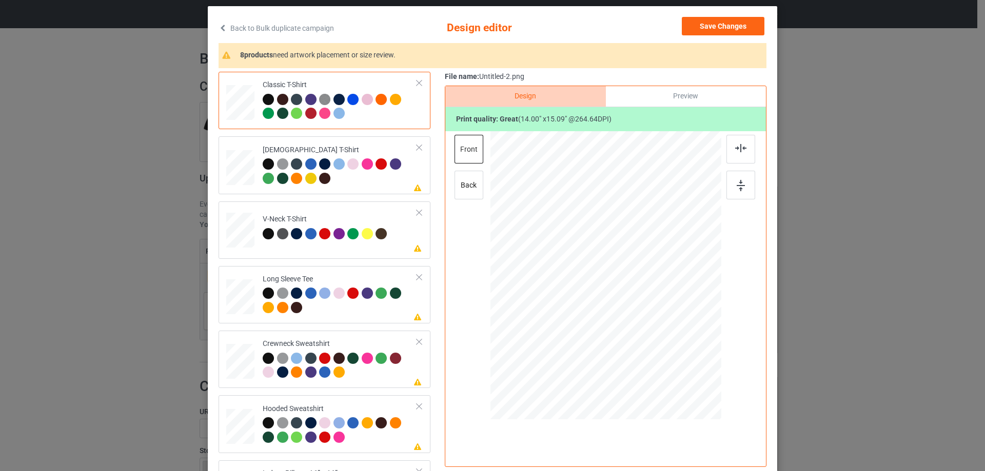
click at [657, 93] on div "Preview" at bounding box center [686, 96] width 160 height 21
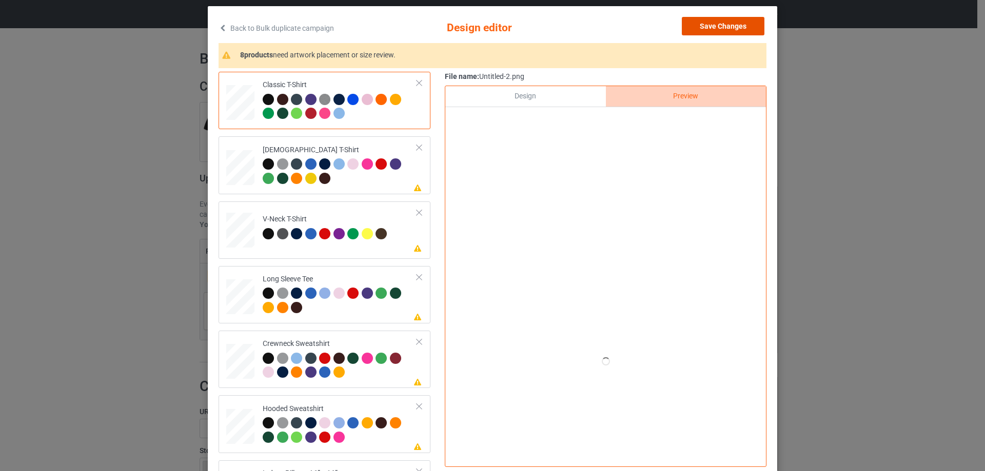
click at [722, 21] on button "Save Changes" at bounding box center [723, 26] width 83 height 18
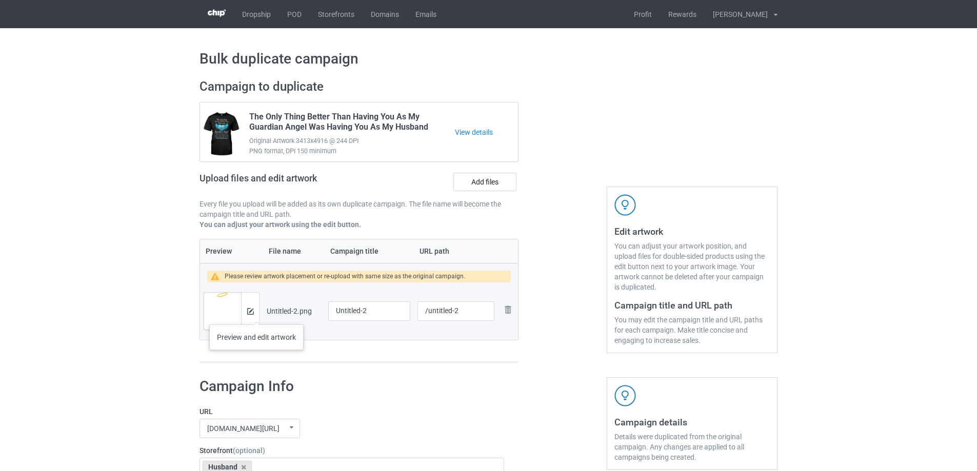
click at [256, 314] on div at bounding box center [250, 311] width 18 height 37
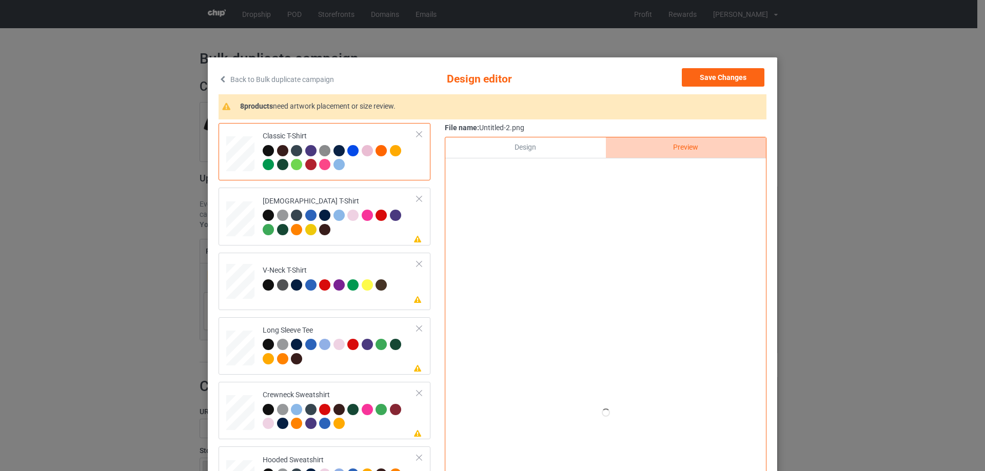
click at [528, 143] on div "Design" at bounding box center [525, 147] width 160 height 21
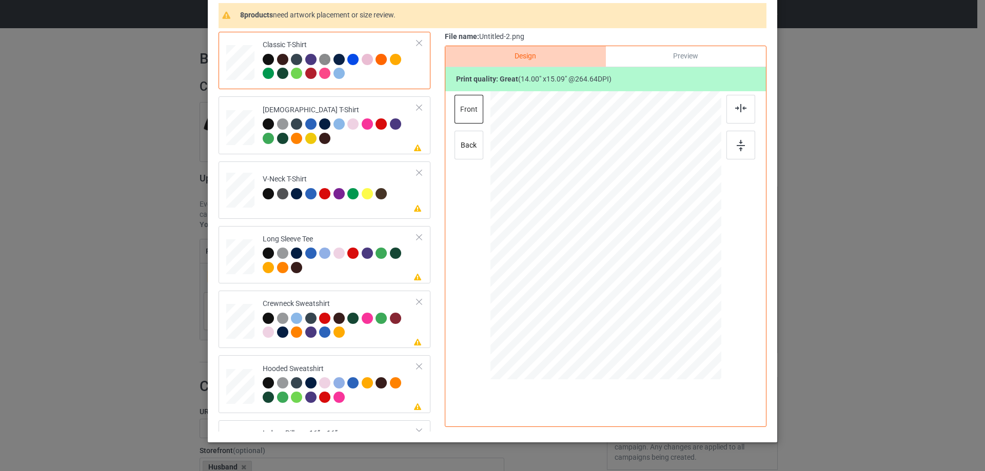
scroll to position [103, 0]
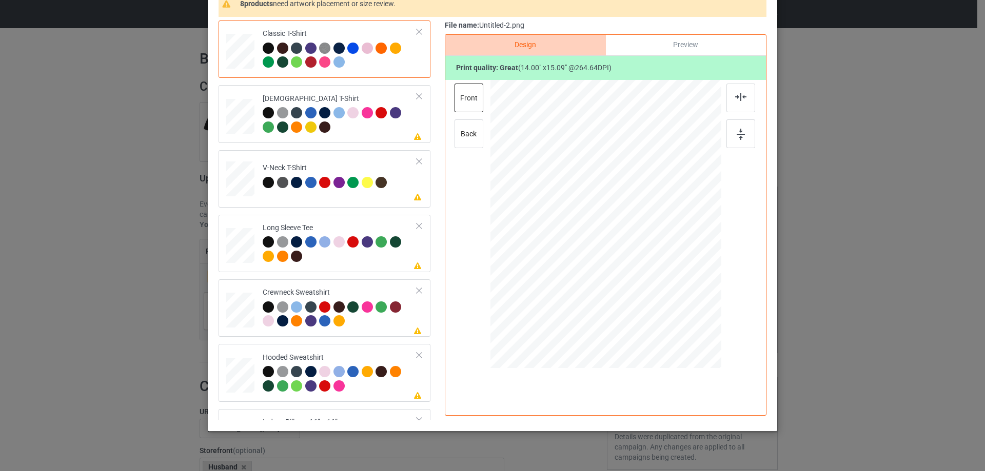
click at [698, 43] on div "Preview" at bounding box center [686, 45] width 160 height 21
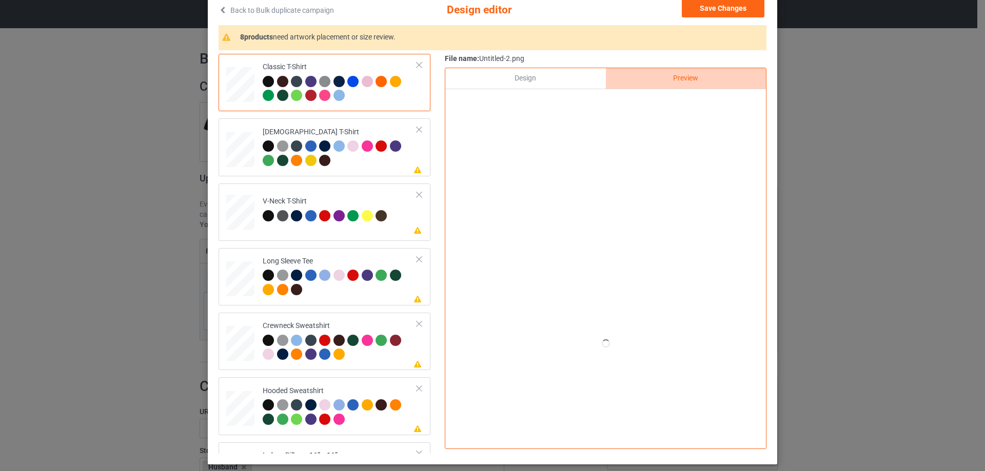
scroll to position [51, 0]
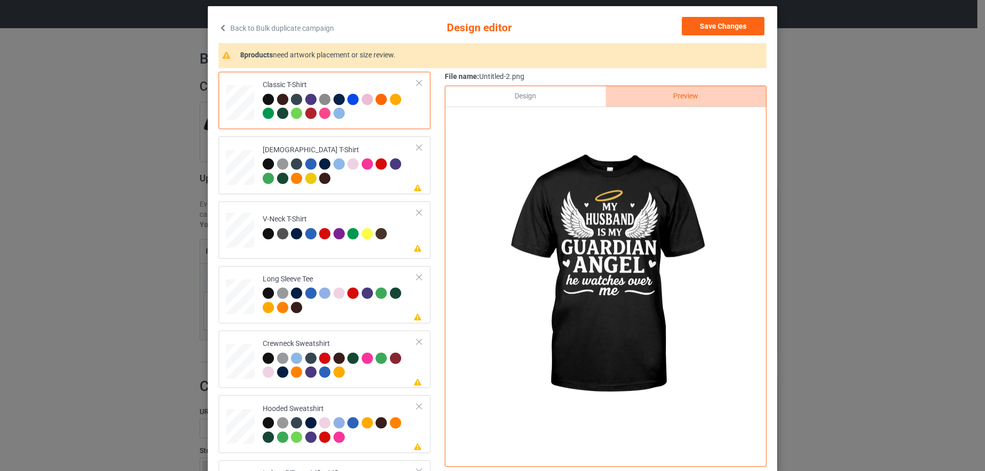
click at [557, 97] on div "Design" at bounding box center [525, 96] width 160 height 21
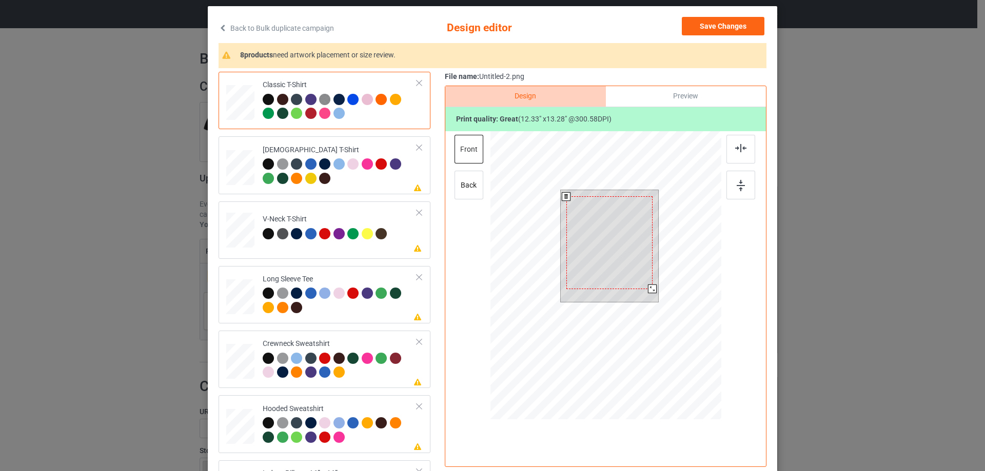
click at [648, 289] on div at bounding box center [652, 289] width 9 height 9
click at [630, 268] on div at bounding box center [609, 238] width 86 height 93
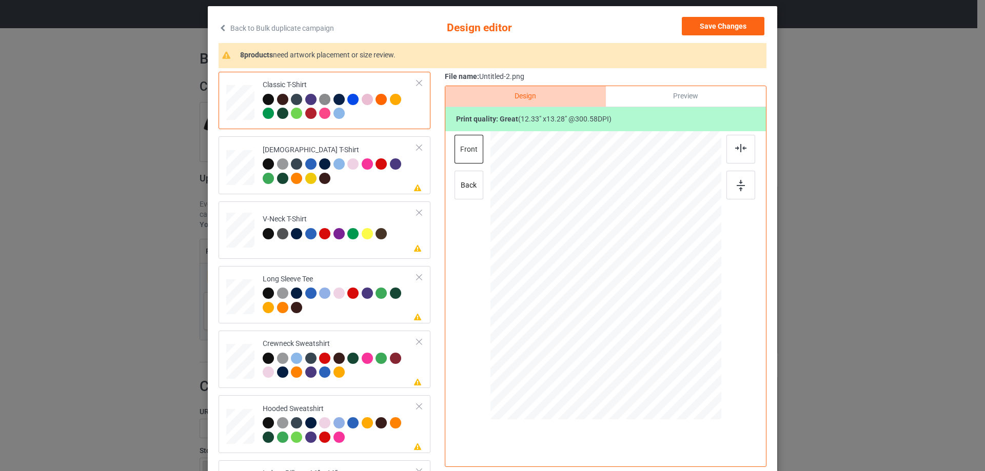
click at [677, 98] on div "Preview" at bounding box center [686, 96] width 160 height 21
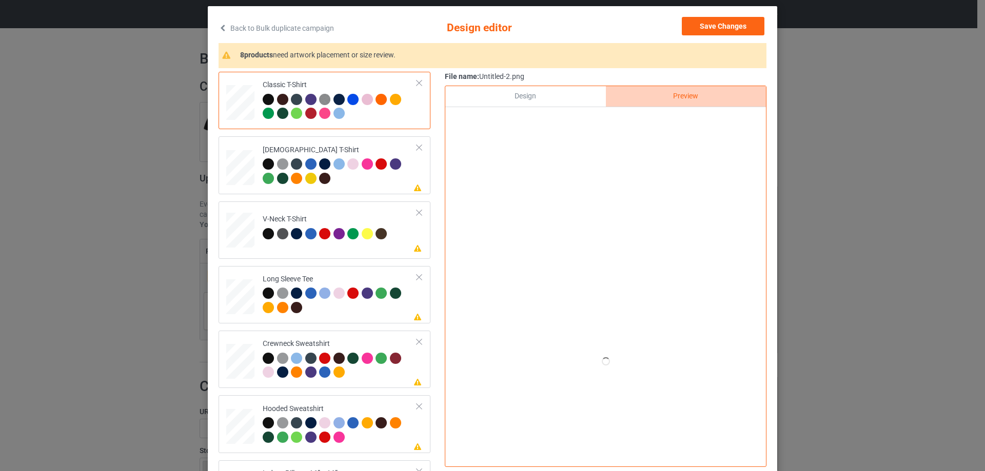
click at [514, 107] on div at bounding box center [605, 119] width 321 height 24
click at [554, 94] on div "Design" at bounding box center [525, 96] width 160 height 21
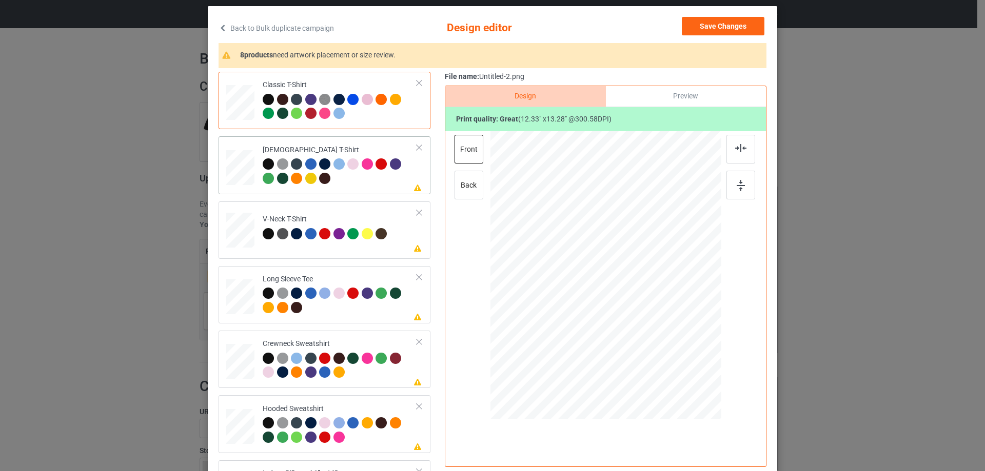
click at [359, 183] on div at bounding box center [340, 172] width 154 height 28
click at [623, 241] on div at bounding box center [606, 239] width 78 height 84
click at [387, 250] on td "Please review artwork placement V-Neck T-Shirt" at bounding box center [340, 228] width 166 height 45
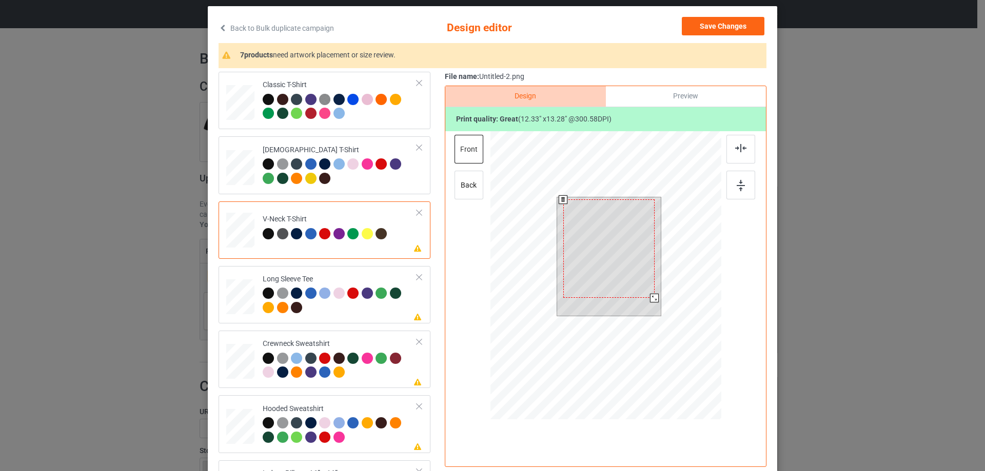
click at [618, 255] on div at bounding box center [608, 249] width 91 height 98
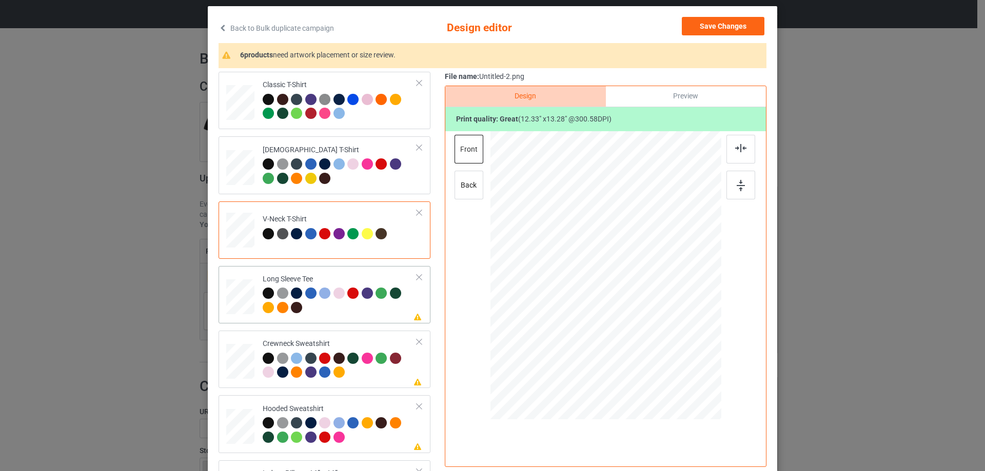
click at [386, 317] on td "Please review artwork placement Long Sleeve Tee" at bounding box center [340, 294] width 166 height 49
click at [607, 245] on div at bounding box center [605, 264] width 267 height 267
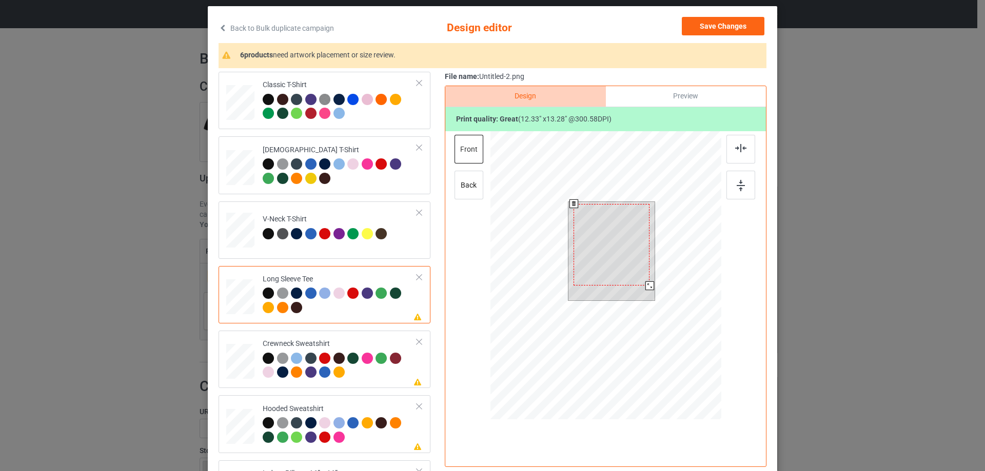
click at [612, 259] on div at bounding box center [611, 245] width 76 height 82
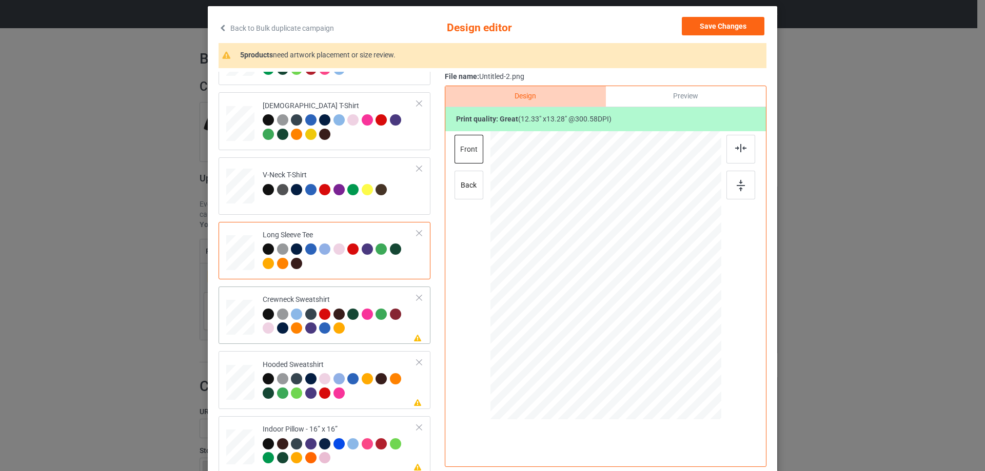
scroll to position [103, 0]
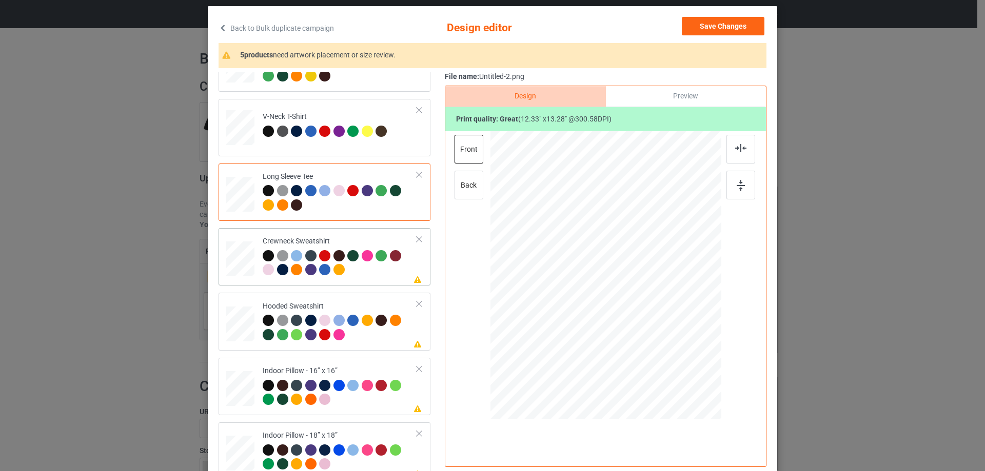
click at [364, 278] on div at bounding box center [340, 264] width 154 height 28
click at [625, 255] on div at bounding box center [609, 245] width 90 height 96
click at [382, 341] on div at bounding box center [340, 329] width 154 height 28
click at [623, 259] on div at bounding box center [608, 243] width 73 height 78
click at [363, 367] on div "Indoor Pillow - 16” x 16”" at bounding box center [340, 385] width 154 height 38
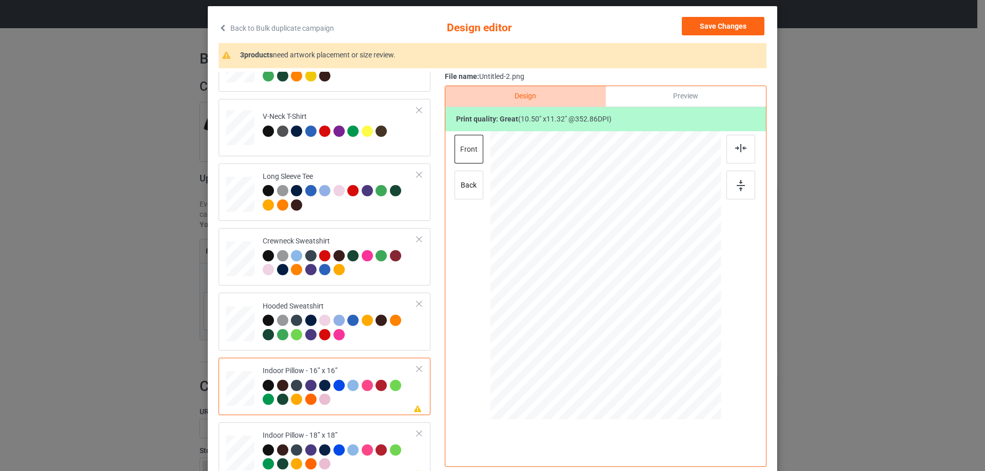
click at [665, 90] on div "Preview" at bounding box center [686, 96] width 160 height 21
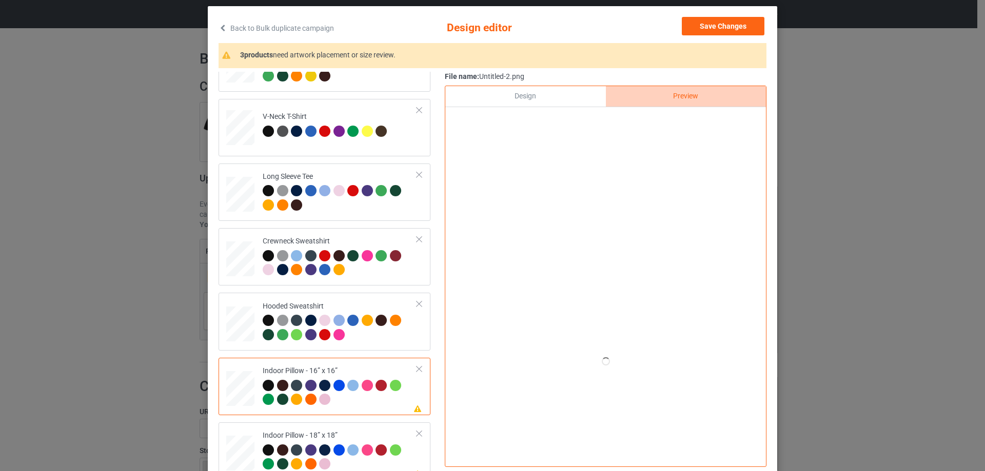
click at [518, 95] on div "Design" at bounding box center [525, 96] width 160 height 21
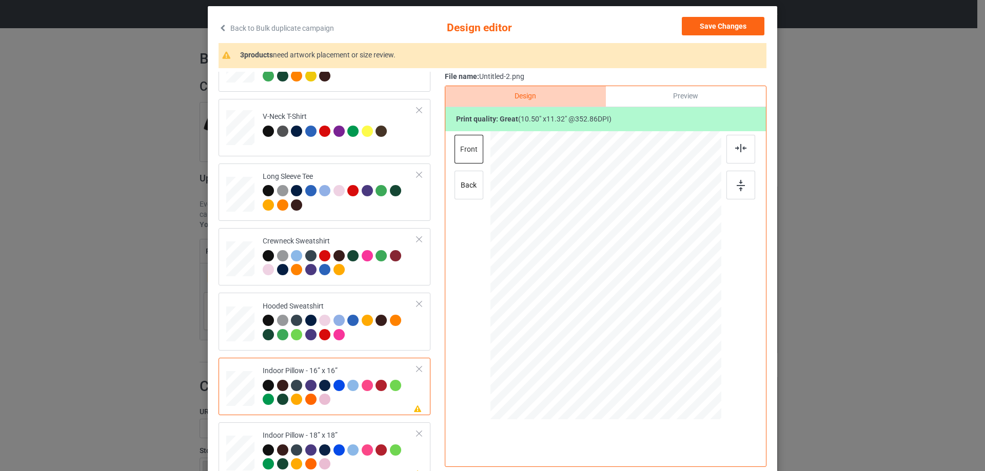
click at [648, 97] on div "Preview" at bounding box center [686, 96] width 160 height 21
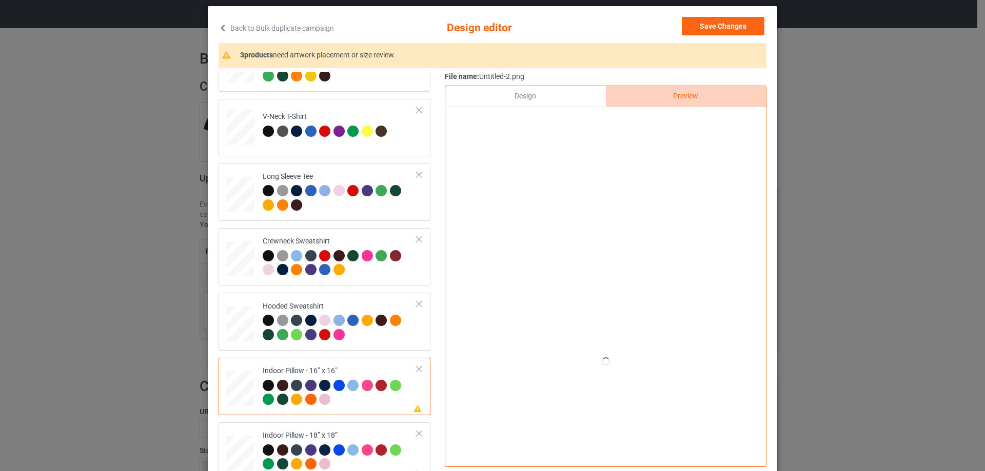
click at [560, 100] on div "Design" at bounding box center [525, 96] width 160 height 21
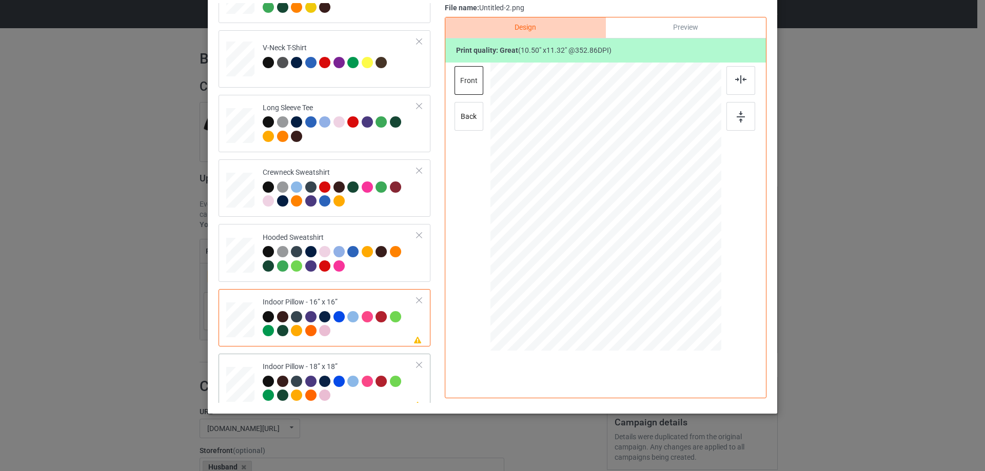
scroll to position [176, 0]
